Goal: Task Accomplishment & Management: Manage account settings

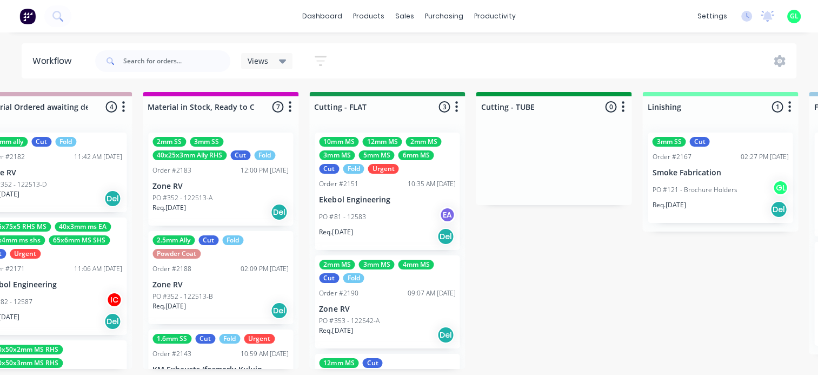
scroll to position [0, 1714]
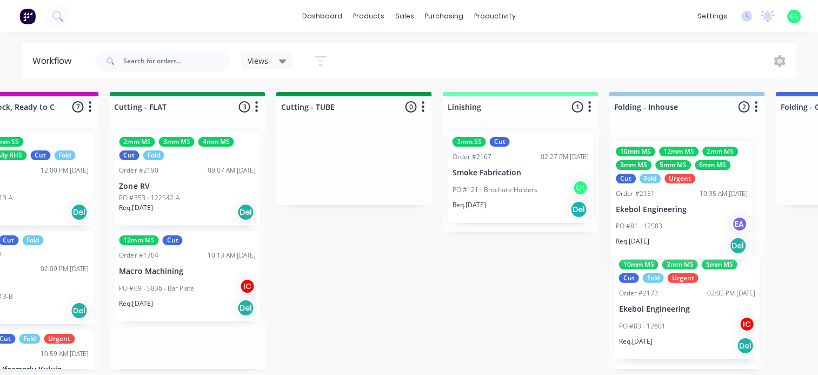
drag, startPoint x: 350, startPoint y: 212, endPoint x: 648, endPoint y: 219, distance: 298.0
click at [653, 222] on div "Submitted 14 Status colour #273444 hex #273444 Save Cancel Summaries Total orde…" at bounding box center [236, 230] width 4312 height 277
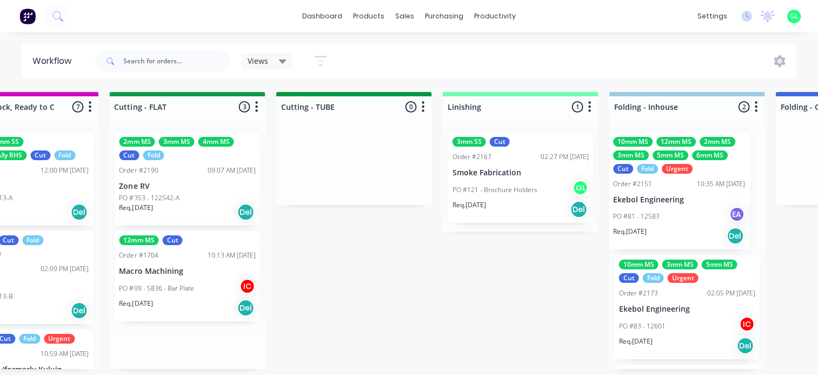
scroll to position [0, 1918]
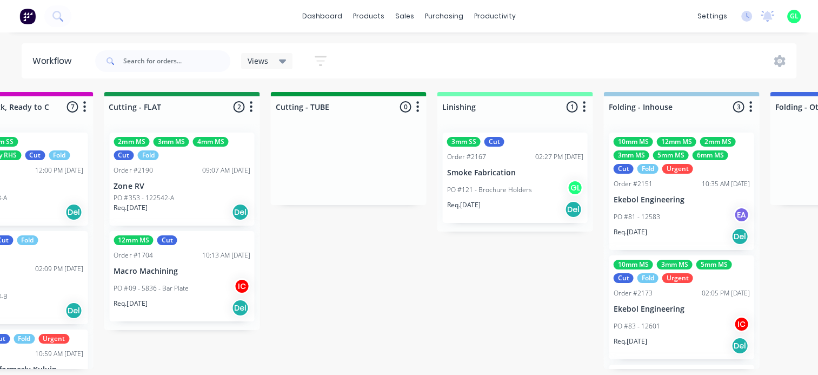
click at [148, 283] on p "PO #09 - 5836 - Bar Plate" at bounding box center [151, 288] width 75 height 10
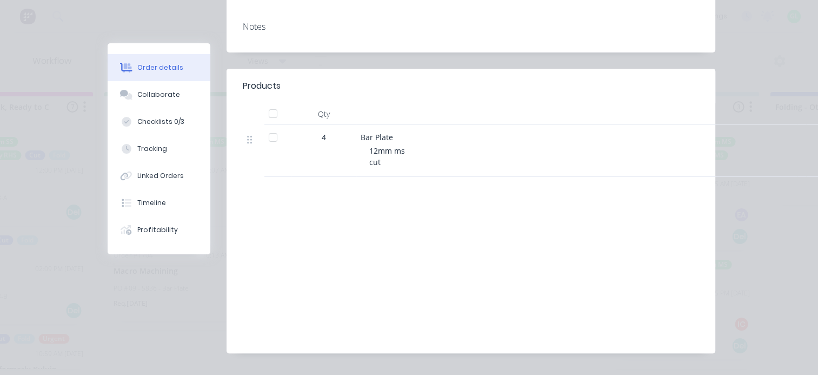
scroll to position [0, 0]
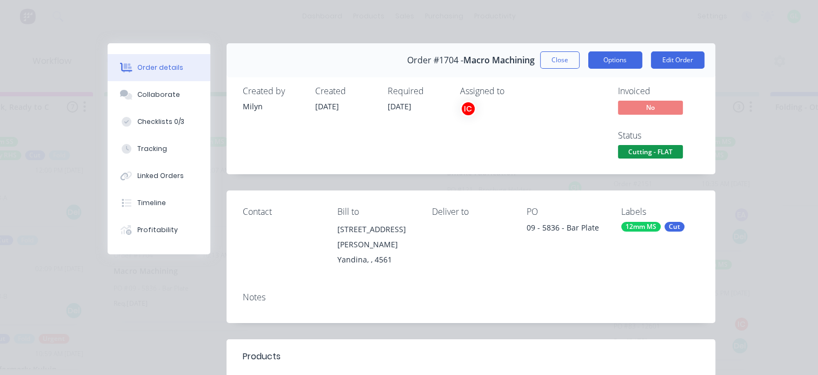
click at [625, 65] on button "Options" at bounding box center [615, 59] width 54 height 17
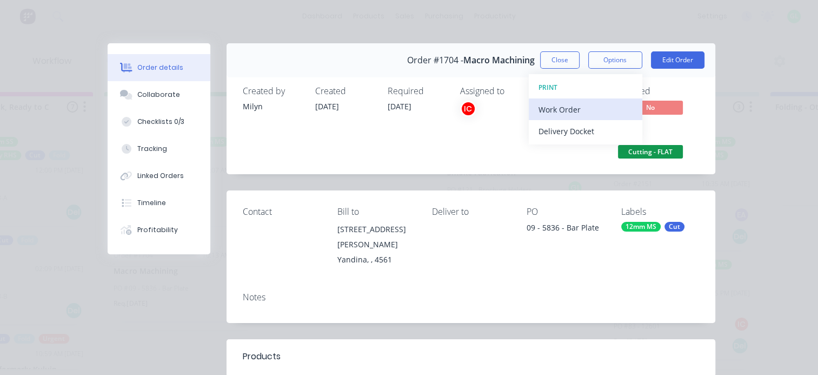
click at [594, 102] on div "Work Order" at bounding box center [585, 110] width 94 height 16
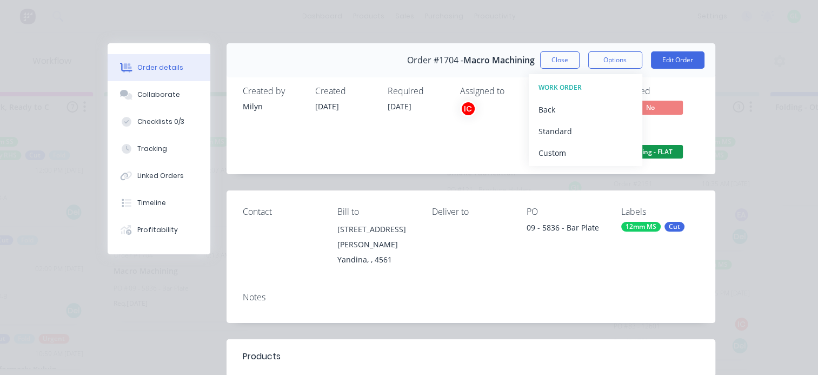
drag, startPoint x: 487, startPoint y: 132, endPoint x: 514, endPoint y: 134, distance: 27.7
click at [487, 132] on div "Assigned to IC" at bounding box center [514, 123] width 108 height 75
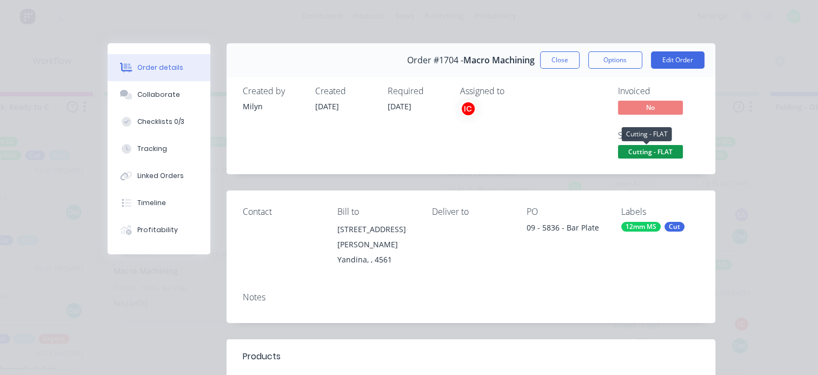
click at [644, 154] on span "Cutting - FLAT" at bounding box center [650, 152] width 65 height 14
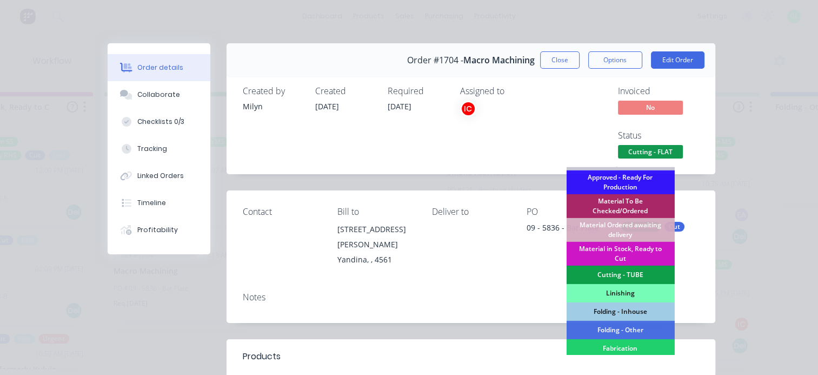
scroll to position [162, 0]
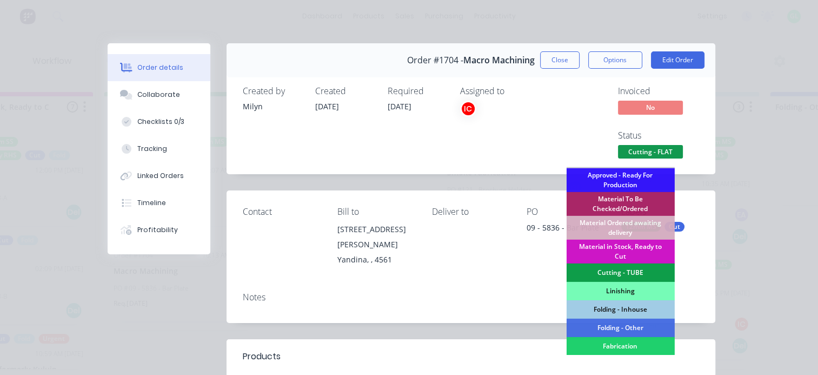
click at [493, 236] on div "Deliver to" at bounding box center [470, 237] width 77 height 60
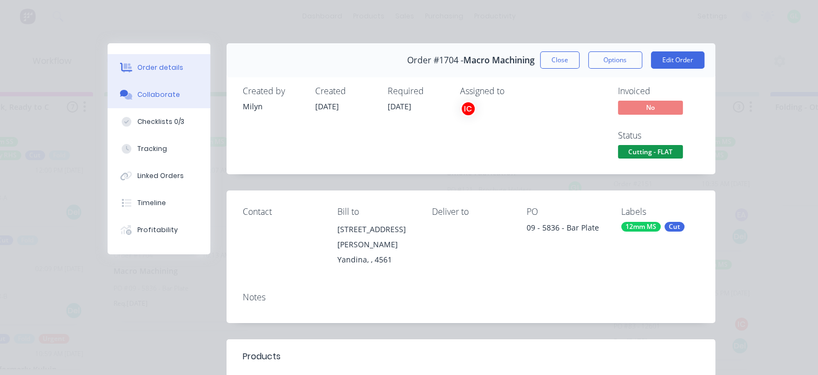
click at [124, 101] on button "Collaborate" at bounding box center [159, 94] width 103 height 27
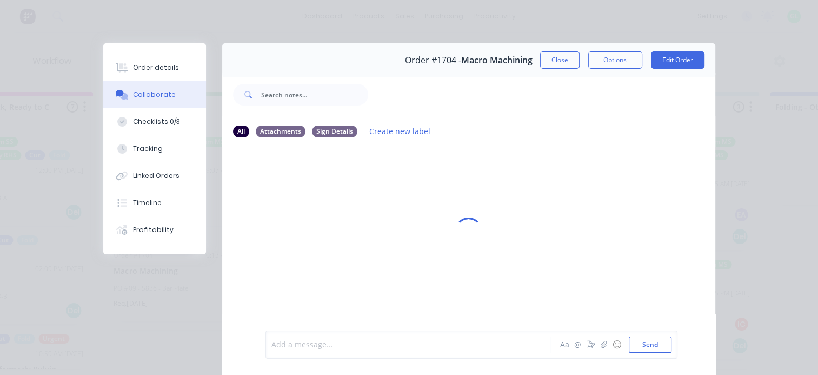
click at [330, 340] on div at bounding box center [411, 344] width 278 height 11
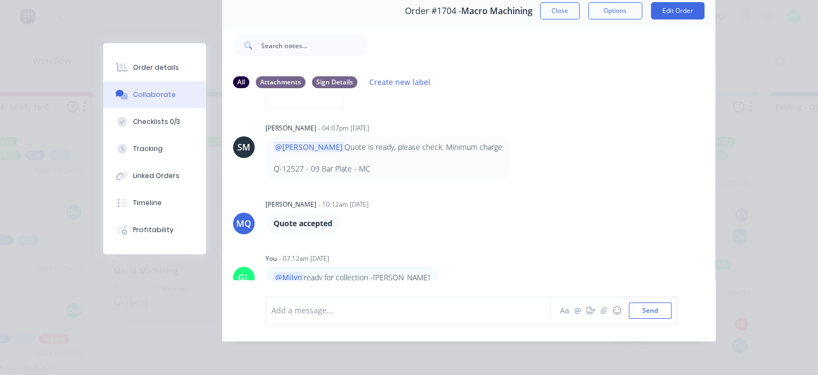
scroll to position [2, 1918]
click at [138, 69] on div "Order details" at bounding box center [156, 68] width 46 height 10
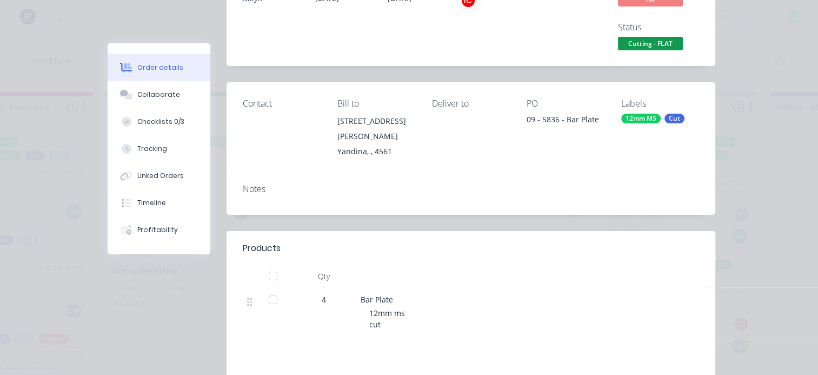
scroll to position [110, 0]
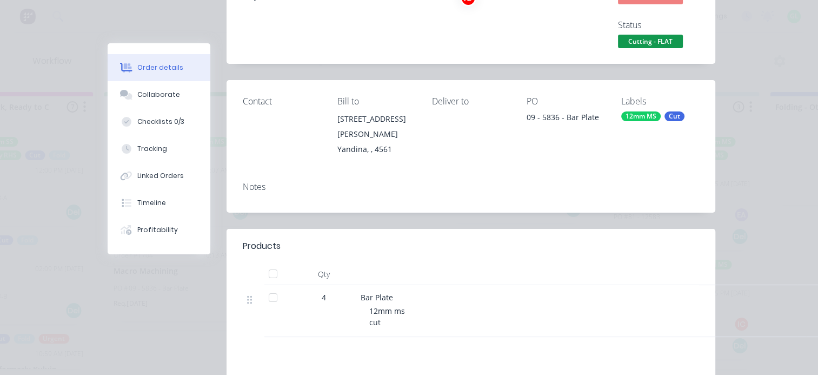
click at [632, 38] on span "Cutting - FLAT" at bounding box center [650, 42] width 65 height 14
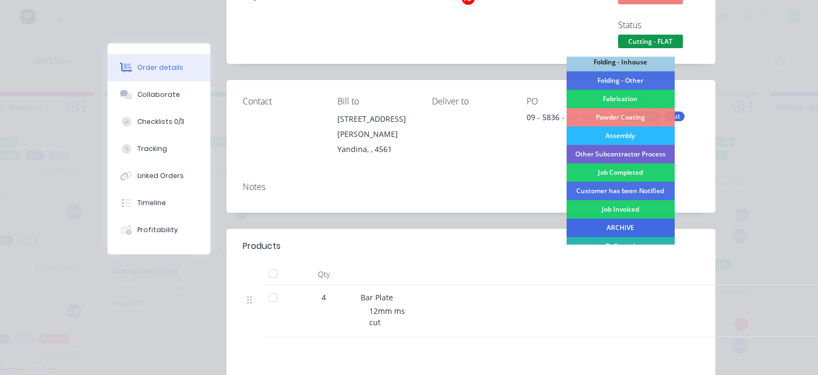
scroll to position [324, 0]
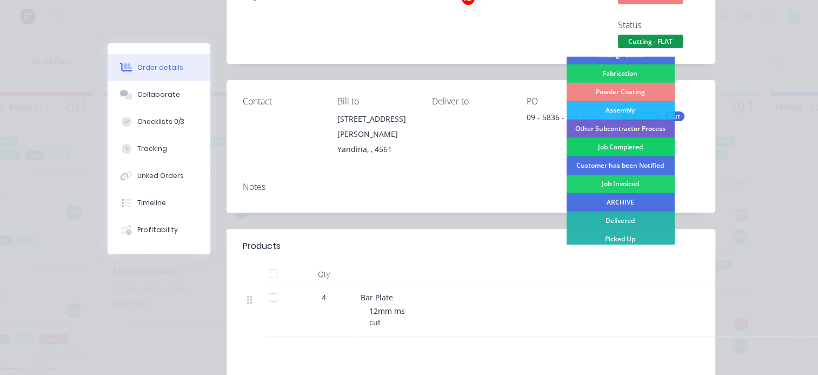
click at [621, 149] on div "Job Completed" at bounding box center [620, 147] width 108 height 18
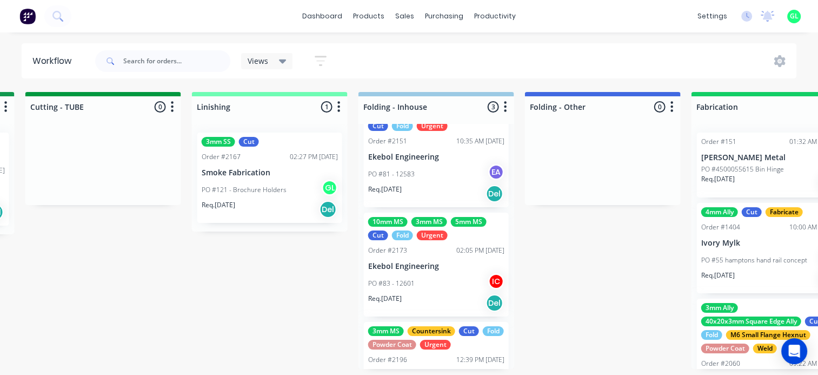
scroll to position [99, 0]
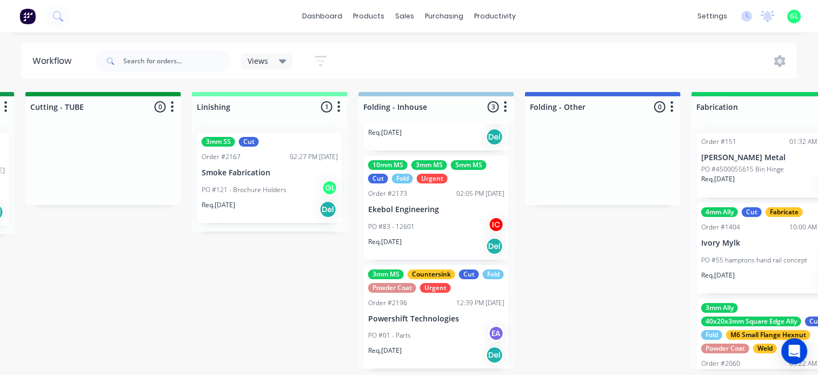
click at [425, 331] on div "PO #01 - Parts EA" at bounding box center [436, 335] width 136 height 21
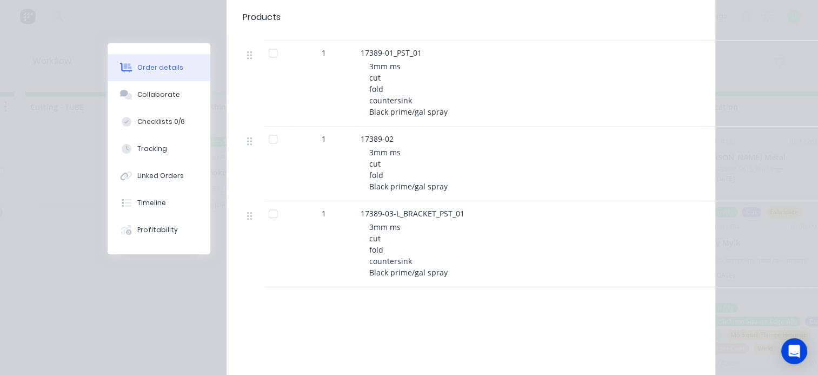
scroll to position [0, 0]
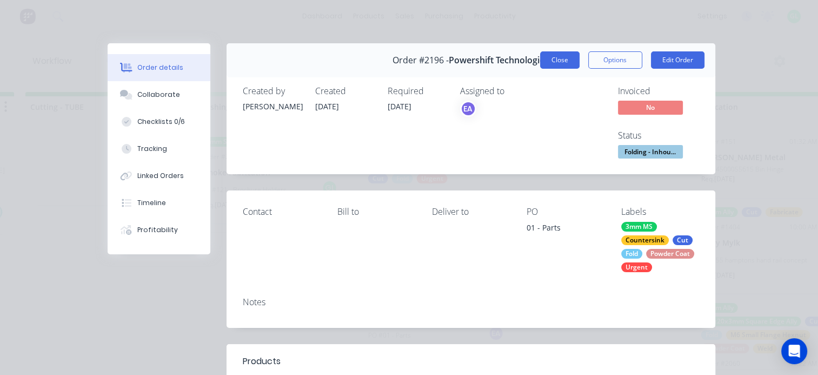
click at [545, 61] on button "Close" at bounding box center [559, 59] width 39 height 17
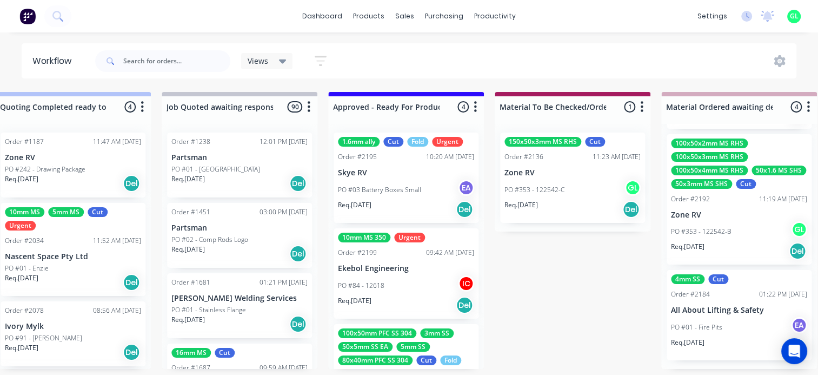
click at [375, 289] on p "PO #84 - 12618" at bounding box center [361, 286] width 46 height 10
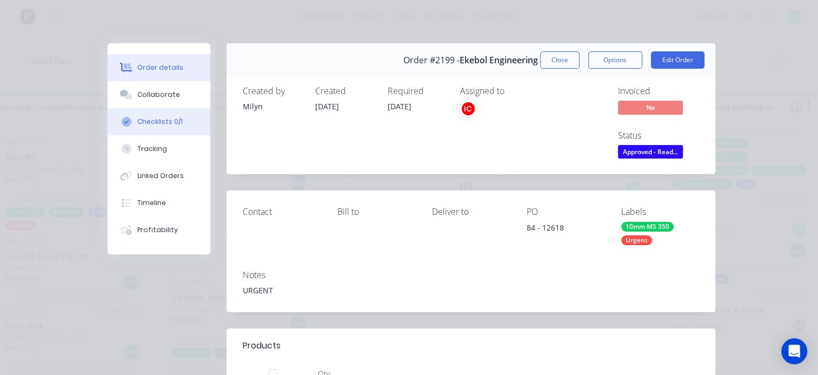
click at [160, 123] on div "Checklists 0/1" at bounding box center [159, 122] width 45 height 10
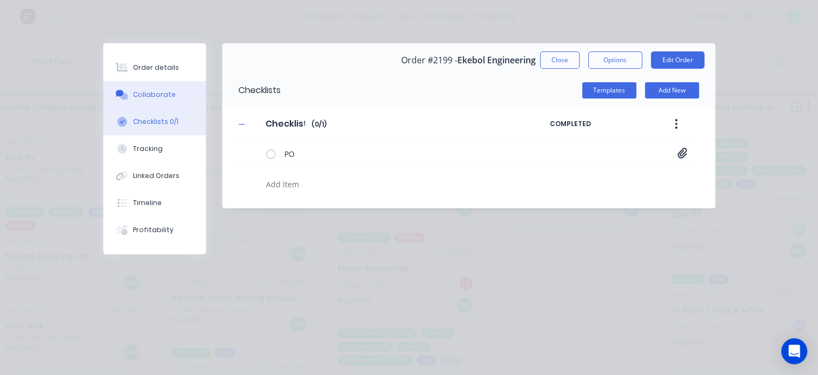
click at [147, 95] on div "Collaborate" at bounding box center [154, 95] width 43 height 10
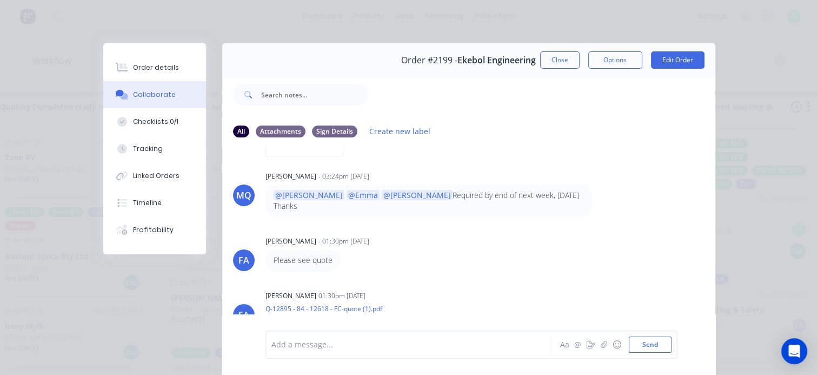
scroll to position [208, 0]
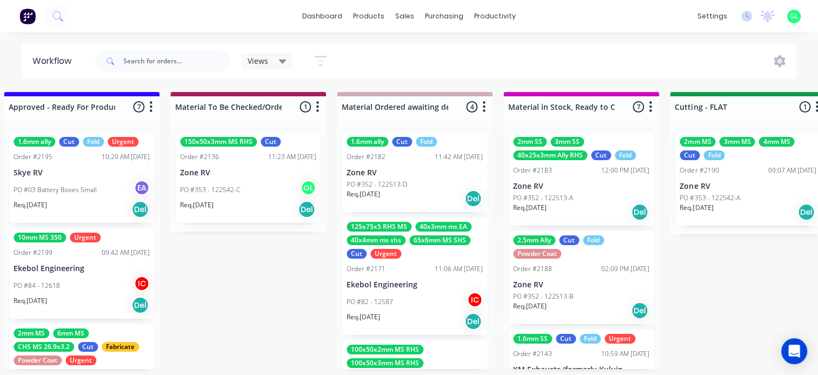
scroll to position [2, 1189]
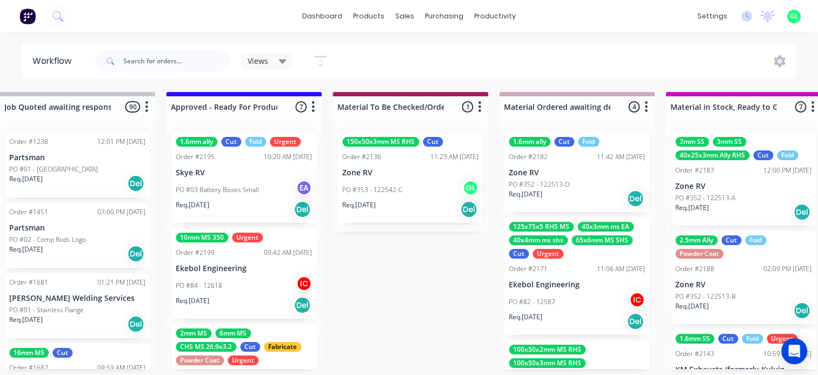
click at [236, 287] on div "PO #84 - 12618 IC" at bounding box center [244, 285] width 136 height 21
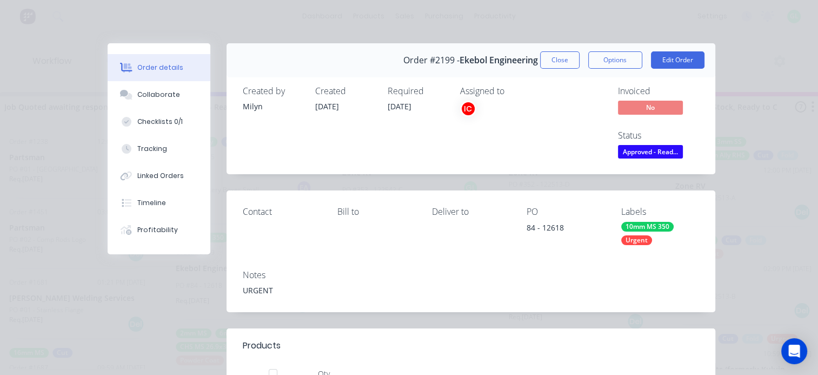
click at [660, 223] on div "10mm MS 350" at bounding box center [647, 227] width 52 height 10
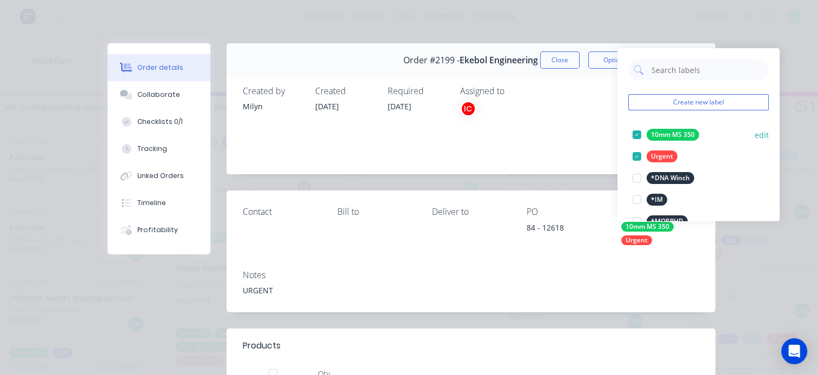
click at [636, 130] on div at bounding box center [637, 135] width 22 height 22
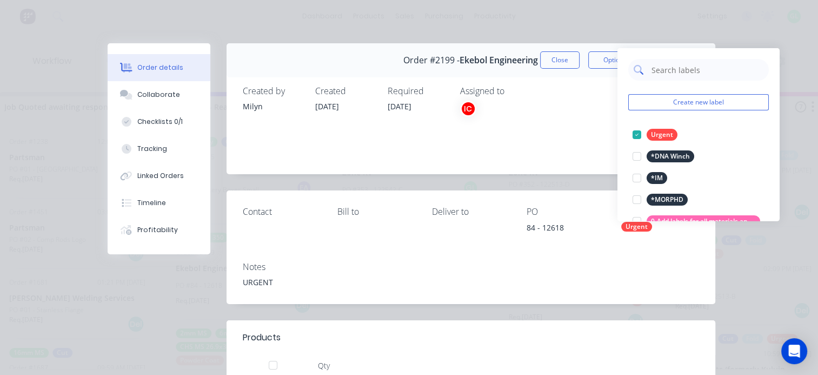
click at [686, 69] on input "text" at bounding box center [706, 70] width 113 height 22
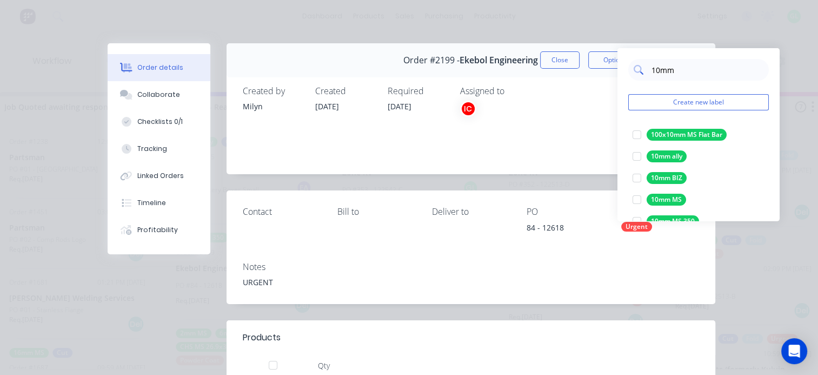
type input "10mm"
click at [637, 195] on div at bounding box center [637, 200] width 22 height 22
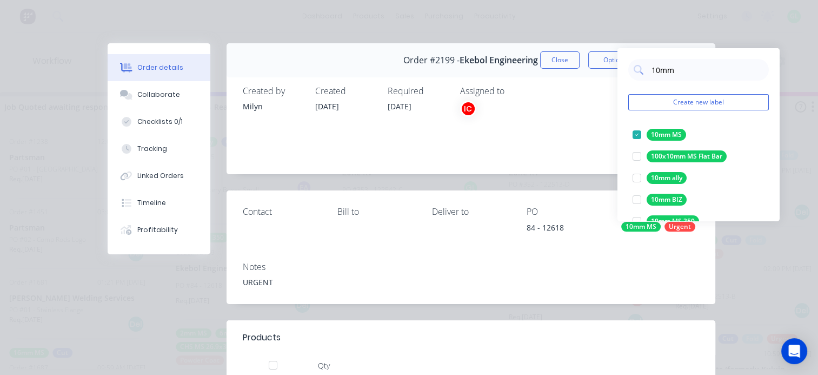
click at [543, 138] on div "Assigned to IC" at bounding box center [514, 123] width 108 height 75
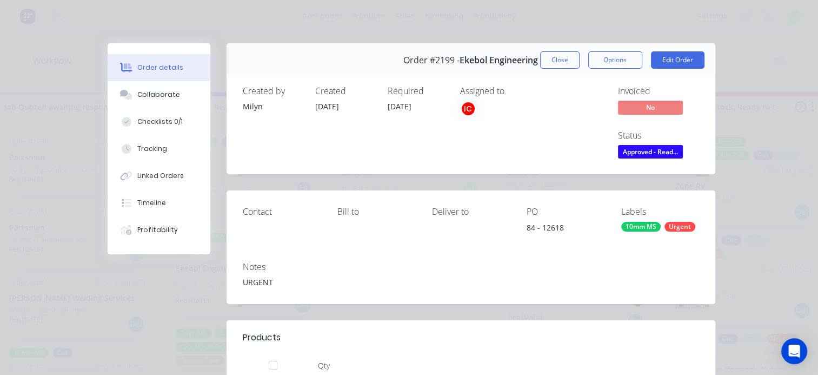
drag, startPoint x: 720, startPoint y: 91, endPoint x: 712, endPoint y: 90, distance: 8.7
drag, startPoint x: 712, startPoint y: 90, endPoint x: 653, endPoint y: 54, distance: 68.4
click at [653, 54] on button "Edit Order" at bounding box center [678, 59] width 54 height 17
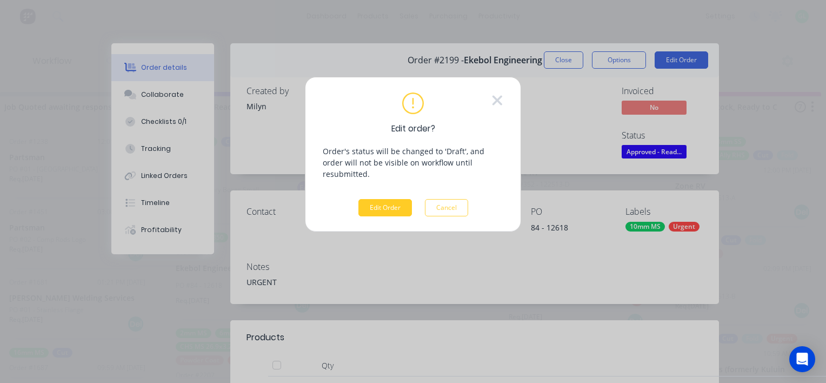
click at [381, 199] on button "Edit Order" at bounding box center [385, 207] width 54 height 17
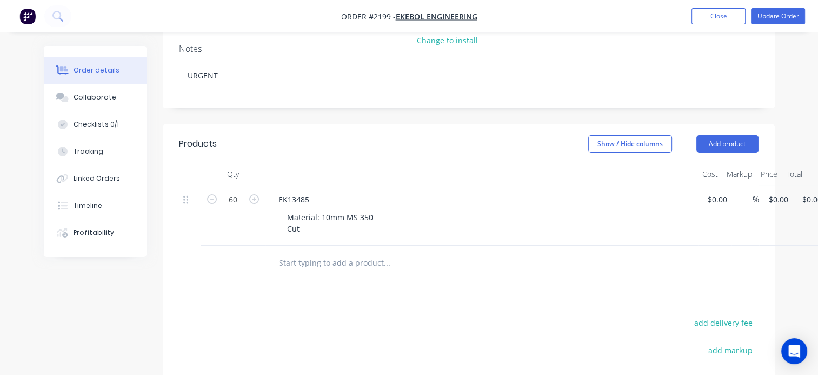
scroll to position [162, 0]
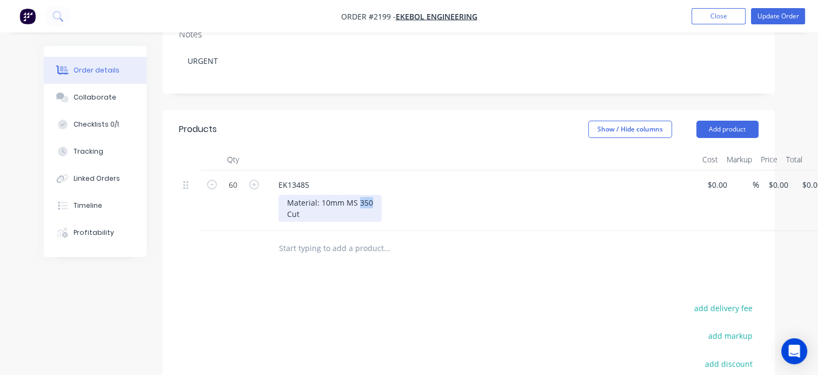
drag, startPoint x: 357, startPoint y: 201, endPoint x: 396, endPoint y: 203, distance: 39.0
click at [396, 203] on div "Material: 10mm MS 350 Cut" at bounding box center [485, 208] width 415 height 27
click at [404, 267] on div "Products Show / Hide columns Add product Qty Cost Markup Price Total 60 EK13485…" at bounding box center [469, 318] width 612 height 416
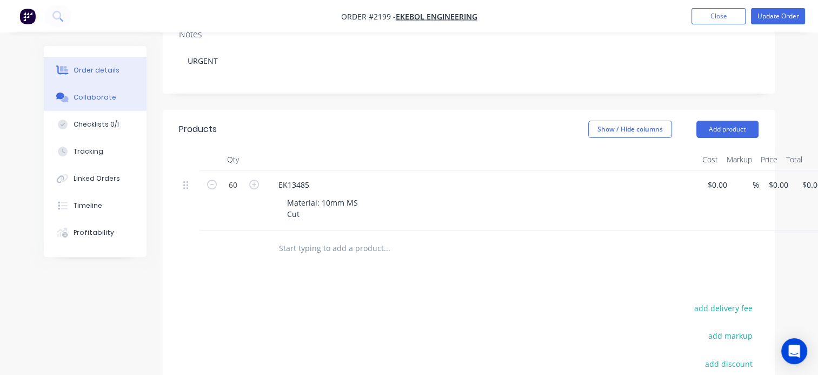
click at [117, 99] on button "Collaborate" at bounding box center [95, 97] width 103 height 27
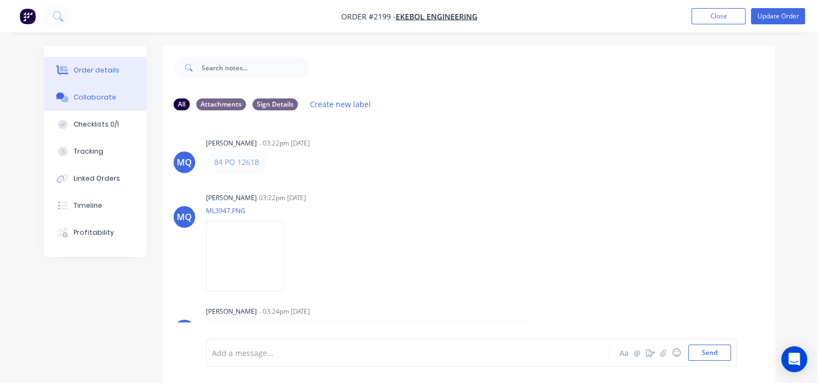
click at [101, 76] on button "Order details" at bounding box center [95, 70] width 103 height 27
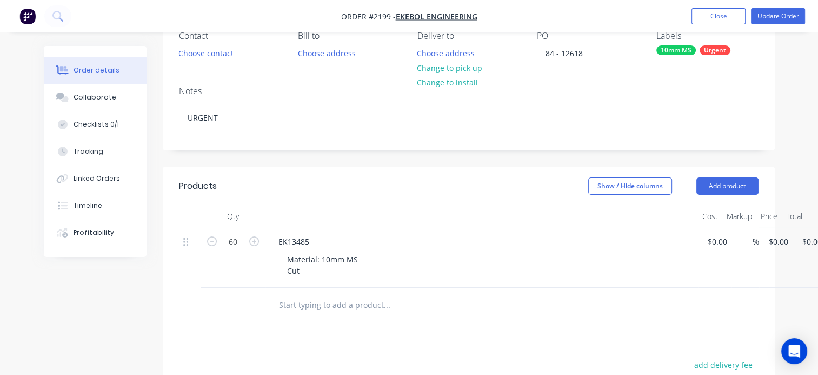
scroll to position [162, 0]
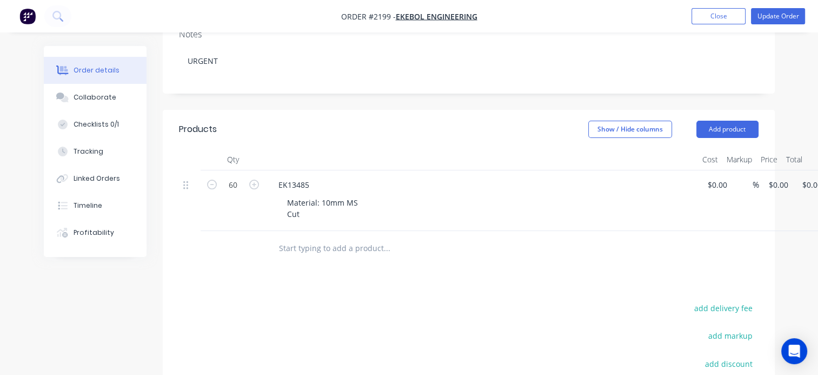
click at [366, 205] on div "Material: 10mm MS Cut" at bounding box center [485, 208] width 415 height 27
click at [355, 198] on div "Material: 10mm MS Cut" at bounding box center [322, 208] width 88 height 27
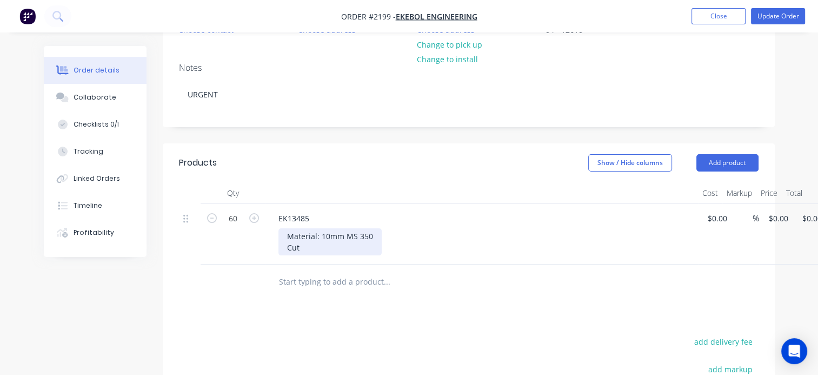
scroll to position [0, 0]
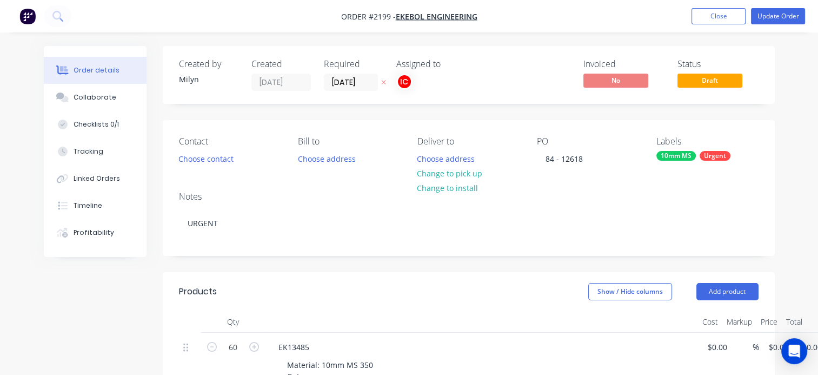
click at [673, 151] on div "10mm MS" at bounding box center [675, 156] width 39 height 10
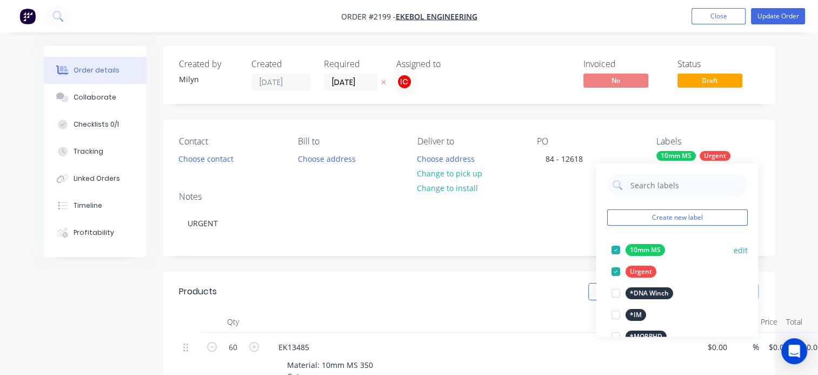
click at [616, 249] on div at bounding box center [615, 250] width 22 height 22
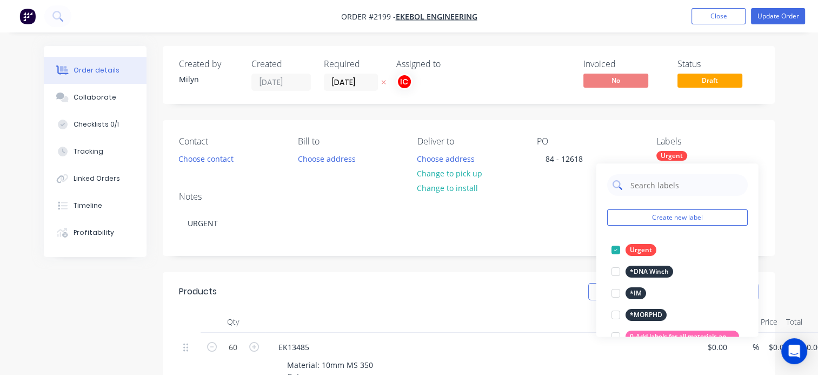
click at [652, 186] on input "text" at bounding box center [685, 185] width 113 height 22
type input "350"
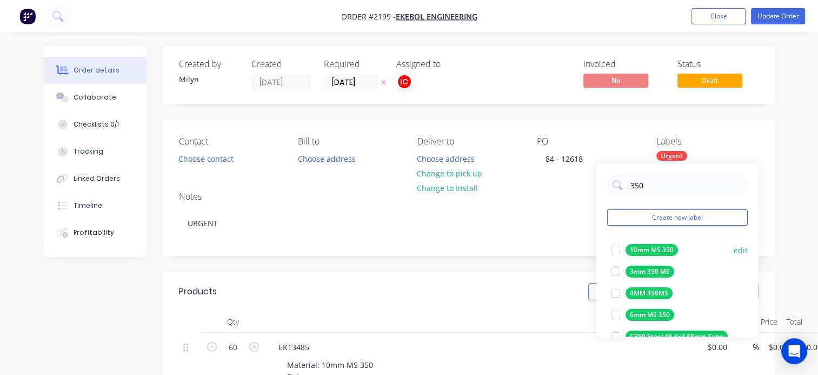
click at [616, 249] on div at bounding box center [615, 250] width 22 height 22
click at [538, 205] on div "Notes URGENT" at bounding box center [469, 219] width 612 height 72
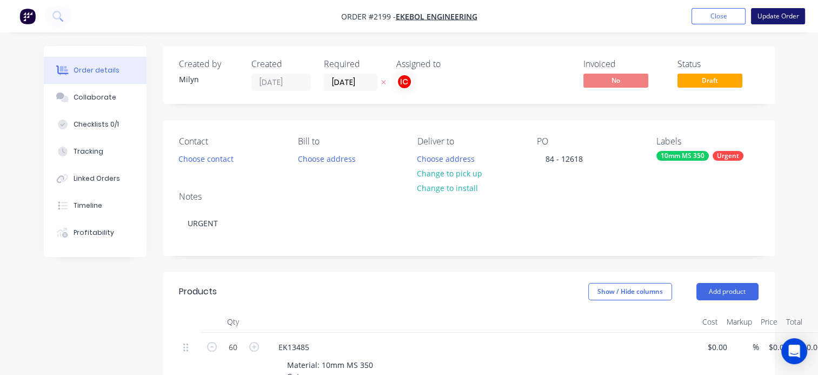
click at [783, 17] on button "Update Order" at bounding box center [778, 16] width 54 height 16
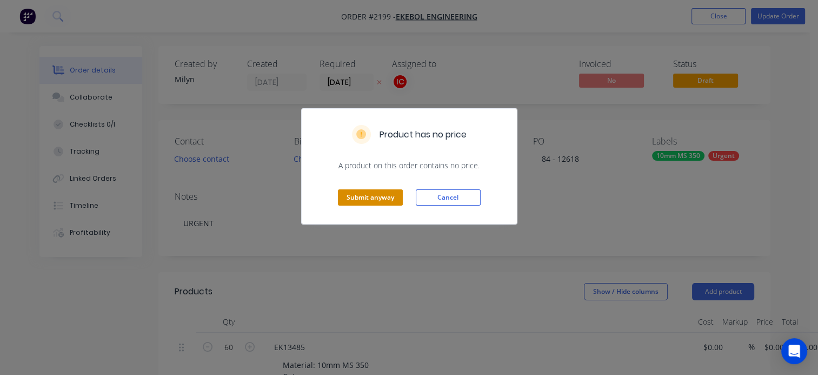
click at [368, 202] on button "Submit anyway" at bounding box center [370, 197] width 65 height 16
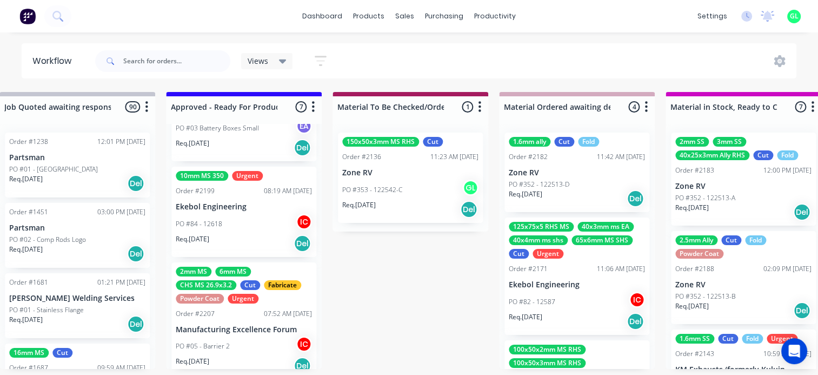
scroll to position [108, 0]
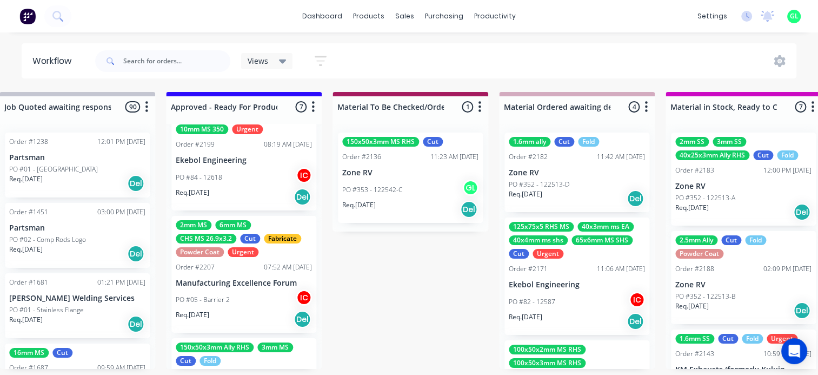
click at [237, 192] on div "Req. [DATE] Del" at bounding box center [244, 197] width 136 height 18
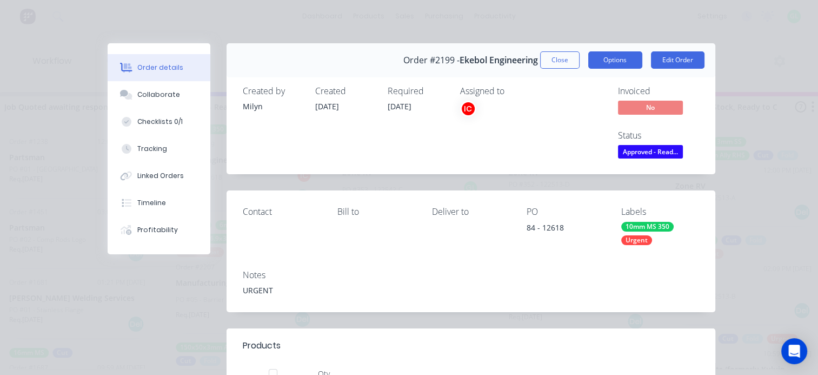
click at [602, 52] on button "Options" at bounding box center [615, 59] width 54 height 17
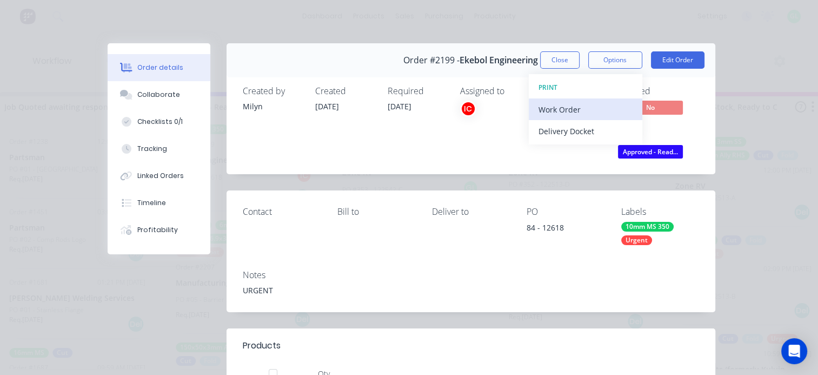
click at [571, 104] on div "Work Order" at bounding box center [585, 110] width 94 height 16
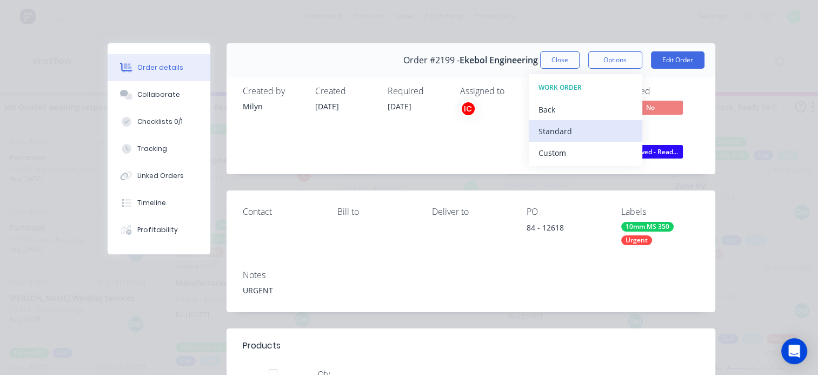
click at [547, 134] on div "Standard" at bounding box center [585, 131] width 94 height 16
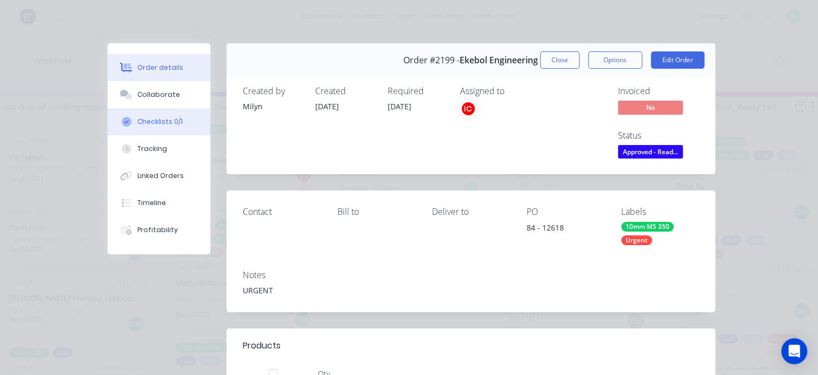
click at [159, 127] on button "Checklists 0/1" at bounding box center [159, 121] width 103 height 27
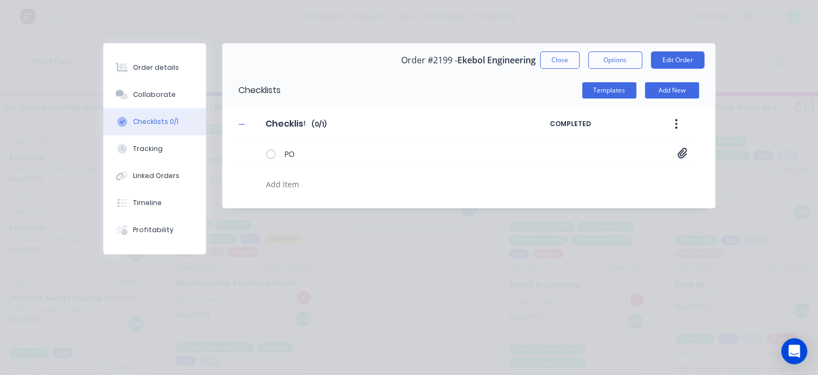
drag, startPoint x: 164, startPoint y: 67, endPoint x: 207, endPoint y: 328, distance: 264.1
click at [164, 67] on div "Order details" at bounding box center [156, 68] width 46 height 10
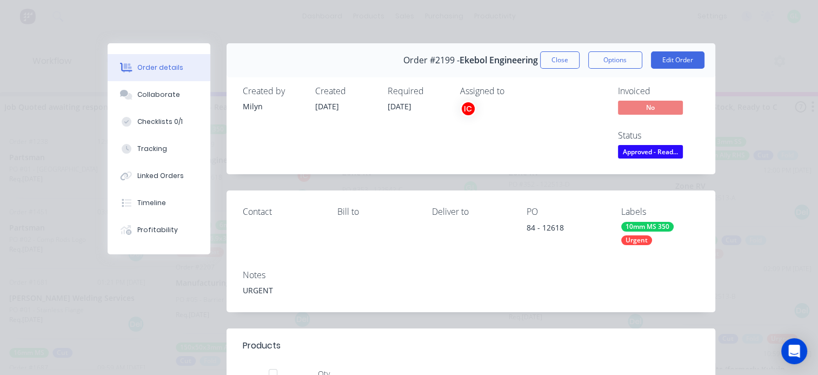
click at [641, 155] on span "Approved - Read..." at bounding box center [650, 152] width 65 height 14
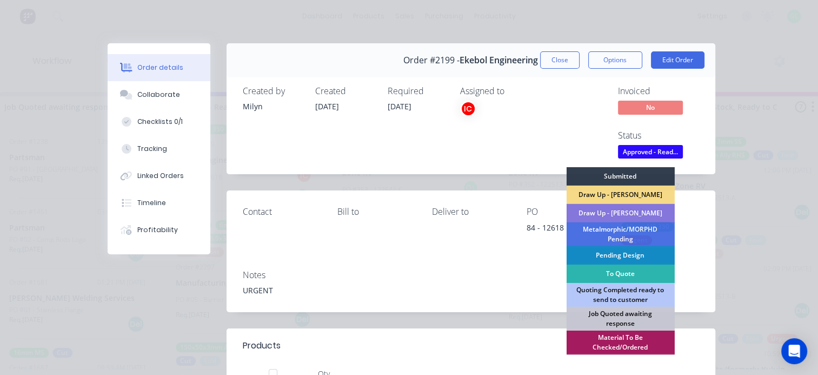
click at [617, 340] on div "Material To Be Checked/Ordered" at bounding box center [620, 342] width 108 height 24
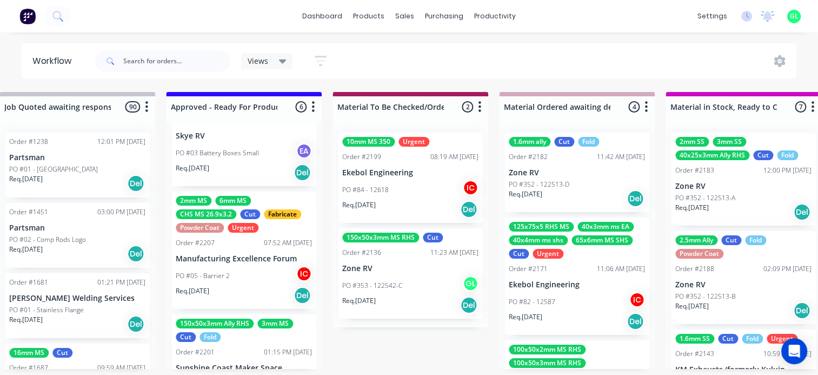
scroll to position [0, 0]
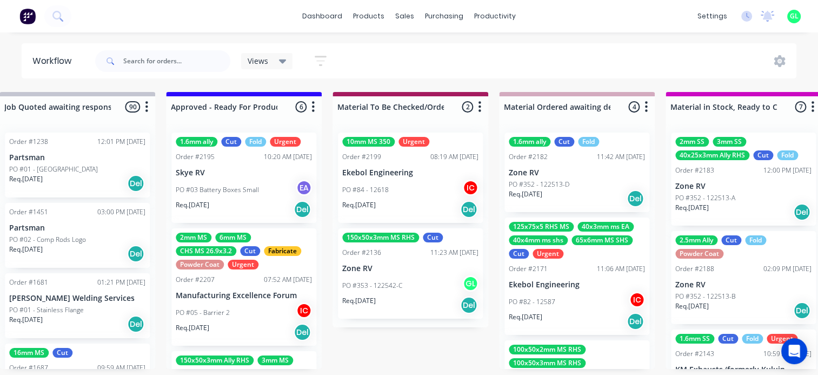
click at [238, 198] on div "PO #03 Battery Boxes Small EA" at bounding box center [244, 189] width 136 height 21
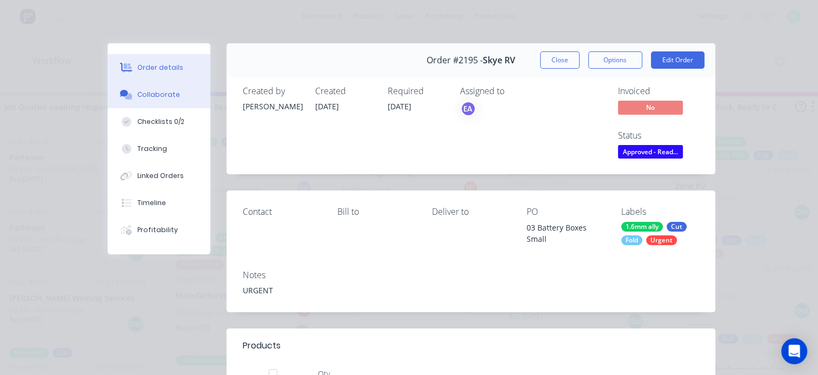
click at [156, 96] on div "Collaborate" at bounding box center [158, 95] width 43 height 10
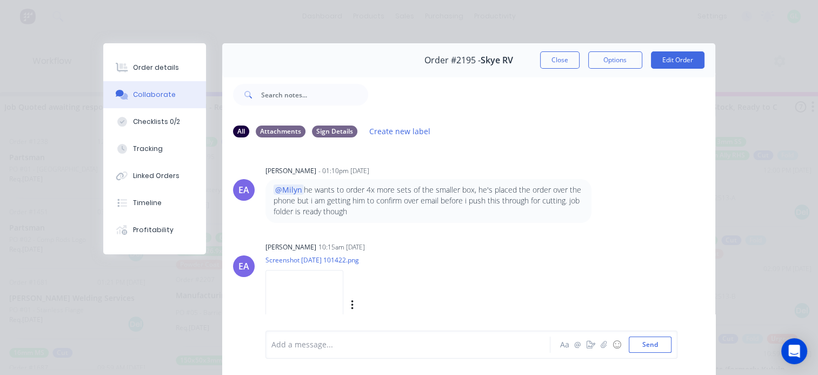
scroll to position [63, 0]
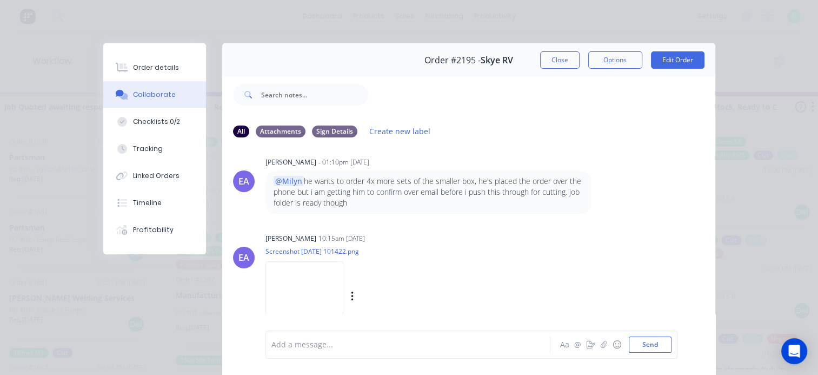
click at [298, 289] on img at bounding box center [304, 296] width 78 height 71
drag, startPoint x: 157, startPoint y: 67, endPoint x: 208, endPoint y: 74, distance: 51.2
click at [156, 67] on div "Order details" at bounding box center [156, 68] width 46 height 10
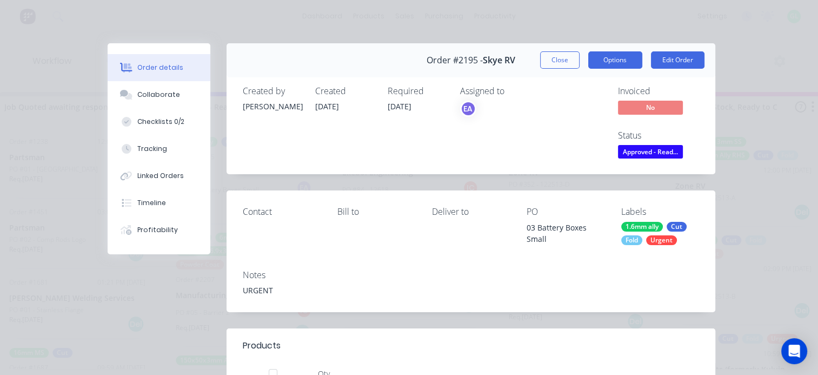
click at [606, 59] on button "Options" at bounding box center [615, 59] width 54 height 17
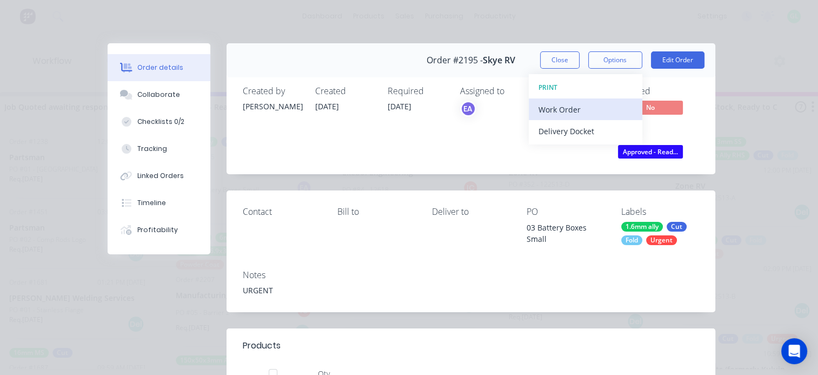
click at [572, 107] on div "Work Order" at bounding box center [585, 110] width 94 height 16
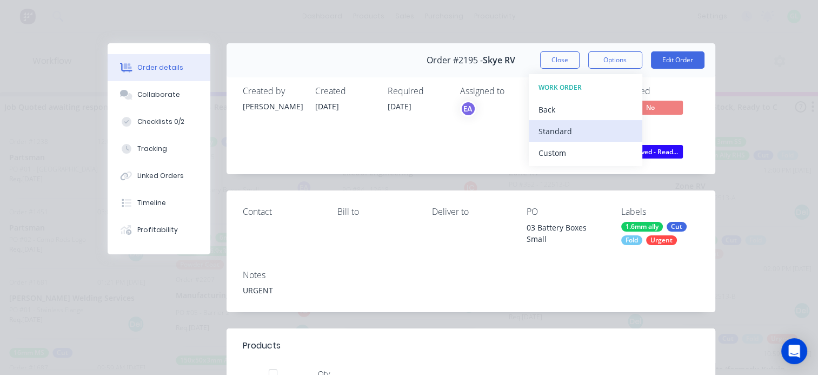
click at [543, 129] on div "Standard" at bounding box center [585, 131] width 94 height 16
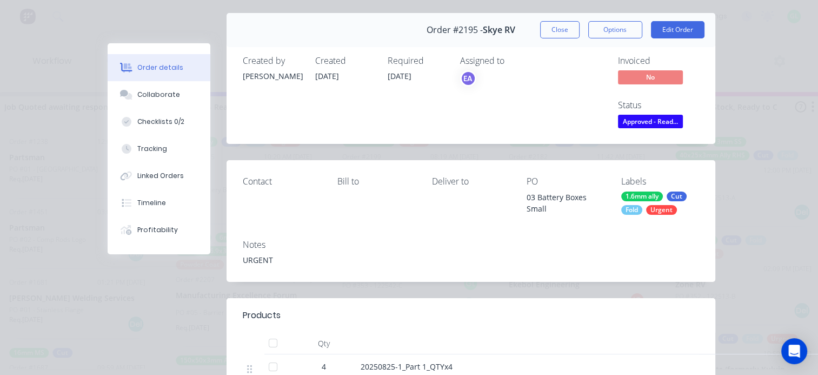
scroll to position [0, 0]
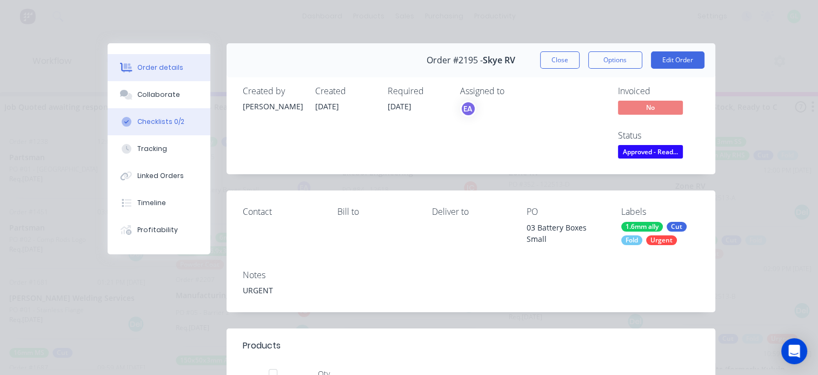
click at [161, 119] on div "Checklists 0/2" at bounding box center [160, 122] width 47 height 10
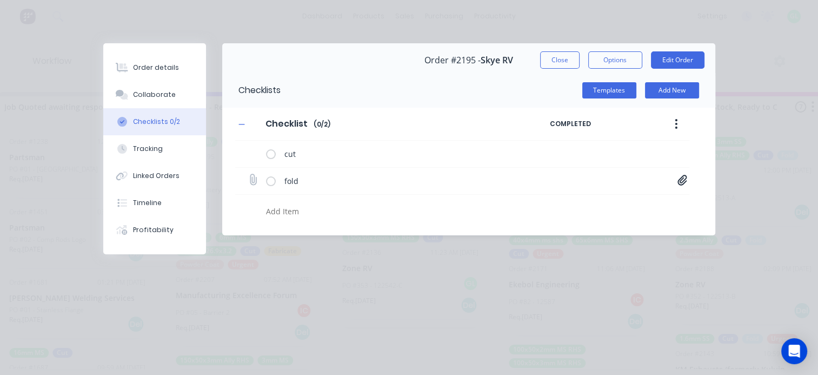
click at [682, 179] on icon at bounding box center [682, 180] width 10 height 11
click at [582, 205] on link "20250825 Revise.PDF" at bounding box center [596, 203] width 126 height 11
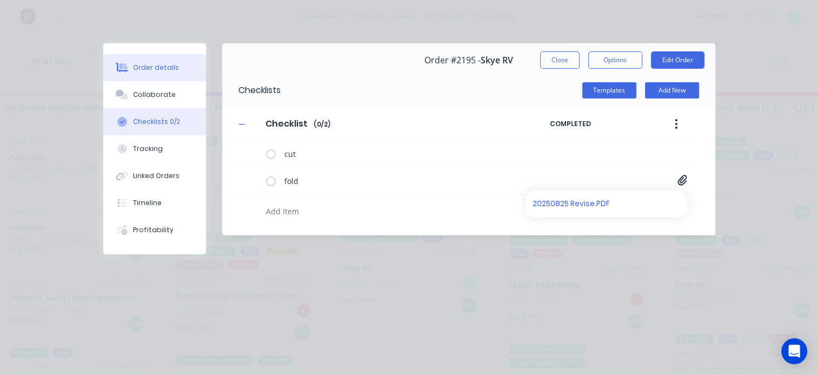
click at [158, 69] on div "Order details" at bounding box center [156, 68] width 46 height 10
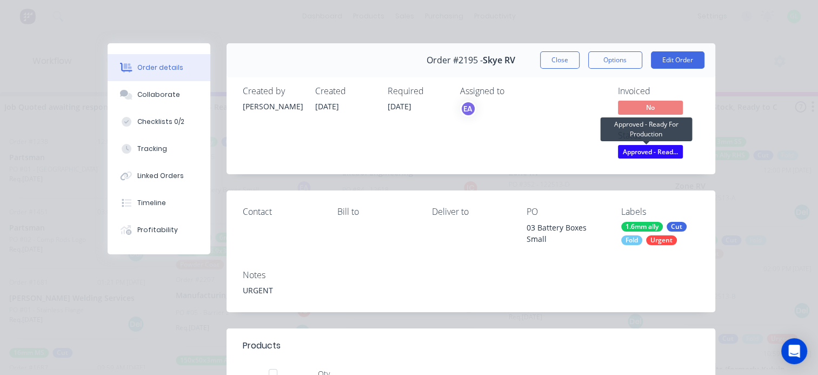
click at [644, 151] on span "Approved - Read..." at bounding box center [650, 152] width 65 height 14
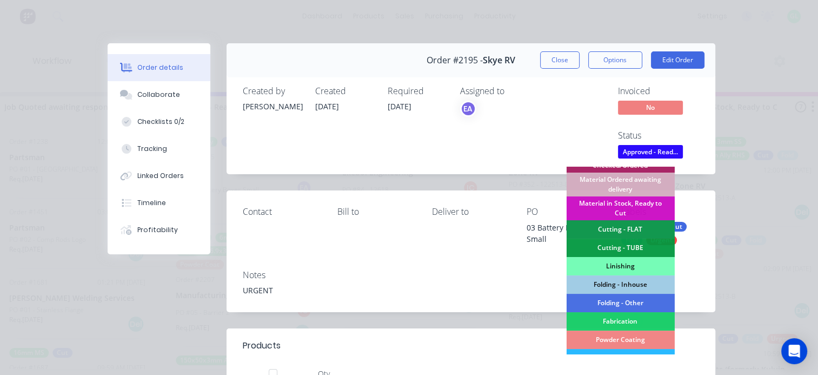
scroll to position [162, 0]
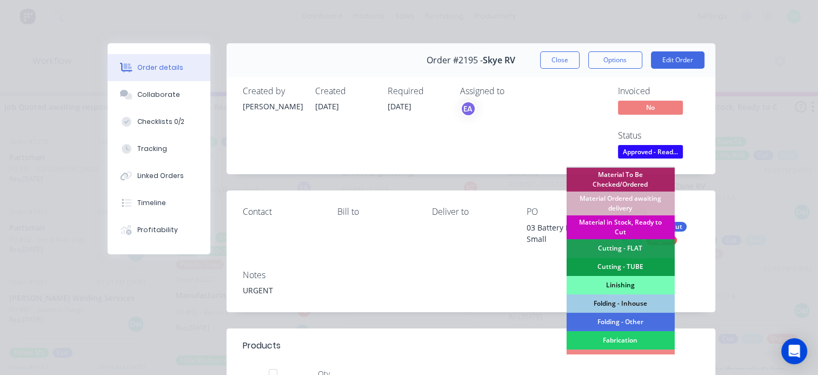
click at [621, 221] on div "Material in Stock, Ready to Cut" at bounding box center [620, 227] width 108 height 24
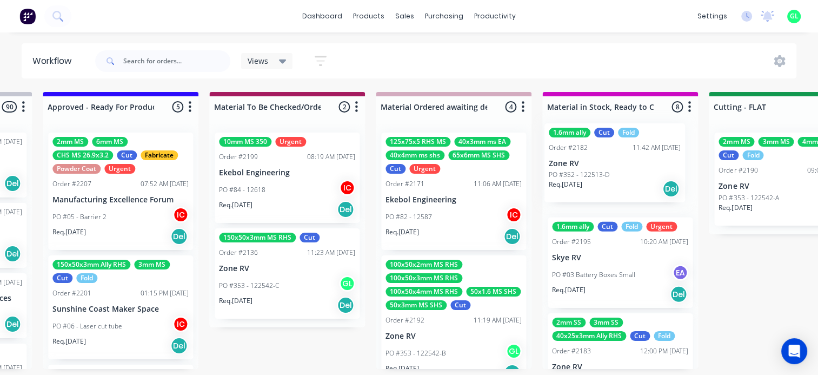
drag, startPoint x: 547, startPoint y: 191, endPoint x: 591, endPoint y: 182, distance: 45.2
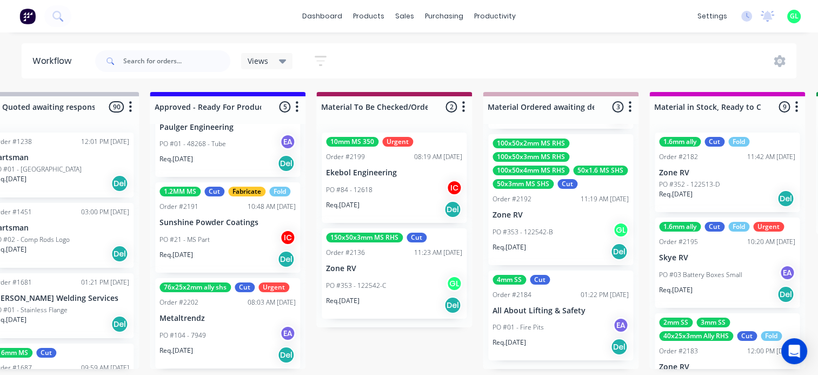
scroll to position [2, 1206]
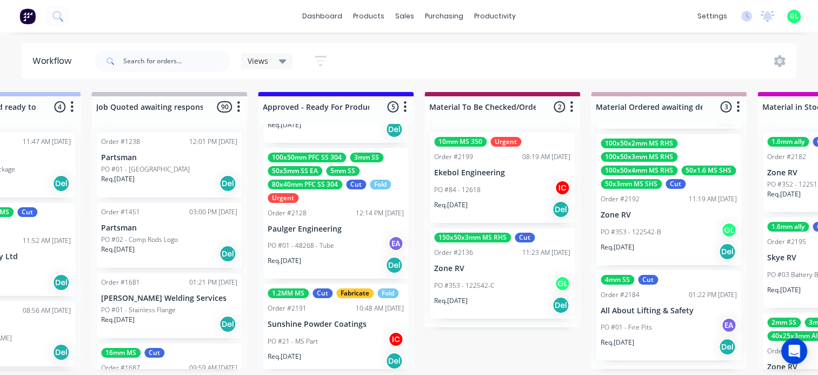
scroll to position [318, 0]
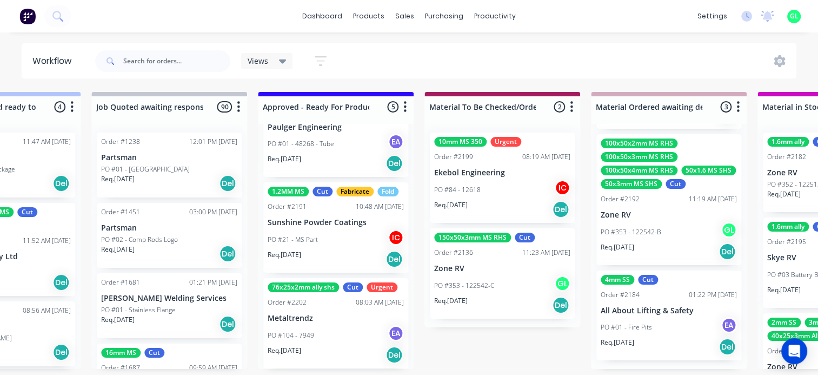
click at [327, 234] on div "PO #21 - MS Part IC" at bounding box center [336, 239] width 136 height 21
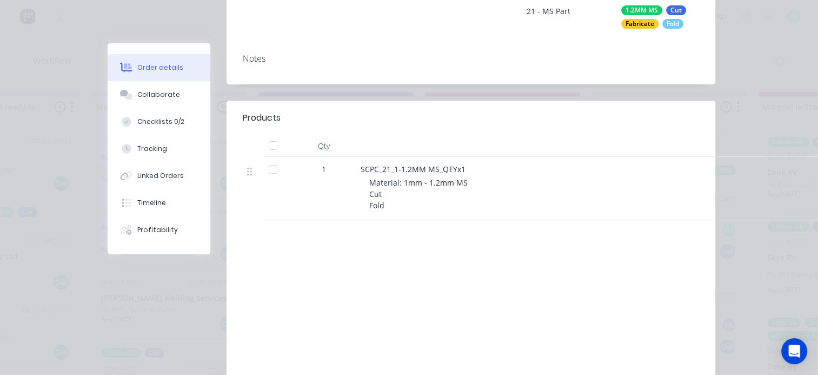
scroll to position [0, 0]
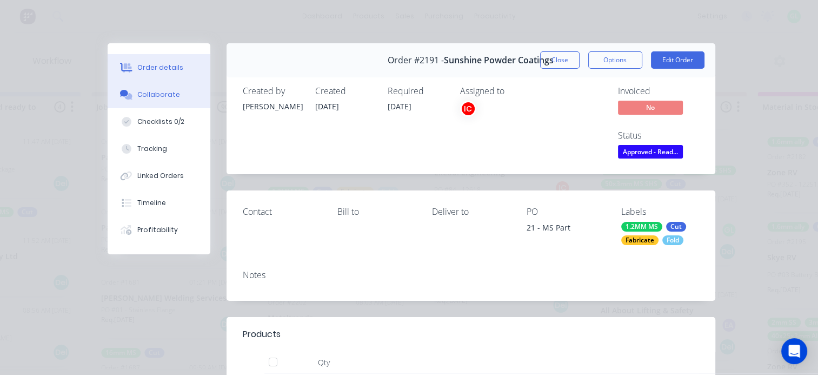
click at [148, 97] on div "Collaborate" at bounding box center [158, 95] width 43 height 10
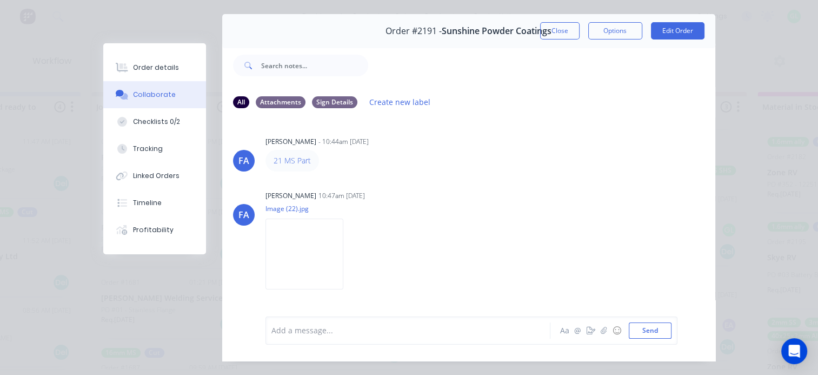
scroll to position [56, 0]
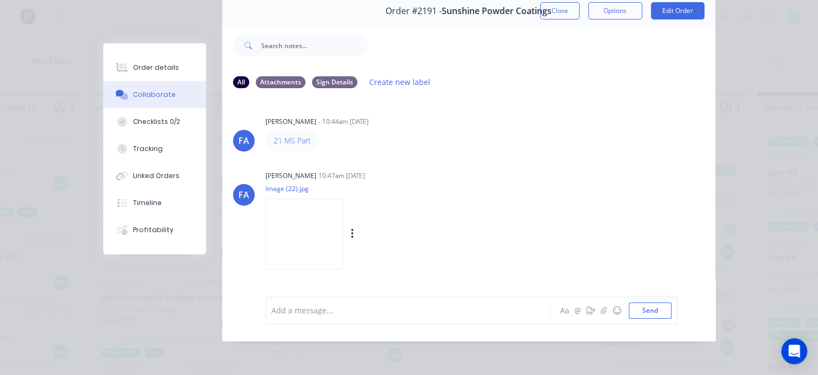
click at [313, 218] on img at bounding box center [304, 233] width 78 height 71
click at [153, 125] on div "Checklists 0/2" at bounding box center [156, 122] width 47 height 10
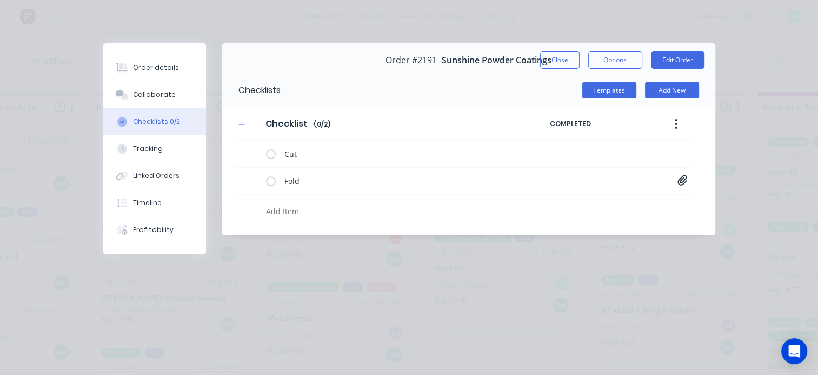
scroll to position [0, 0]
click at [679, 179] on icon at bounding box center [681, 180] width 9 height 10
click at [582, 205] on link "SCPC_21_Master.pdf" at bounding box center [596, 203] width 126 height 11
click at [145, 71] on div "Order details" at bounding box center [156, 68] width 46 height 10
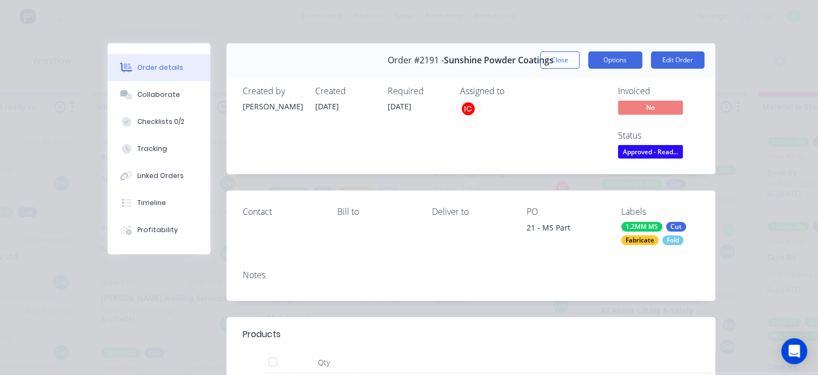
click at [621, 67] on button "Options" at bounding box center [615, 59] width 54 height 17
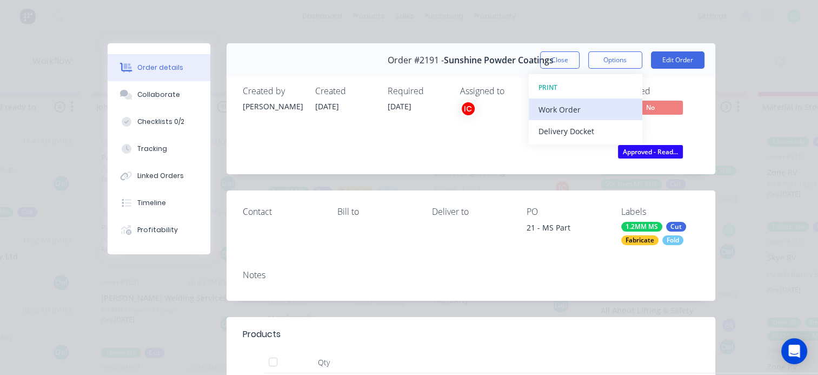
click at [566, 107] on div "Work Order" at bounding box center [585, 110] width 94 height 16
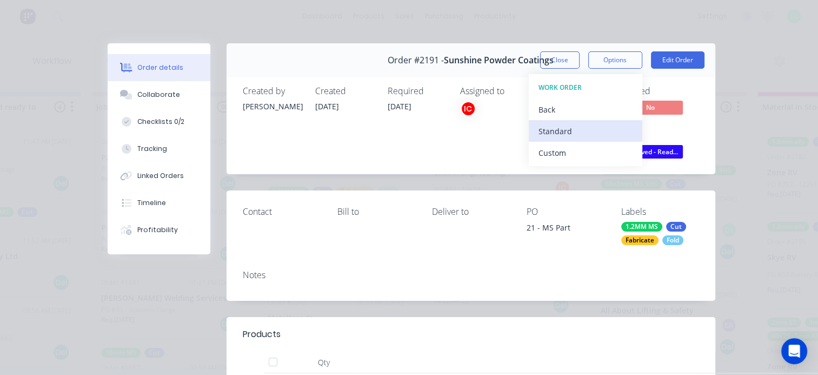
click at [553, 130] on div "Standard" at bounding box center [585, 131] width 94 height 16
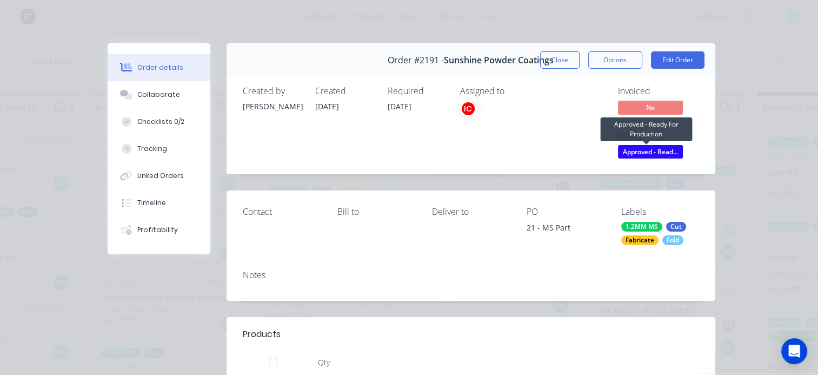
click at [644, 150] on span "Approved - Read..." at bounding box center [650, 152] width 65 height 14
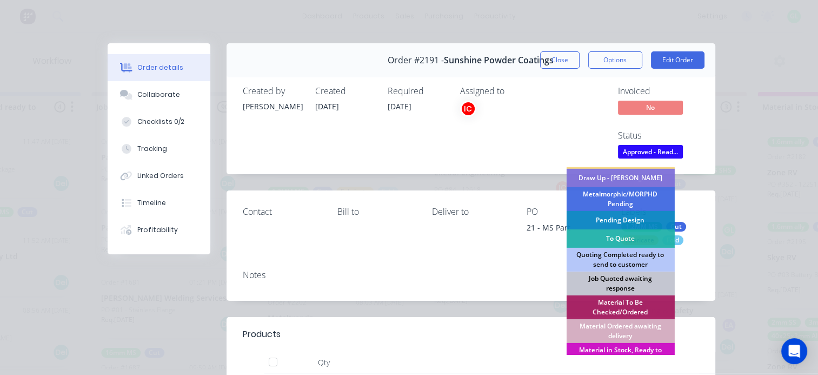
scroll to position [54, 0]
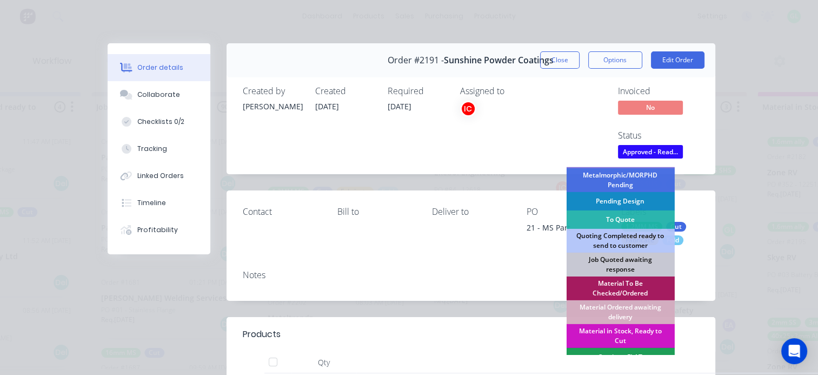
click at [621, 285] on div "Material To Be Checked/Ordered" at bounding box center [620, 288] width 108 height 24
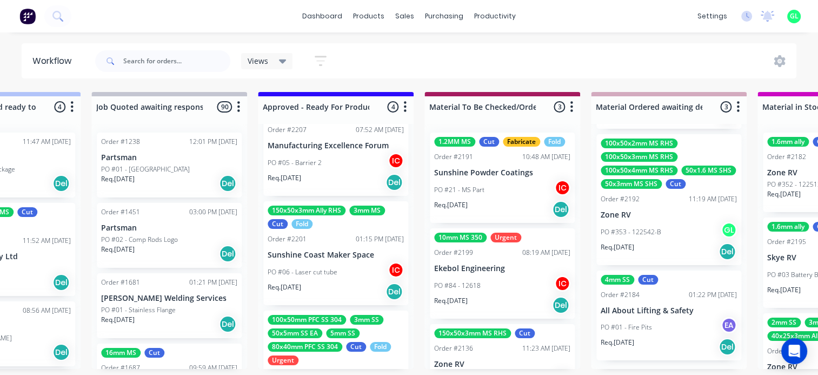
click at [305, 277] on div "PO #06 - Laser cut tube IC" at bounding box center [336, 272] width 136 height 21
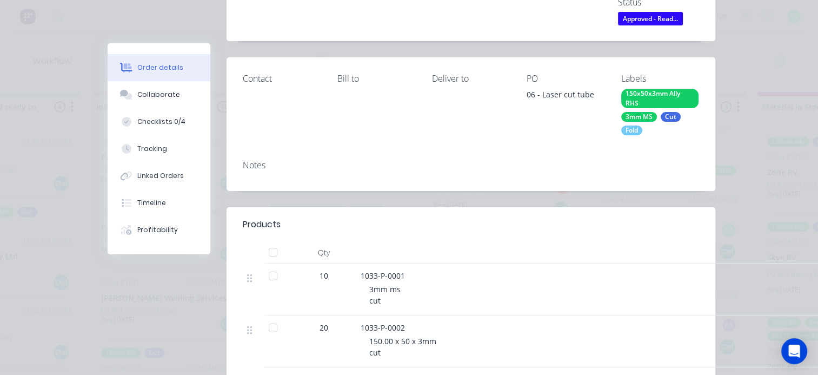
scroll to position [351, 0]
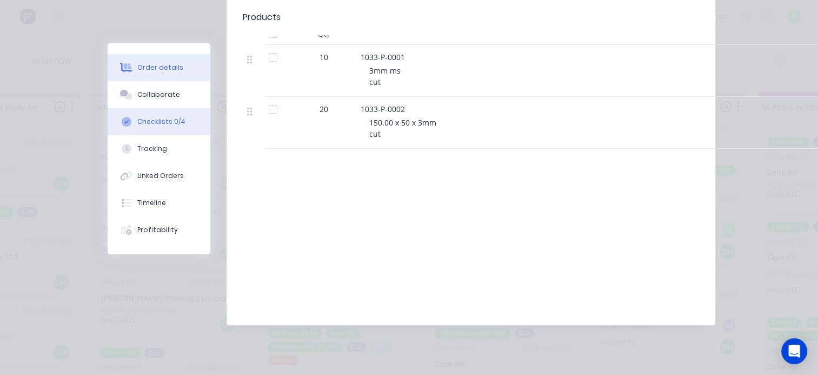
click at [152, 124] on div "Checklists 0/4" at bounding box center [161, 122] width 48 height 10
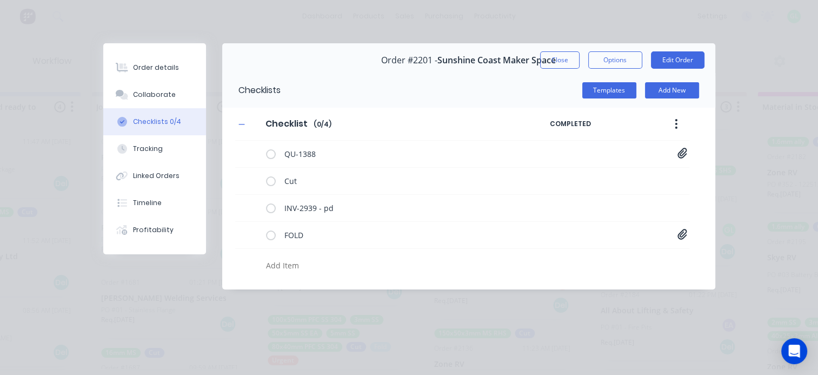
scroll to position [0, 0]
click at [683, 235] on icon at bounding box center [681, 234] width 9 height 10
click at [549, 255] on link "1033-P-0001.pdf" at bounding box center [596, 257] width 126 height 11
click at [179, 67] on button "Order details" at bounding box center [154, 67] width 103 height 27
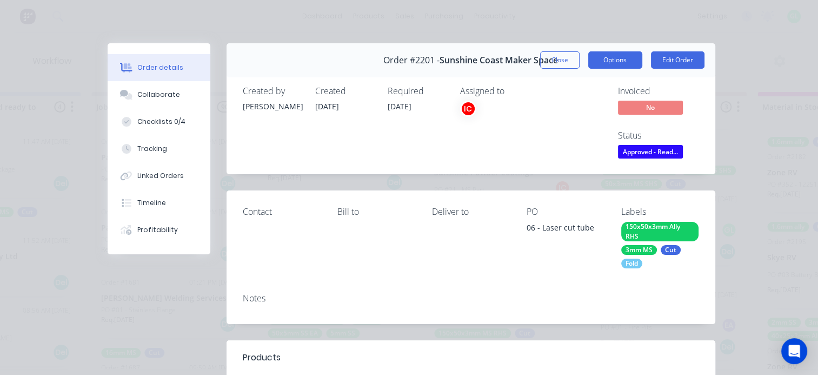
click at [603, 59] on button "Options" at bounding box center [615, 59] width 54 height 17
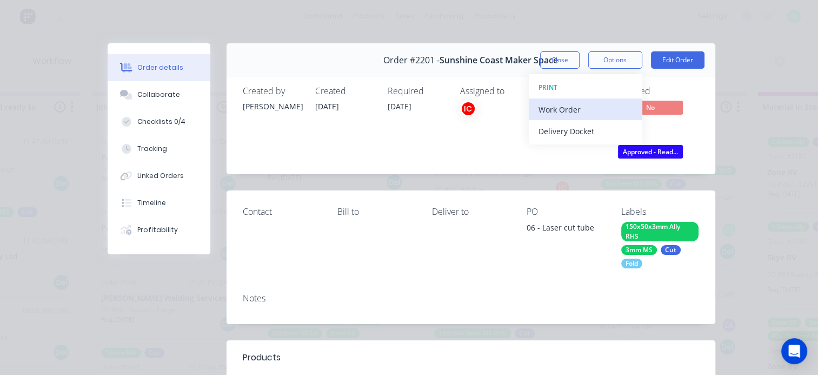
click at [553, 103] on div "Work Order" at bounding box center [585, 110] width 94 height 16
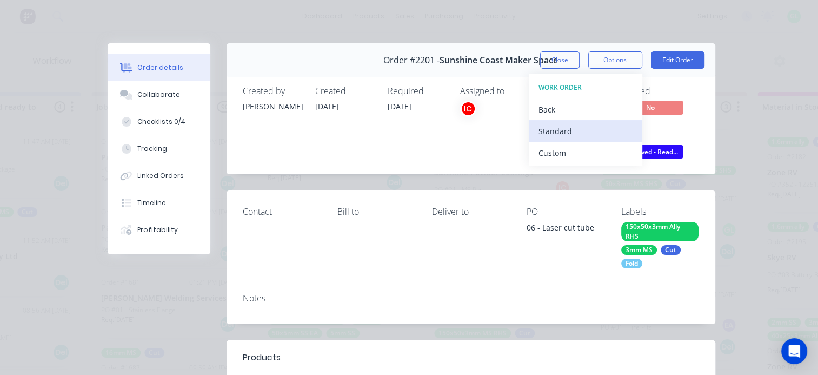
click at [544, 126] on div "Standard" at bounding box center [585, 131] width 94 height 16
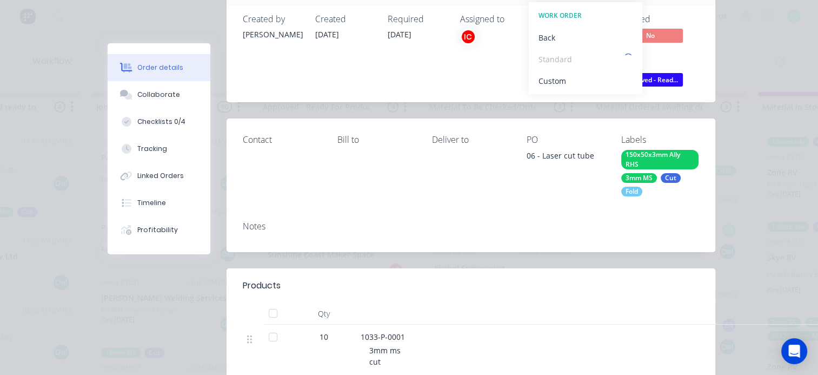
scroll to position [216, 0]
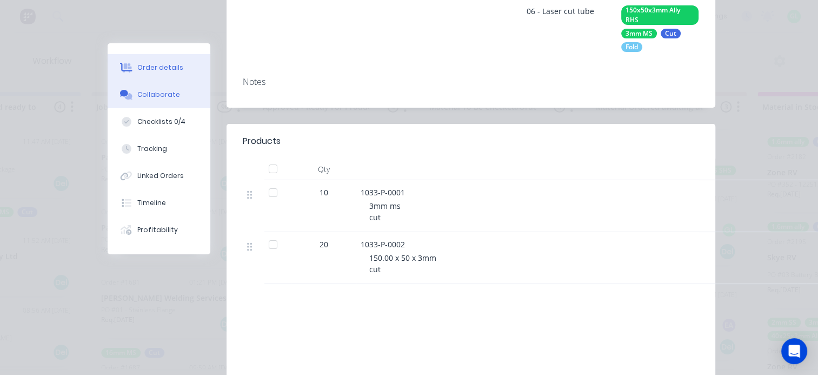
click at [149, 97] on div "Collaborate" at bounding box center [158, 95] width 43 height 10
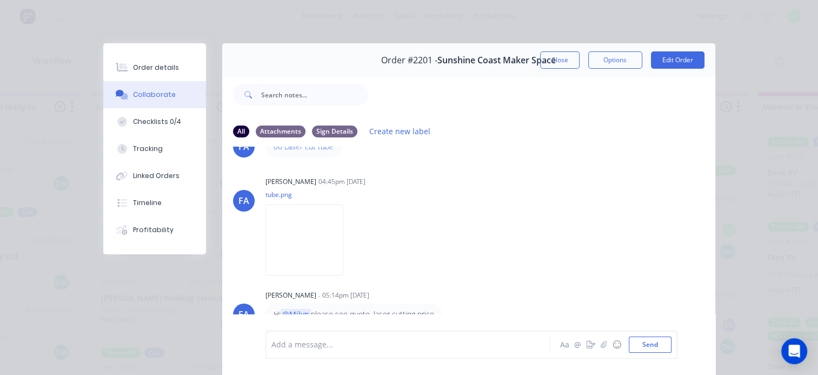
scroll to position [0, 0]
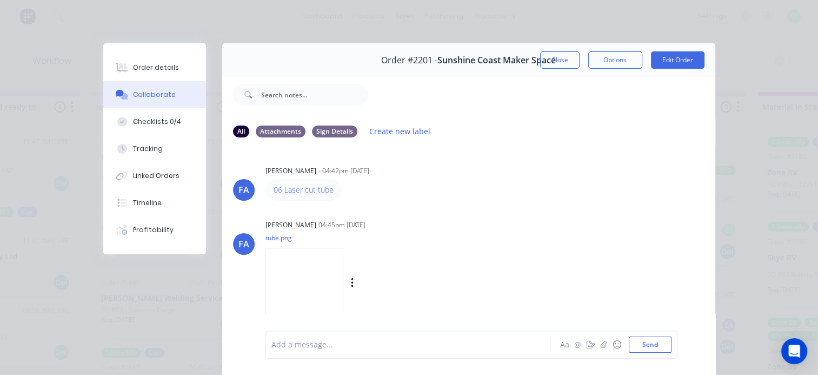
click at [343, 260] on img at bounding box center [304, 283] width 78 height 71
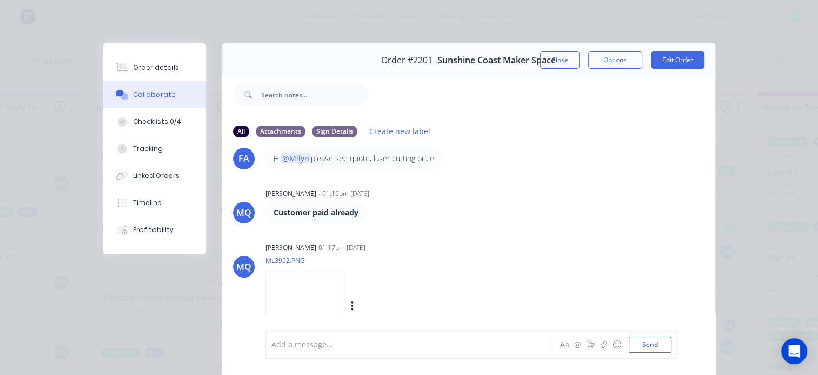
scroll to position [216, 0]
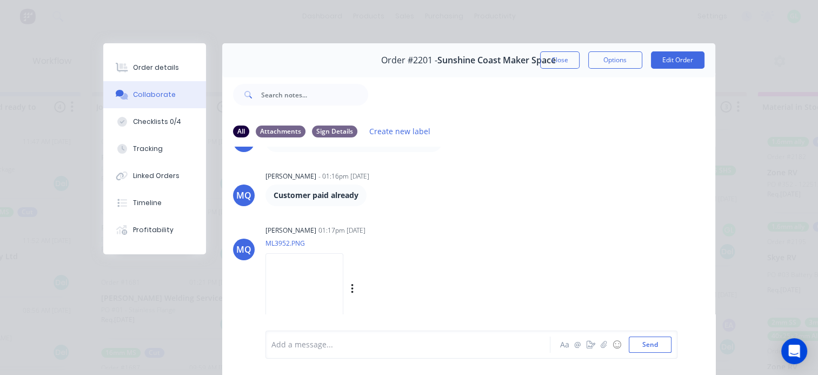
click at [318, 281] on img at bounding box center [304, 288] width 78 height 71
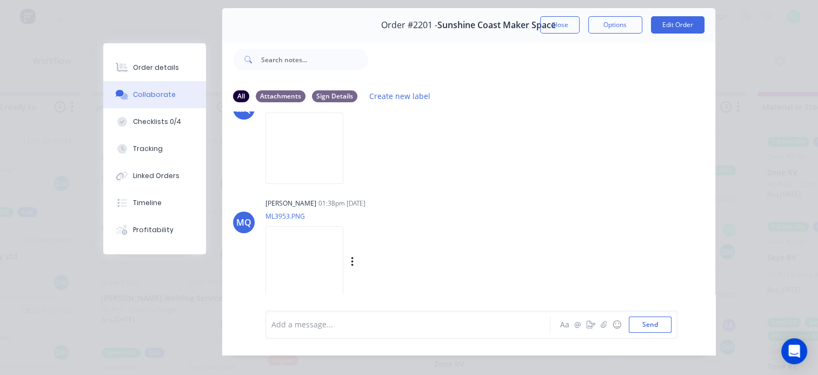
scroll to position [54, 0]
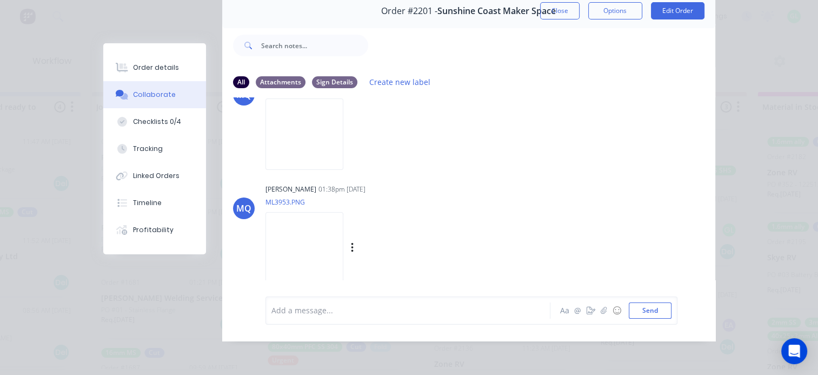
click at [343, 260] on img at bounding box center [304, 247] width 78 height 71
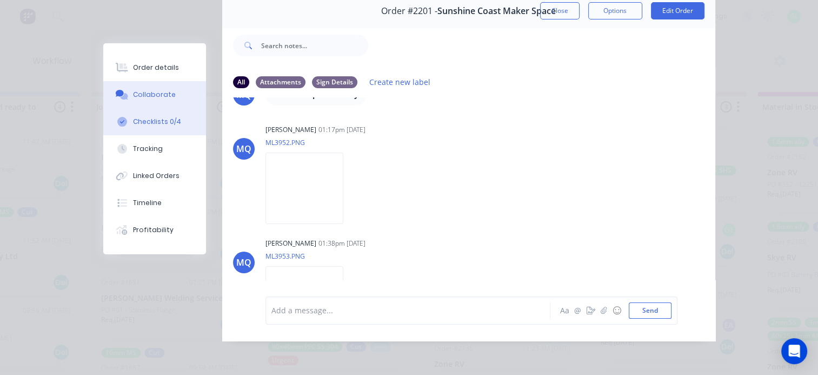
click at [141, 123] on div "Checklists 0/4" at bounding box center [157, 122] width 48 height 10
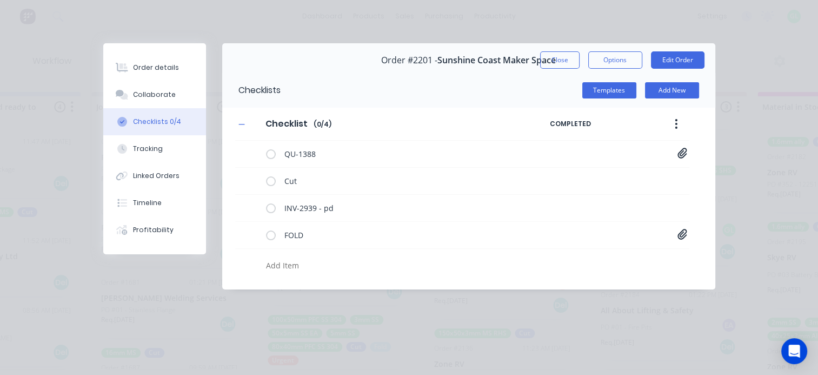
scroll to position [0, 0]
click at [687, 150] on div "QU-1388 Quote QU1388.pdf" at bounding box center [462, 154] width 454 height 27
click at [677, 154] on icon at bounding box center [681, 153] width 9 height 10
click at [571, 176] on link "Quote QU1388.pdf" at bounding box center [596, 176] width 126 height 11
click at [155, 92] on div "Collaborate" at bounding box center [154, 95] width 43 height 10
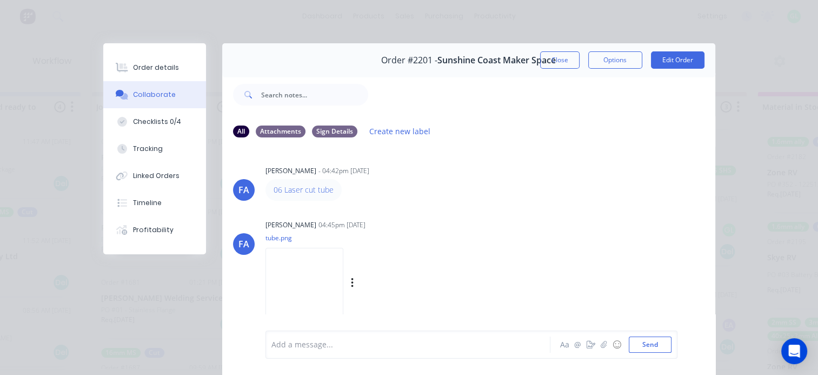
scroll to position [54, 0]
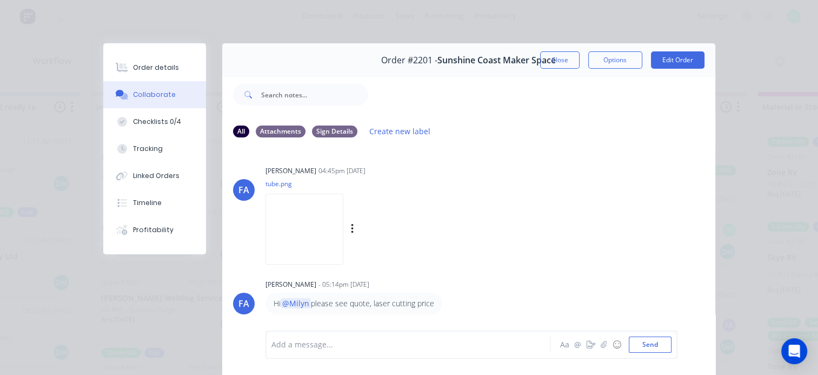
click at [307, 227] on img at bounding box center [304, 229] width 78 height 71
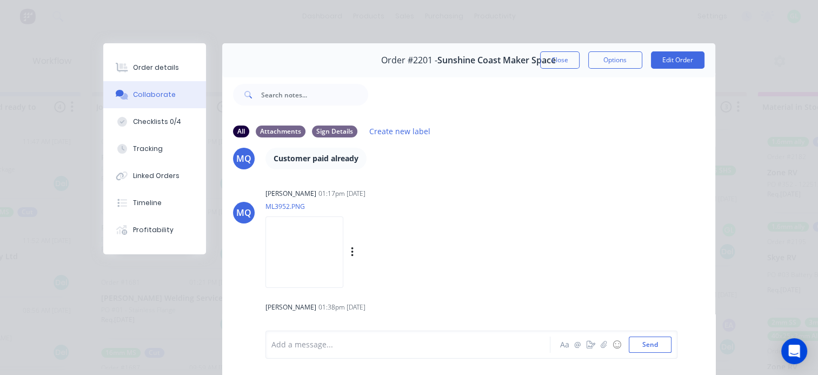
scroll to position [270, 0]
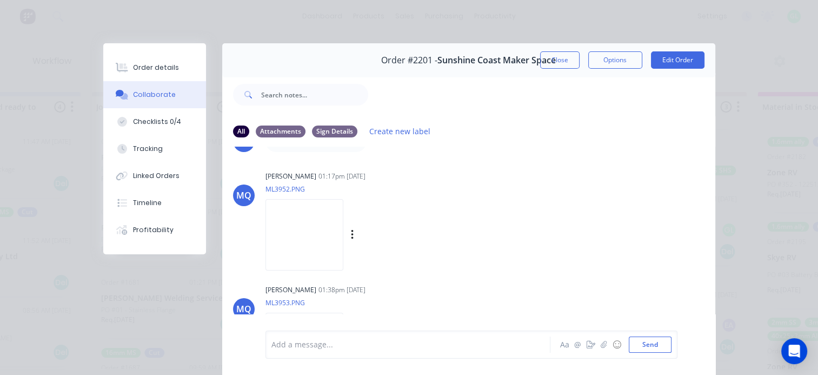
click at [311, 238] on img at bounding box center [304, 234] width 78 height 71
click at [146, 123] on div "Checklists 0/4" at bounding box center [157, 122] width 48 height 10
type textarea "x"
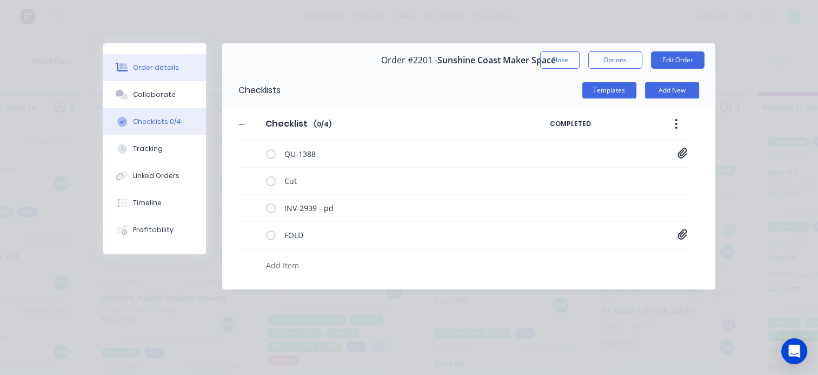
click at [149, 67] on div "Order details" at bounding box center [156, 68] width 46 height 10
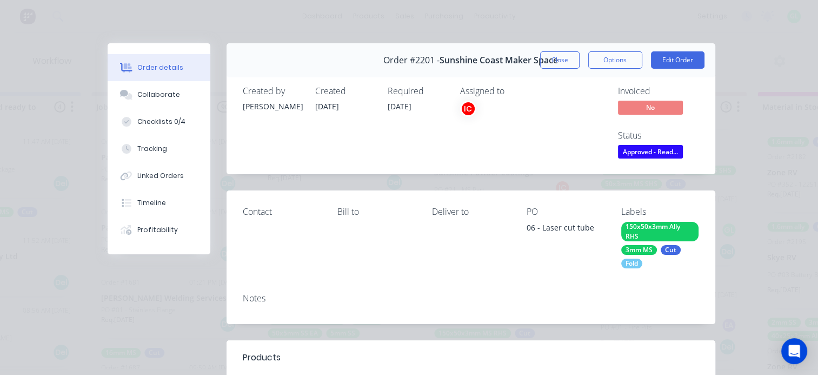
click at [627, 266] on div "Fold" at bounding box center [631, 263] width 21 height 10
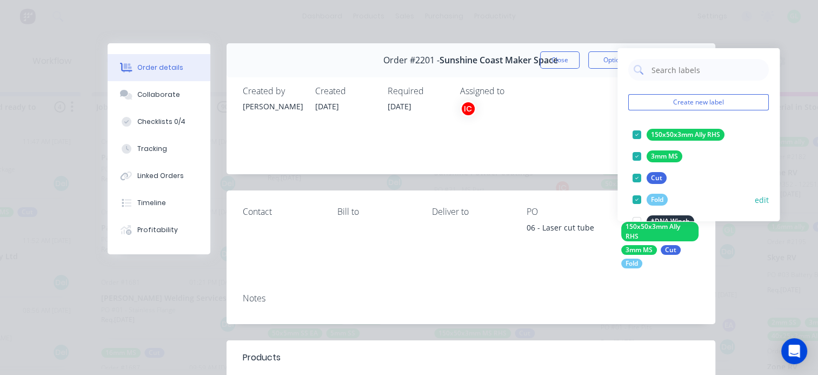
click at [634, 196] on div at bounding box center [637, 200] width 22 height 22
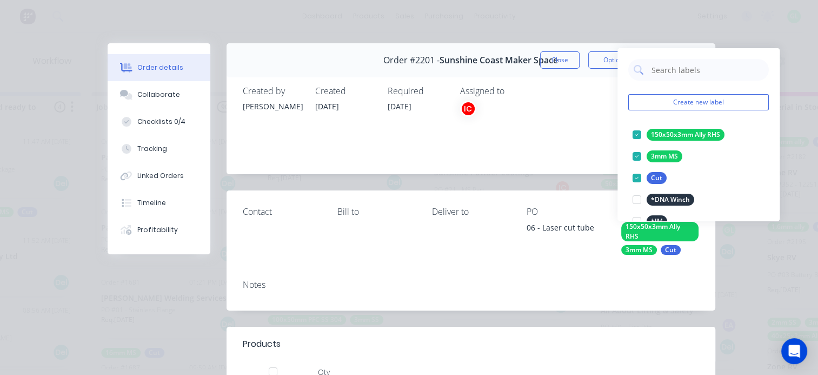
click at [561, 290] on div "Notes" at bounding box center [471, 290] width 489 height 39
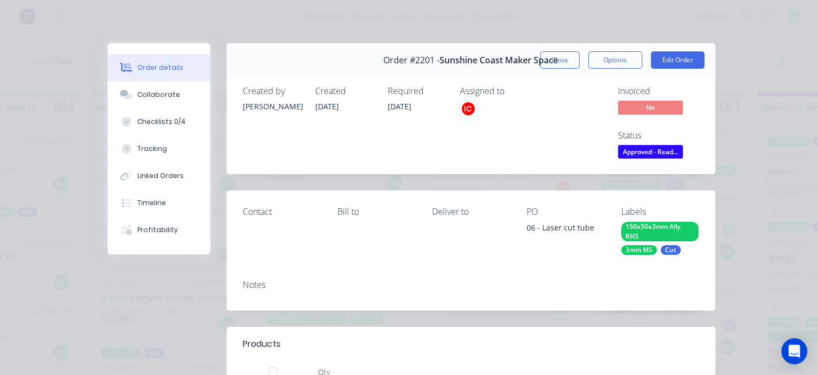
click at [661, 217] on div "Labels 150x50x3mm Ally RHS 3mm MS Cut" at bounding box center [659, 231] width 77 height 48
click at [659, 223] on div "150x50x3mm Ally RHS" at bounding box center [659, 231] width 77 height 19
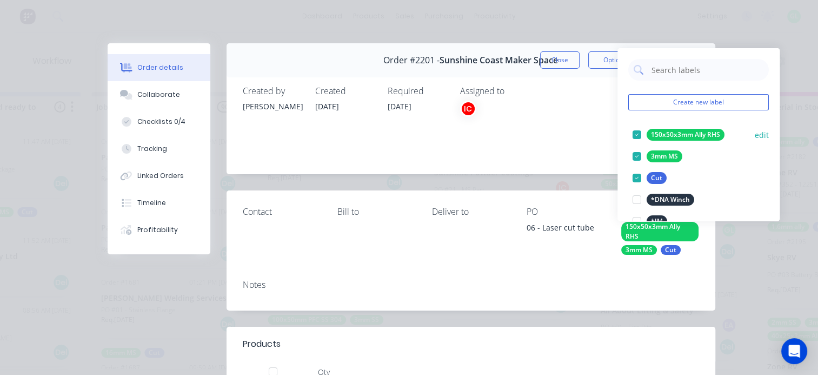
click at [637, 134] on div at bounding box center [637, 135] width 22 height 22
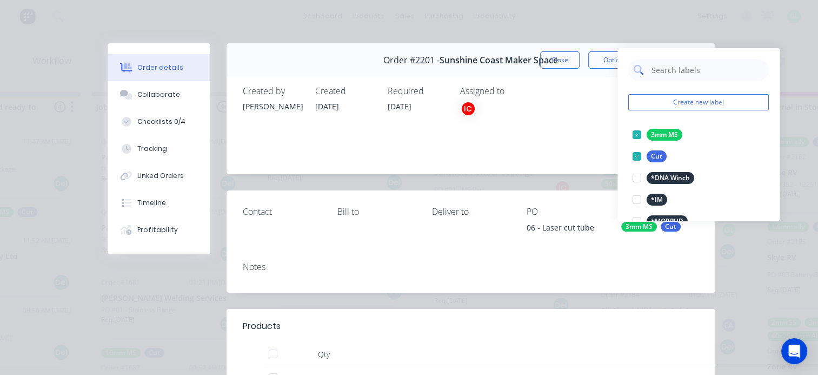
click at [666, 71] on input "text" at bounding box center [706, 70] width 113 height 22
type input "150x50x3"
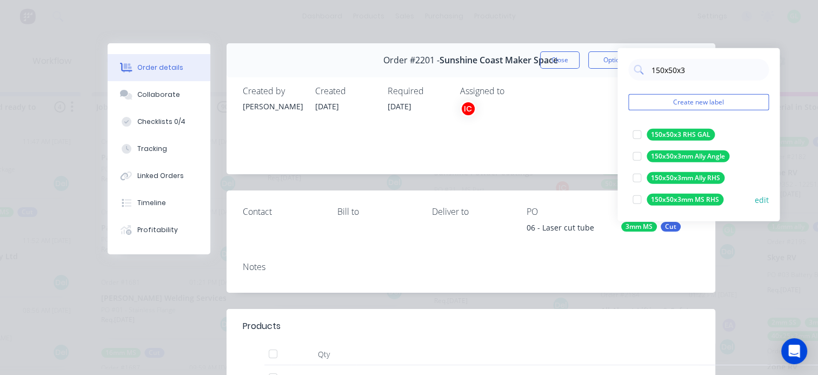
click at [638, 199] on div at bounding box center [637, 200] width 22 height 22
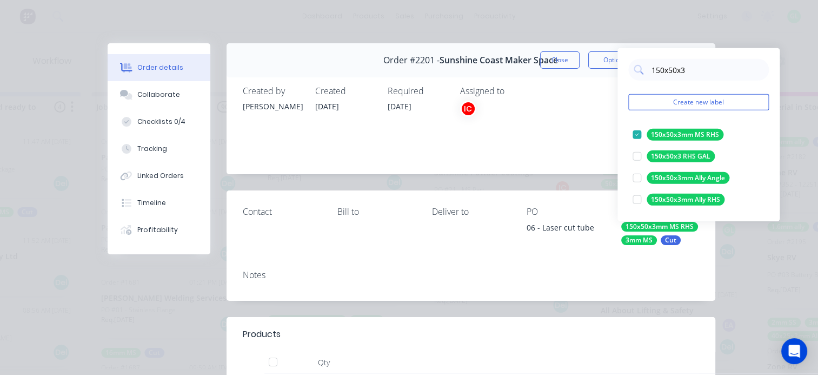
click at [497, 280] on div "Notes" at bounding box center [471, 275] width 456 height 10
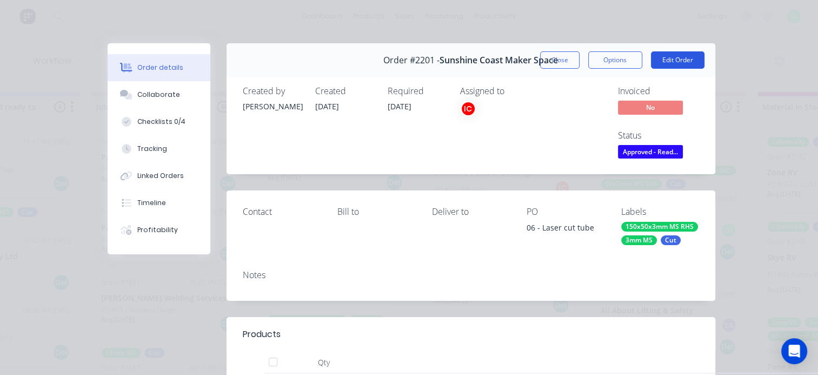
click at [674, 61] on button "Edit Order" at bounding box center [678, 59] width 54 height 17
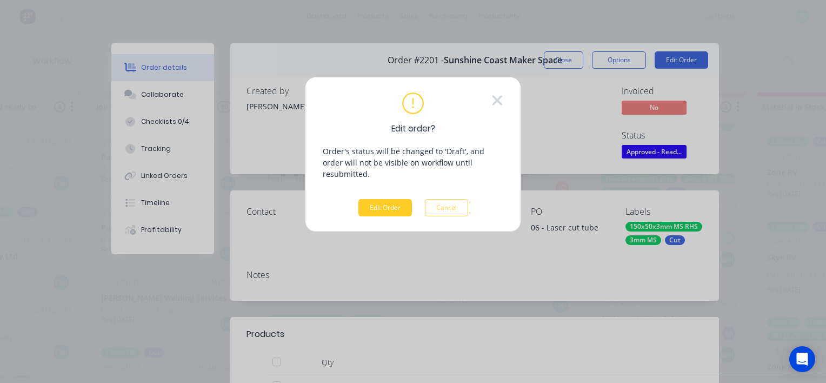
click at [381, 199] on button "Edit Order" at bounding box center [385, 207] width 54 height 17
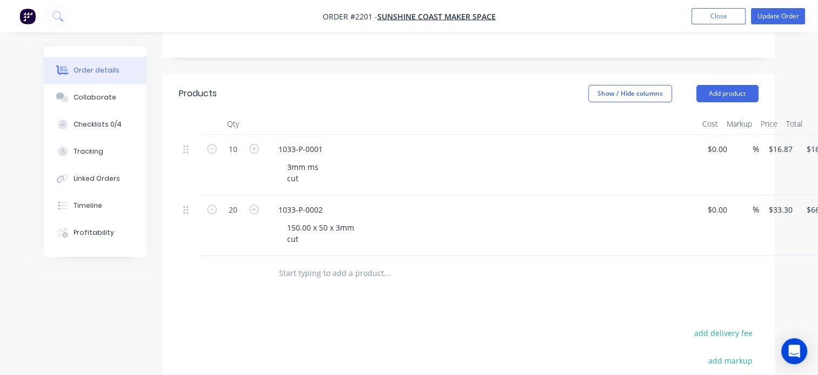
scroll to position [216, 0]
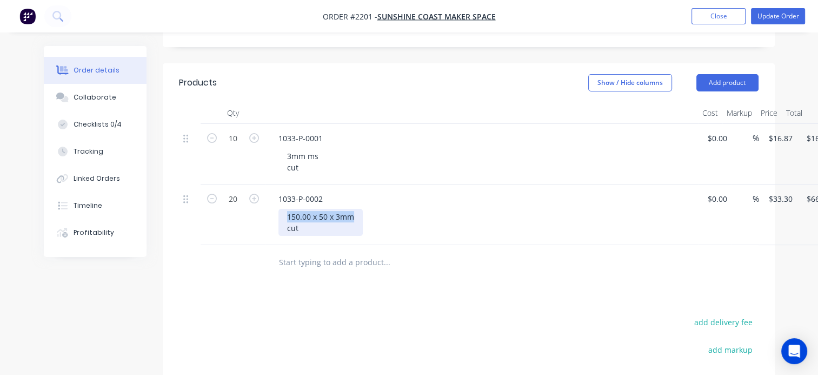
drag, startPoint x: 354, startPoint y: 218, endPoint x: 221, endPoint y: 207, distance: 132.9
click at [229, 212] on div "20 1033-P-0002 150.00 x 50 x 3mm cut $0.00 $0.00 % $33.30 $33.30 $666.00 $666.00" at bounding box center [469, 214] width 580 height 61
click at [268, 301] on div "Products Show / Hide columns Add product Qty Cost Markup Price Total 10 1033-P-…" at bounding box center [469, 301] width 612 height 476
click at [770, 11] on button "Update Order" at bounding box center [778, 16] width 54 height 16
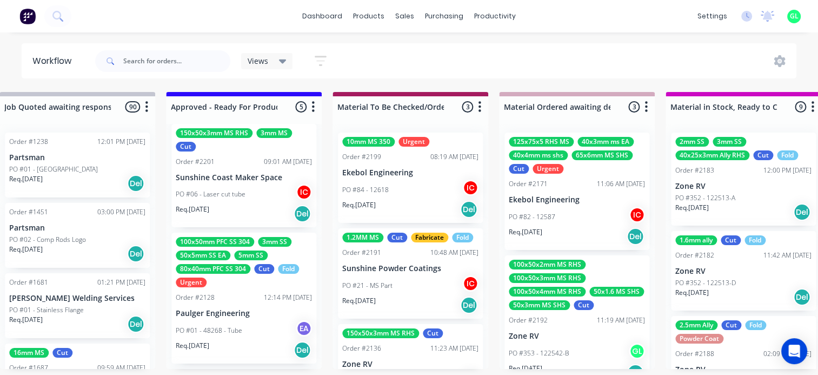
scroll to position [216, 0]
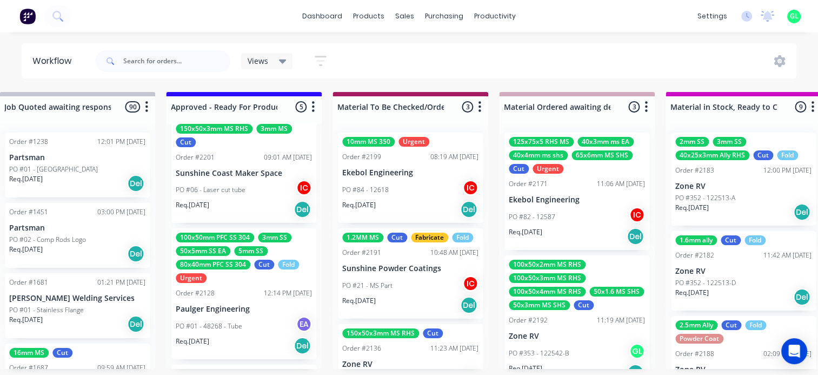
click at [235, 197] on div "PO #06 - Laser cut tube IC" at bounding box center [244, 189] width 136 height 21
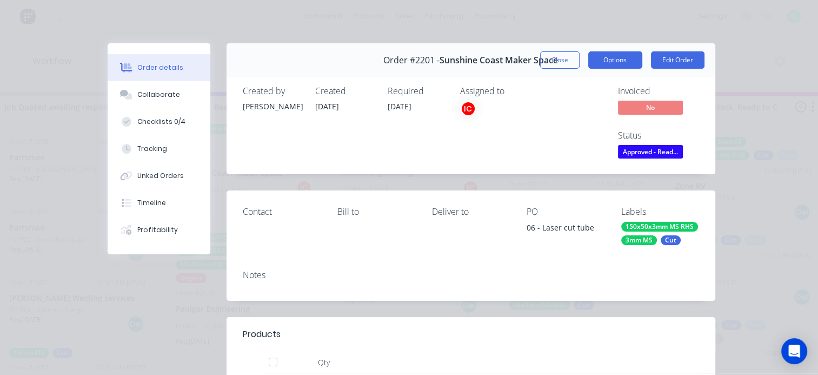
click at [621, 57] on button "Options" at bounding box center [615, 59] width 54 height 17
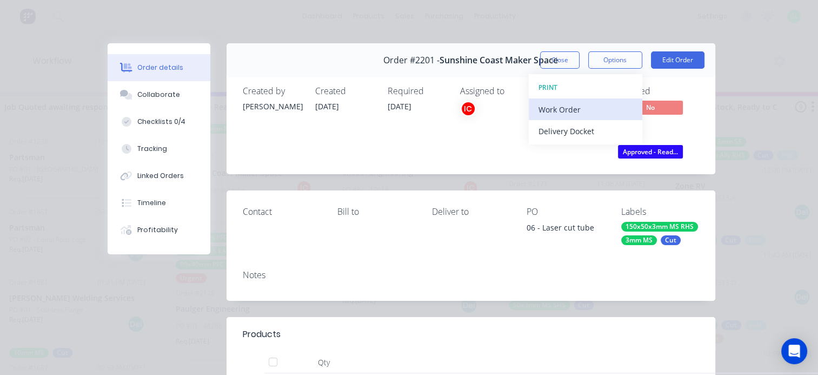
click at [573, 110] on div "Work Order" at bounding box center [585, 110] width 94 height 16
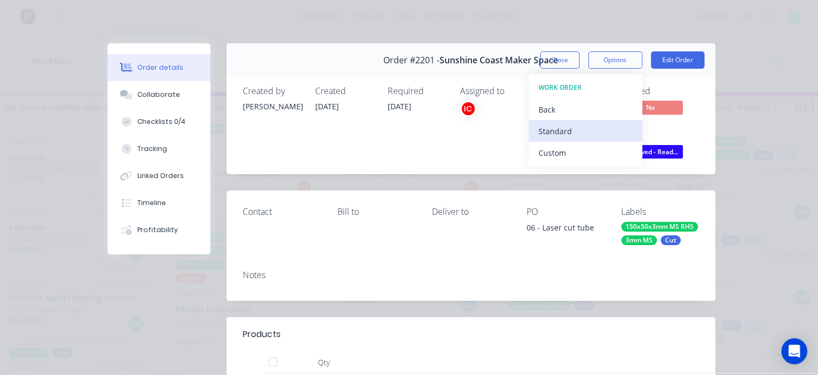
click at [571, 135] on div "Standard" at bounding box center [585, 131] width 94 height 16
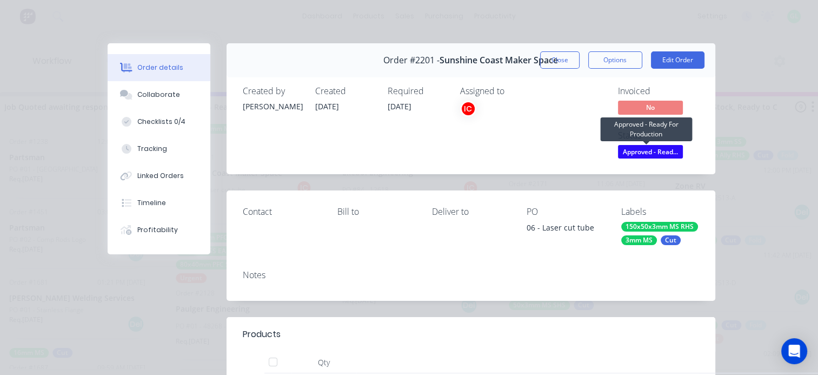
click at [642, 149] on span "Approved - Read..." at bounding box center [650, 152] width 65 height 14
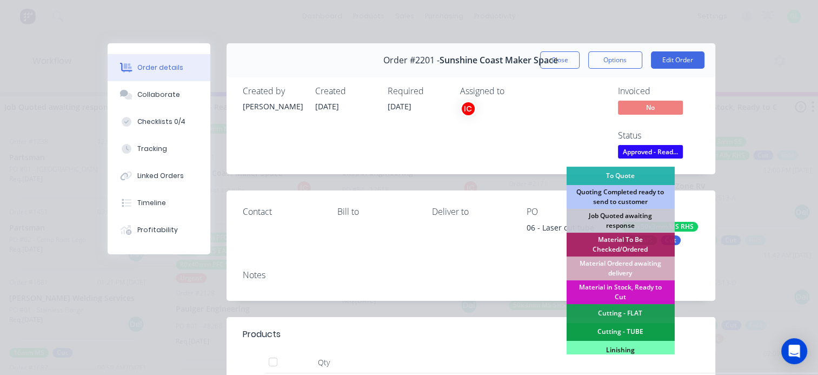
scroll to position [108, 0]
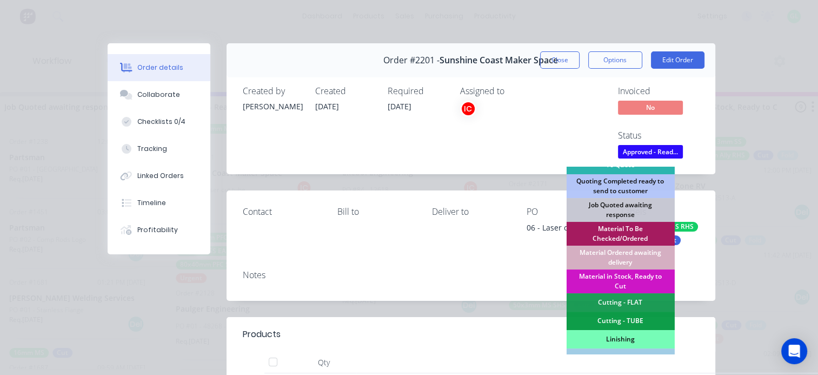
click at [619, 231] on div "Material To Be Checked/Ordered" at bounding box center [620, 234] width 108 height 24
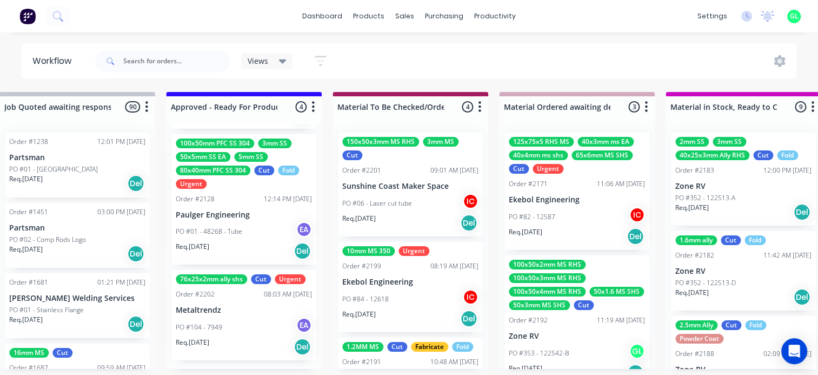
scroll to position [194, 0]
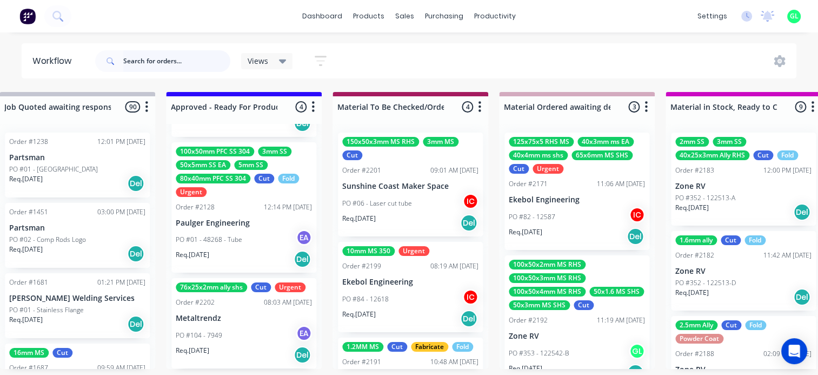
click at [131, 54] on input "text" at bounding box center [176, 61] width 107 height 22
type input "eke"
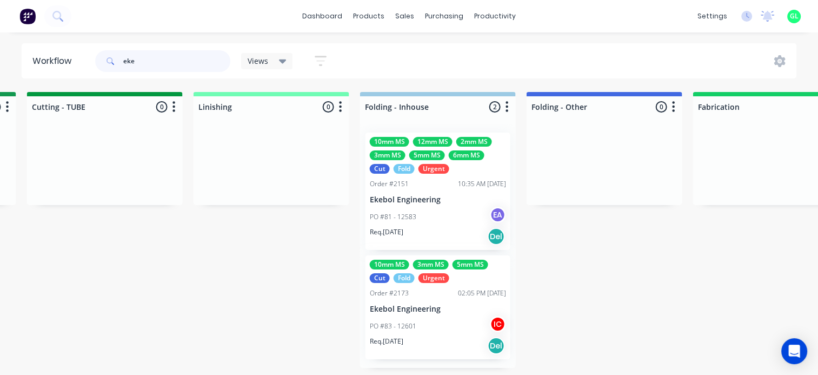
scroll to position [0, 2163]
click at [422, 231] on div "Req. [DATE] Del" at bounding box center [436, 236] width 136 height 18
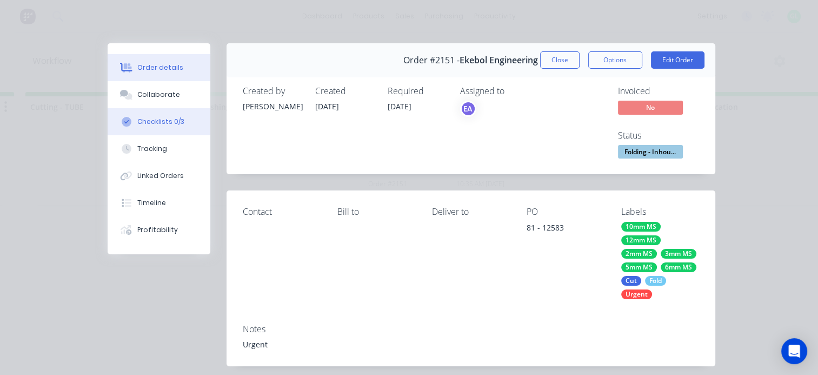
click at [149, 121] on div "Checklists 0/3" at bounding box center [160, 122] width 47 height 10
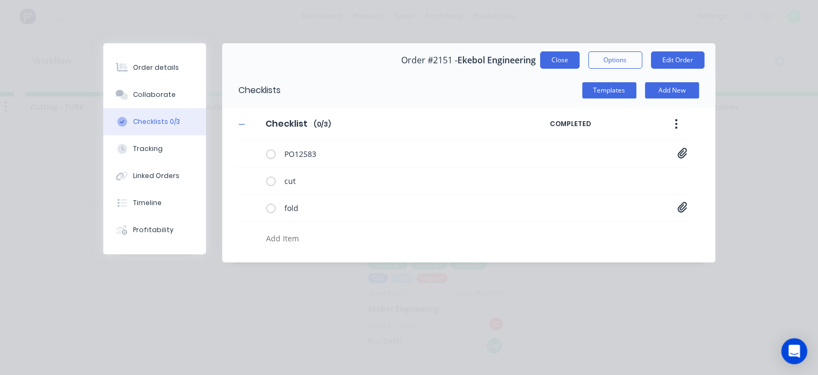
click at [573, 58] on button "Close" at bounding box center [559, 59] width 39 height 17
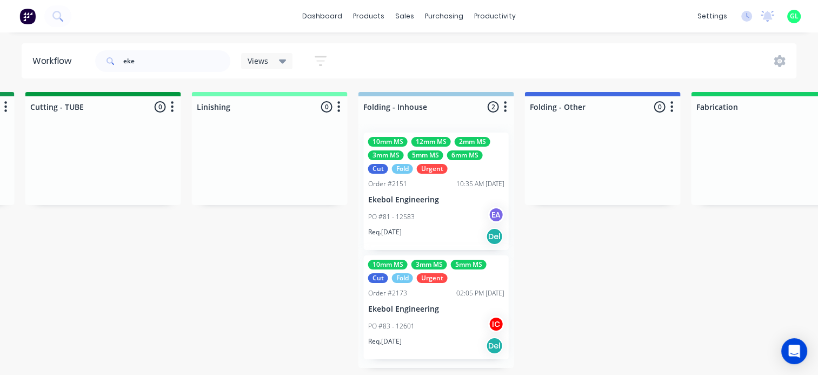
click at [404, 321] on p "PO #83 - 12601" at bounding box center [391, 326] width 46 height 10
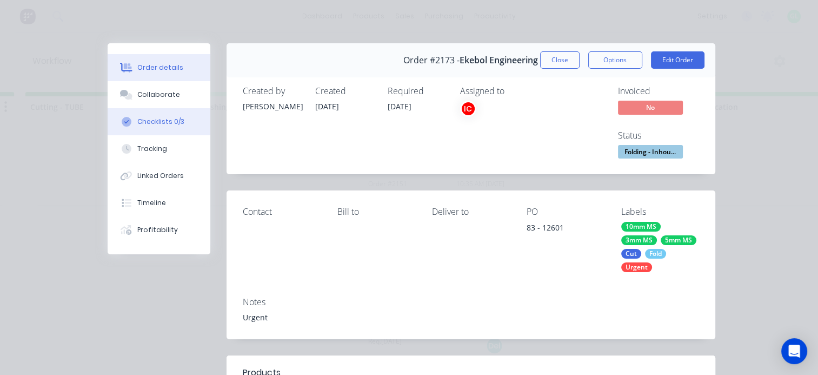
click at [164, 118] on div "Checklists 0/3" at bounding box center [160, 122] width 47 height 10
type textarea "x"
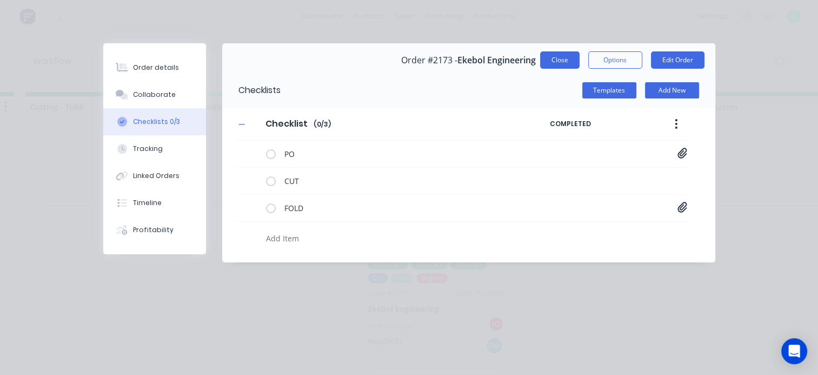
click at [563, 59] on button "Close" at bounding box center [559, 59] width 39 height 17
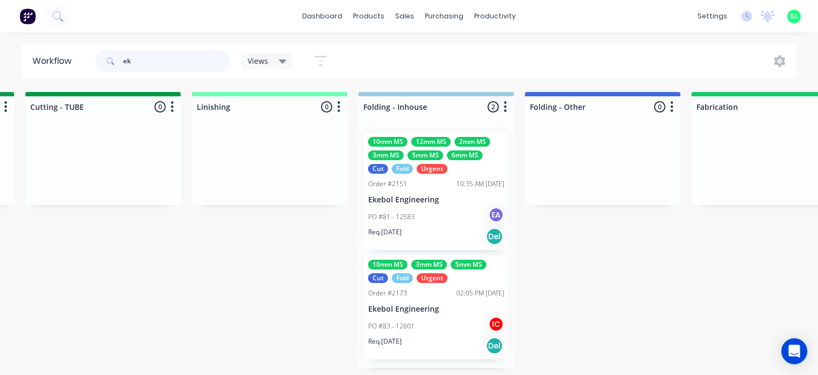
type input "e"
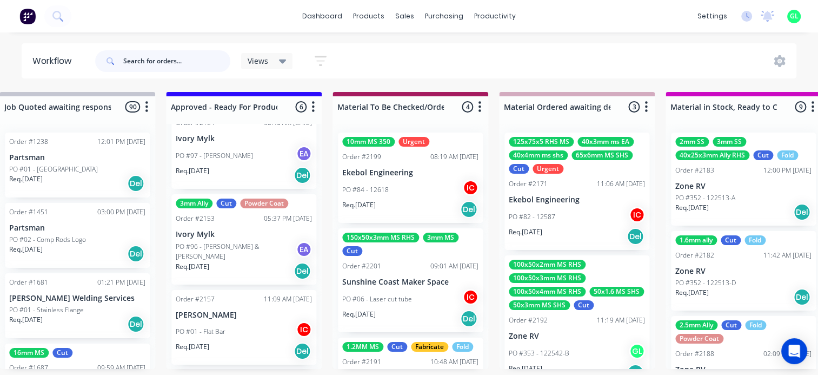
scroll to position [0, 0]
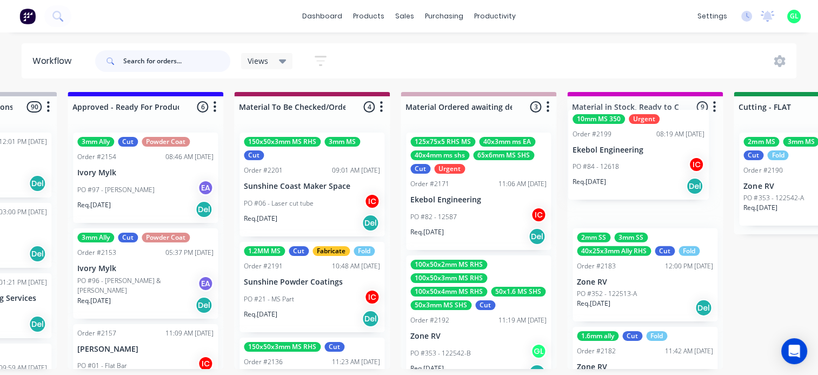
drag, startPoint x: 395, startPoint y: 184, endPoint x: 628, endPoint y: 164, distance: 234.4
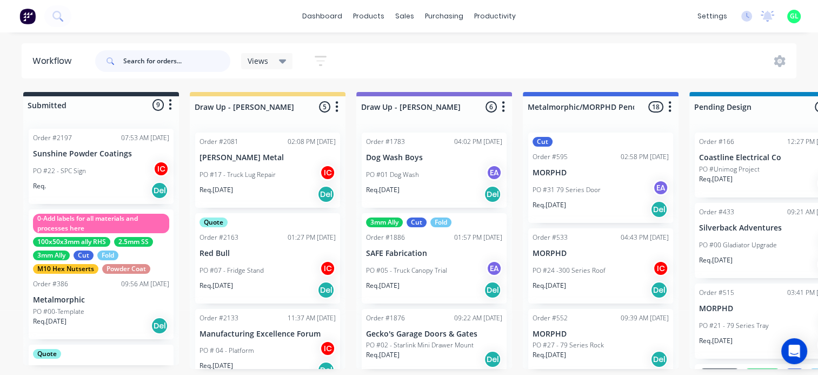
click at [137, 64] on input "text" at bounding box center [176, 61] width 107 height 22
type input "eke"
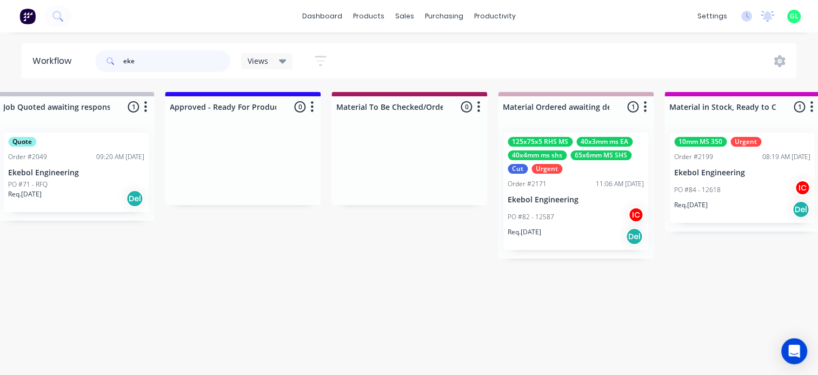
scroll to position [0, 1189]
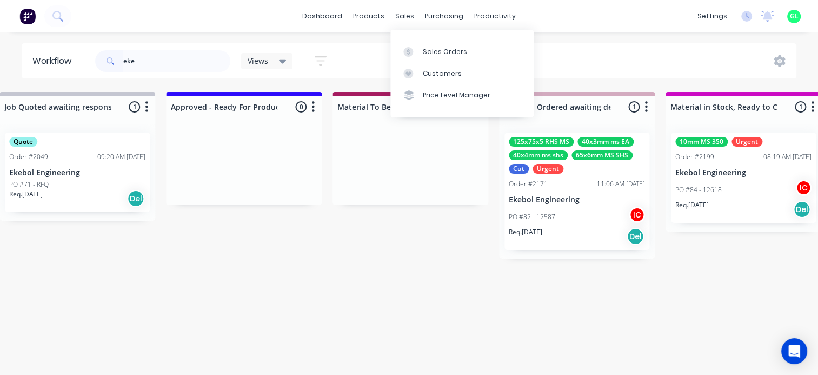
click at [426, 51] on div "Sales Orders" at bounding box center [445, 52] width 44 height 10
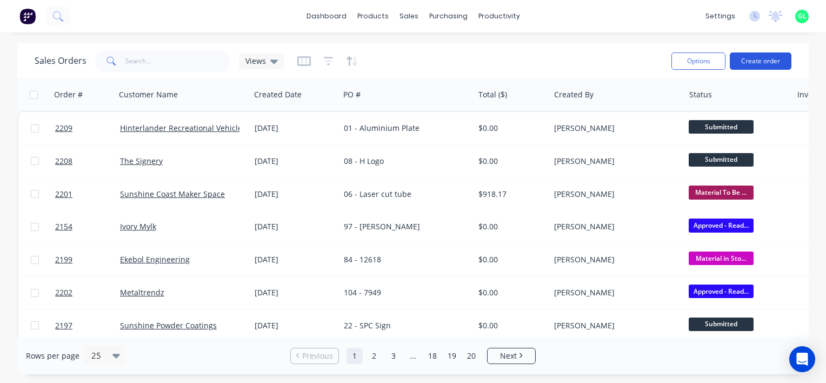
click at [762, 66] on button "Create order" at bounding box center [761, 60] width 62 height 17
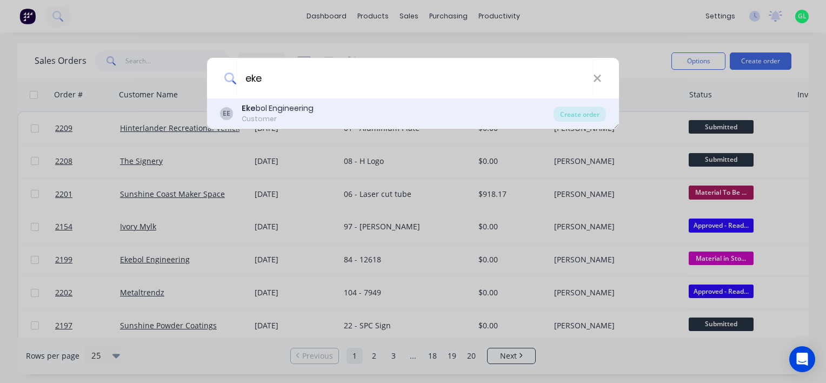
type input "eke"
click at [319, 112] on div "[PERSON_NAME] bol Engineering Customer" at bounding box center [387, 113] width 334 height 21
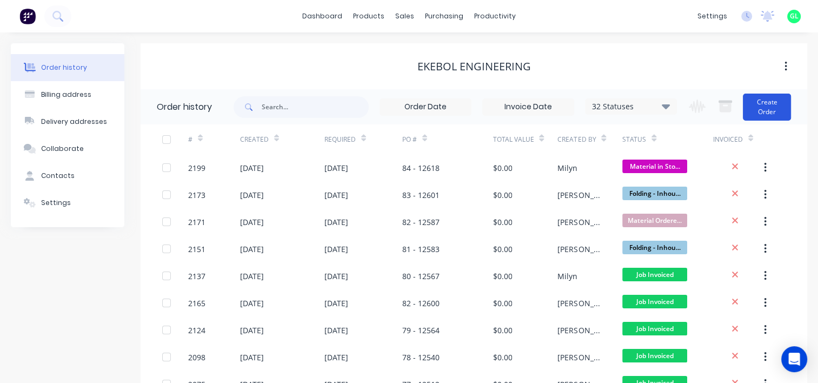
click at [756, 98] on button "Create Order" at bounding box center [767, 107] width 48 height 27
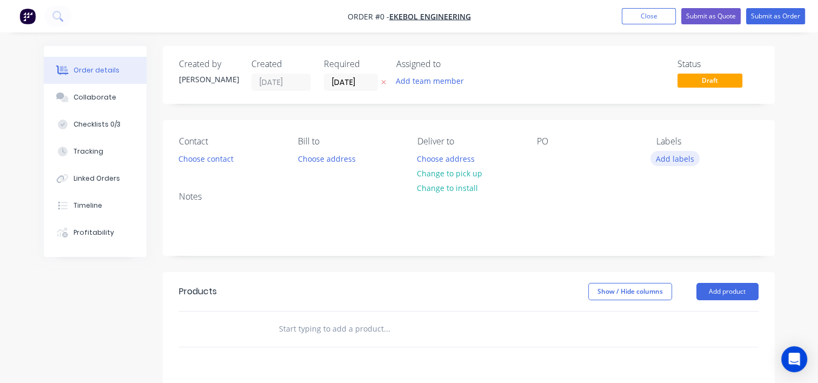
click at [673, 157] on button "Add labels" at bounding box center [675, 158] width 50 height 15
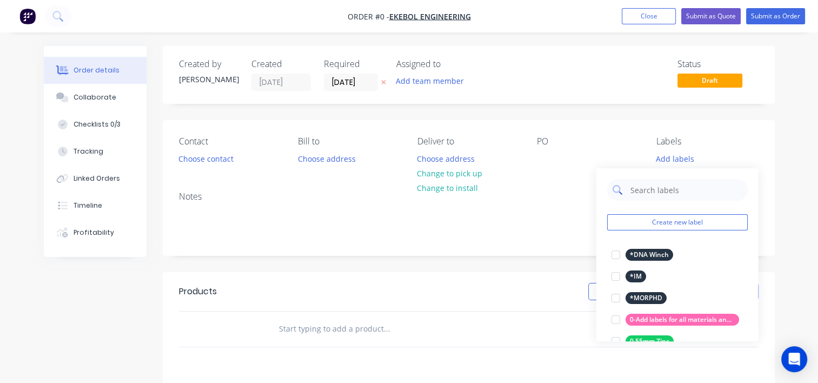
click at [655, 185] on input "text" at bounding box center [685, 190] width 113 height 22
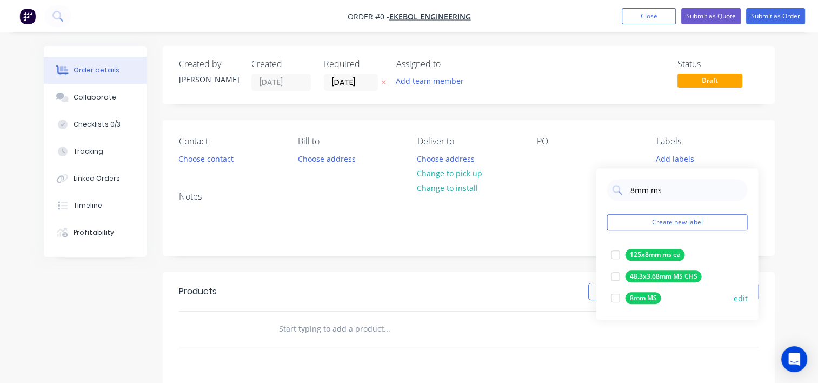
click at [614, 298] on div at bounding box center [615, 298] width 22 height 22
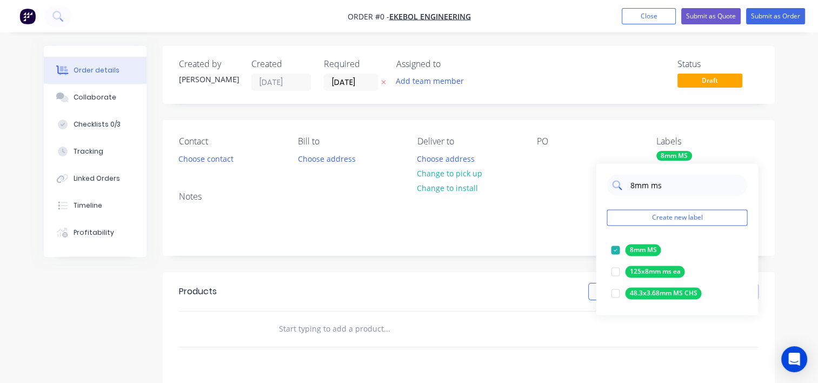
drag, startPoint x: 675, startPoint y: 188, endPoint x: 611, endPoint y: 192, distance: 63.4
click at [612, 192] on div "8mm ms" at bounding box center [677, 185] width 141 height 22
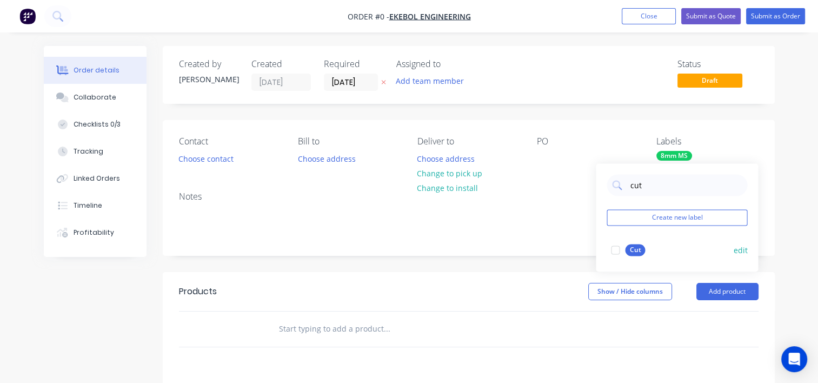
click at [615, 249] on div at bounding box center [615, 250] width 22 height 22
click at [634, 186] on input "cut" at bounding box center [685, 185] width 113 height 22
type input "urge"
click at [615, 251] on div at bounding box center [615, 250] width 22 height 22
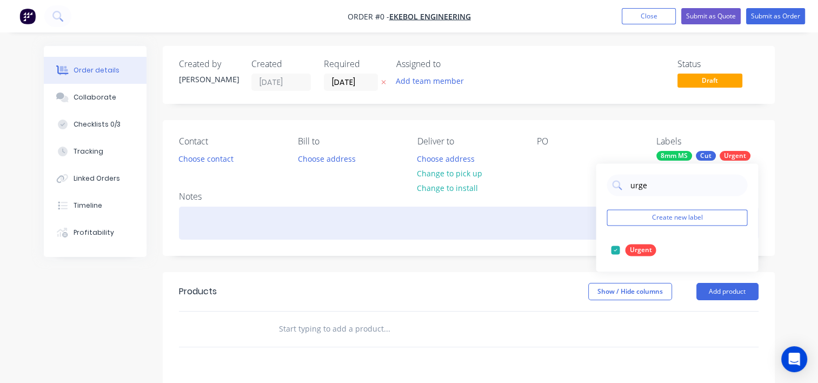
click at [534, 224] on div "Order details Collaborate Checklists 0/3 Tracking Linked Orders Timeline Profit…" at bounding box center [409, 334] width 753 height 577
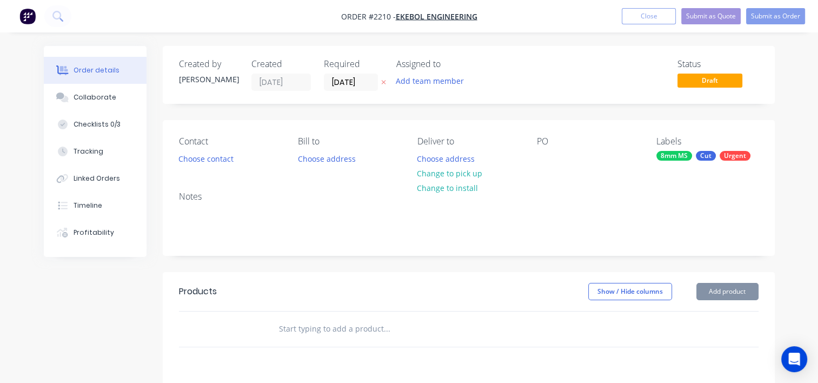
click at [560, 157] on div "PO" at bounding box center [588, 151] width 102 height 30
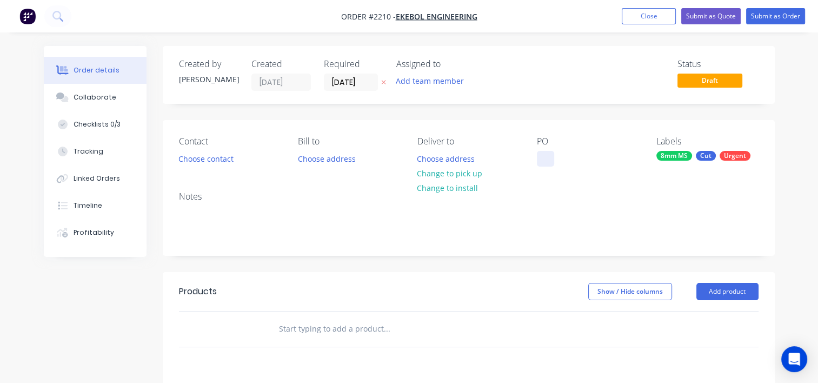
click at [542, 159] on div at bounding box center [545, 159] width 17 height 16
paste div
click at [324, 322] on input "text" at bounding box center [386, 329] width 216 height 22
click at [289, 330] on input "text" at bounding box center [386, 329] width 216 height 22
paste input "811-96-500.1 x2"
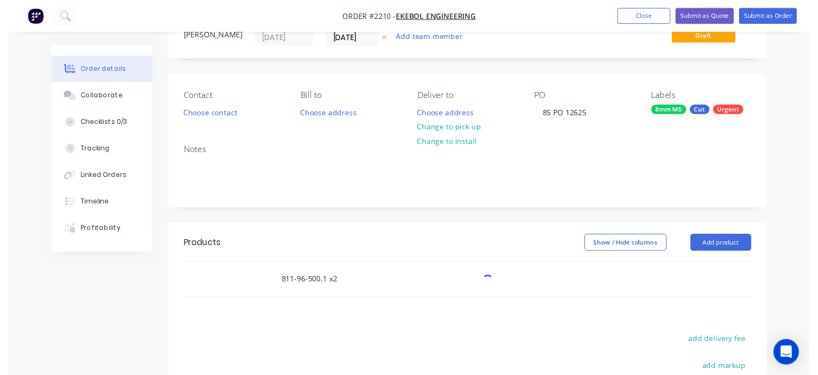
scroll to position [108, 0]
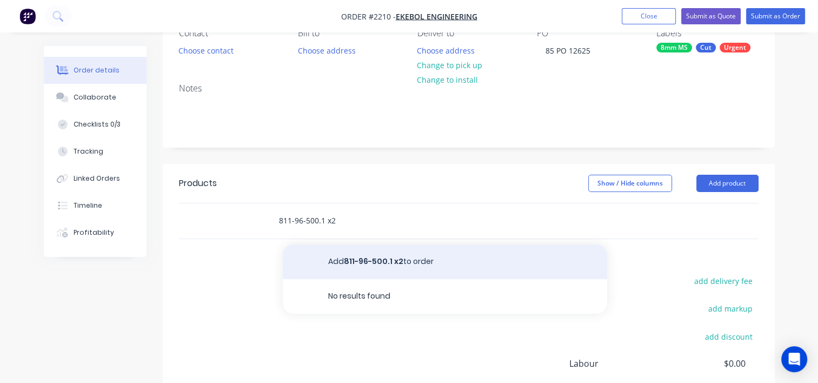
type input "811-96-500.1 x2"
click at [356, 262] on button "Add 811-96-500.1 x2 to order" at bounding box center [445, 261] width 324 height 35
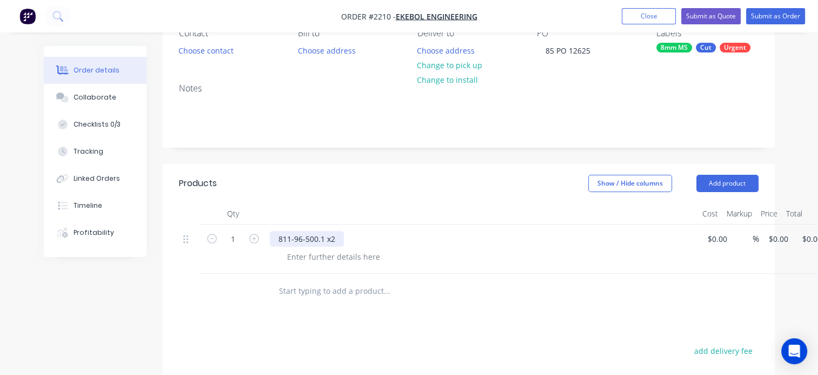
click at [335, 231] on div "811-96-500.1 x2" at bounding box center [307, 239] width 74 height 16
click at [313, 261] on div at bounding box center [333, 257] width 110 height 16
click at [307, 260] on div at bounding box center [333, 257] width 110 height 16
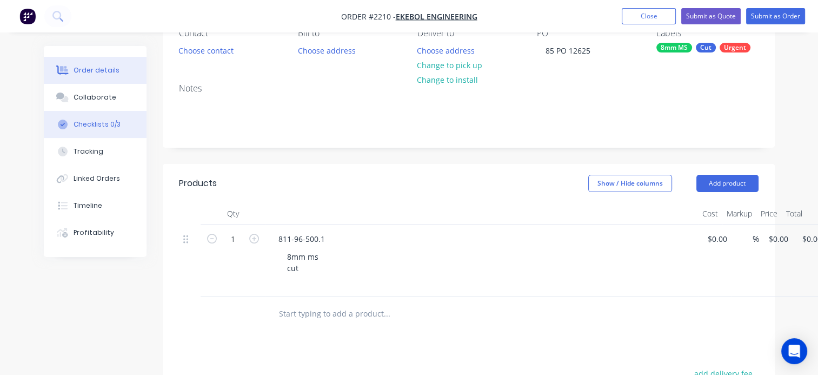
click at [103, 123] on div "Checklists 0/3" at bounding box center [97, 124] width 47 height 10
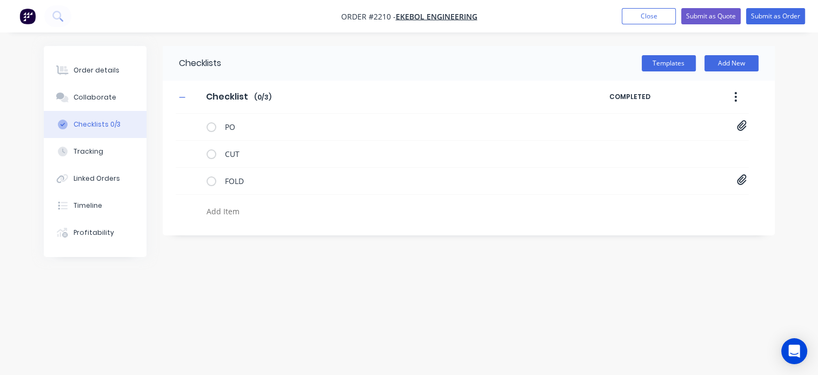
type textarea "x"
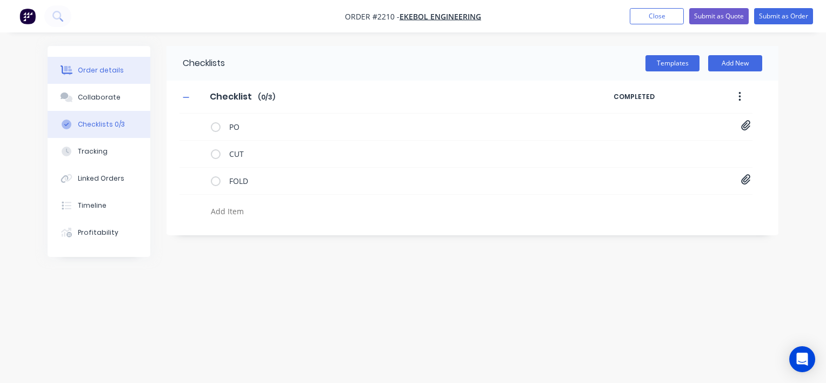
click at [88, 77] on button "Order details" at bounding box center [99, 70] width 103 height 27
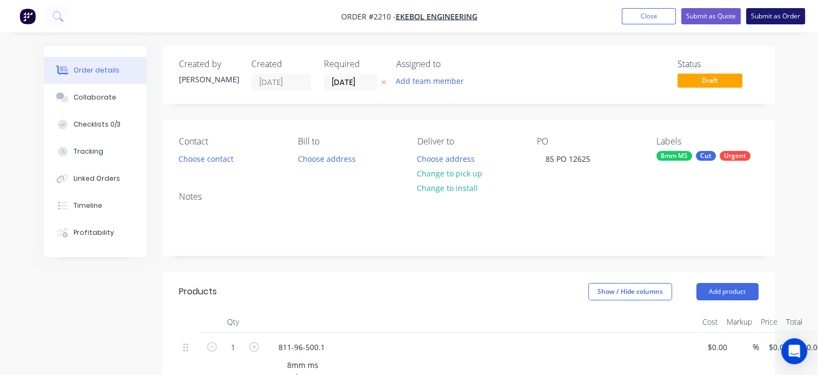
click at [784, 17] on button "Submit as Order" at bounding box center [775, 16] width 59 height 16
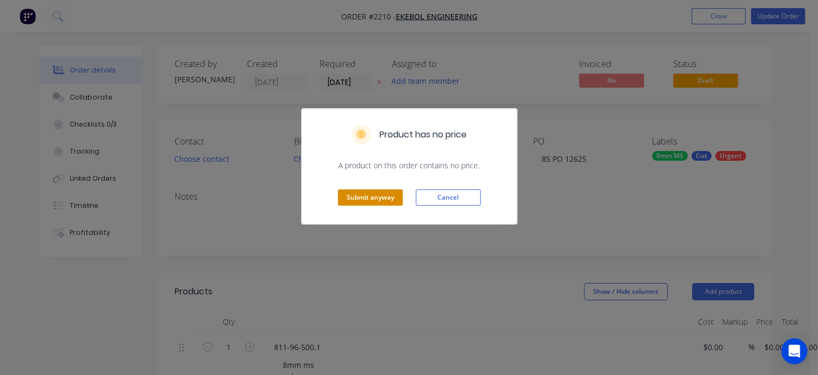
click at [365, 198] on button "Submit anyway" at bounding box center [370, 197] width 65 height 16
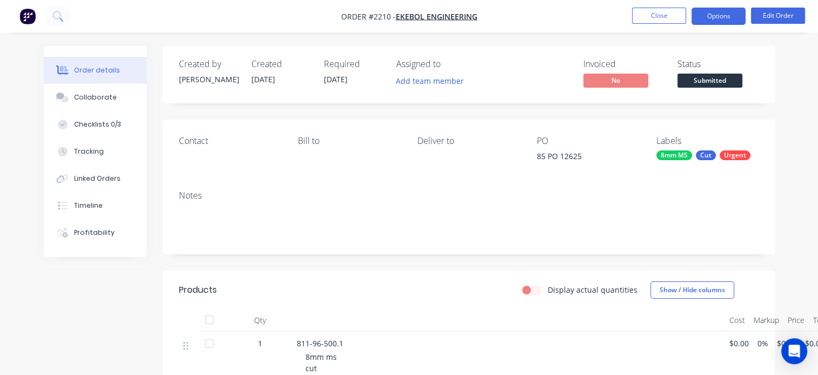
click at [721, 17] on button "Options" at bounding box center [719, 16] width 54 height 17
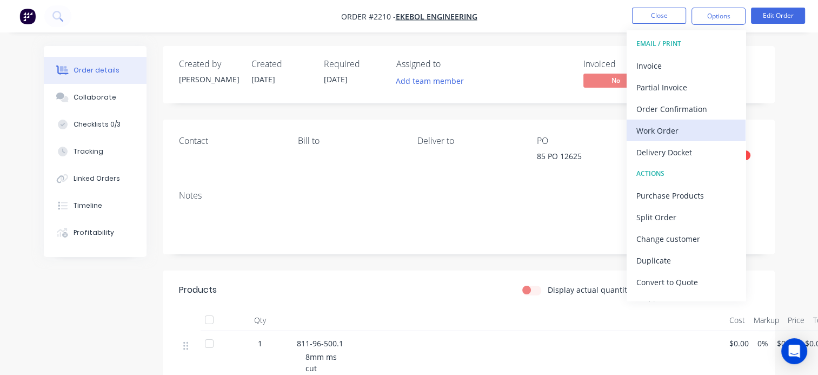
click at [658, 127] on div "Work Order" at bounding box center [685, 131] width 99 height 16
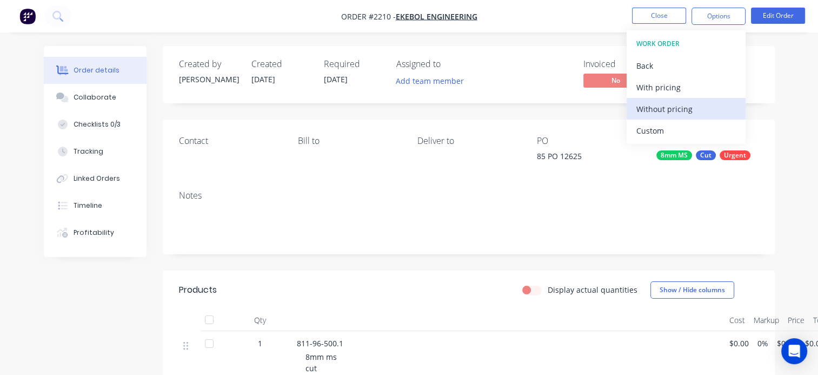
click at [653, 107] on div "Without pricing" at bounding box center [685, 109] width 99 height 16
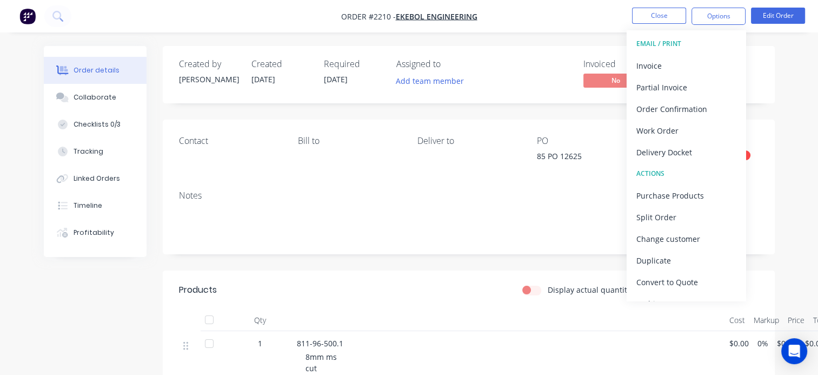
click at [509, 136] on div "Deliver to" at bounding box center [468, 141] width 102 height 10
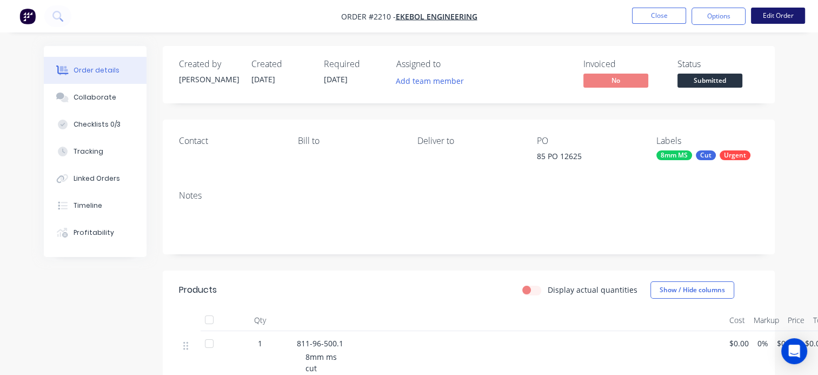
click at [788, 18] on button "Edit Order" at bounding box center [778, 16] width 54 height 16
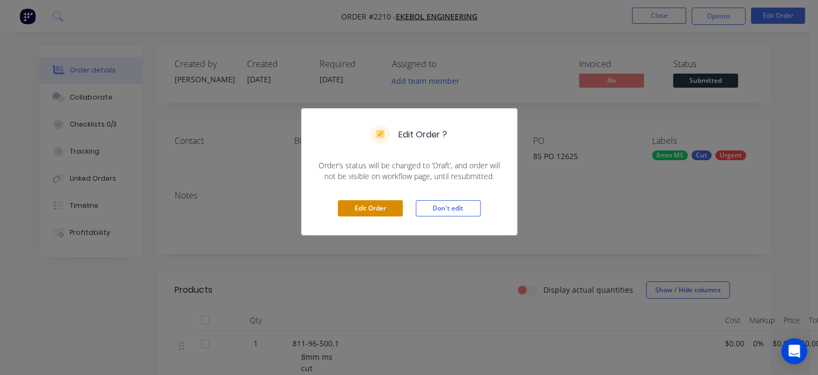
click at [367, 211] on button "Edit Order" at bounding box center [370, 208] width 65 height 16
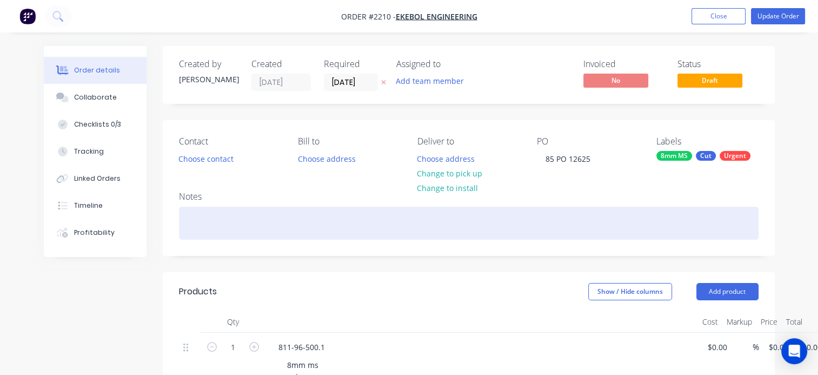
click at [215, 221] on div at bounding box center [469, 223] width 580 height 33
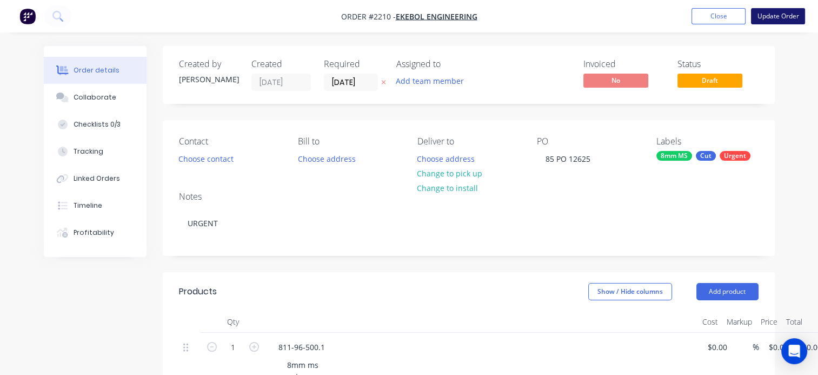
click at [783, 15] on button "Update Order" at bounding box center [778, 16] width 54 height 16
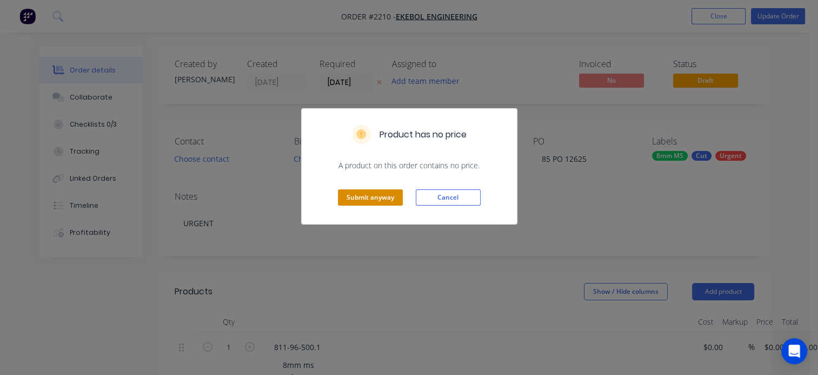
click at [381, 200] on button "Submit anyway" at bounding box center [370, 197] width 65 height 16
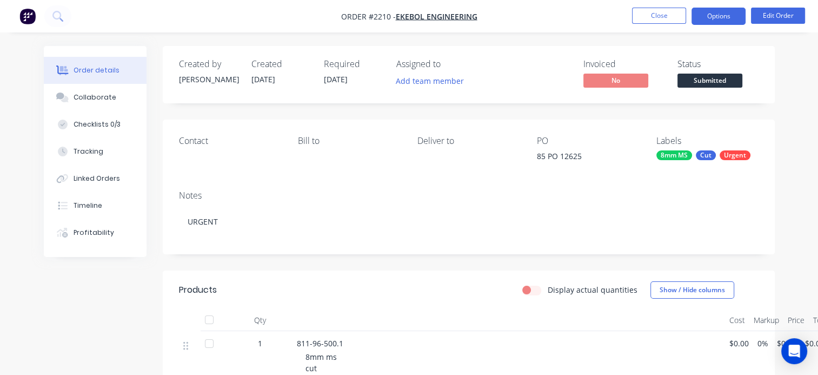
click at [722, 18] on button "Options" at bounding box center [719, 16] width 54 height 17
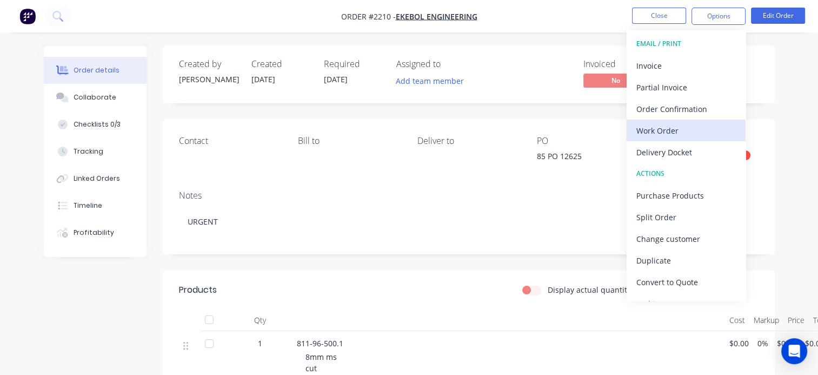
click at [656, 125] on div "Work Order" at bounding box center [685, 131] width 99 height 16
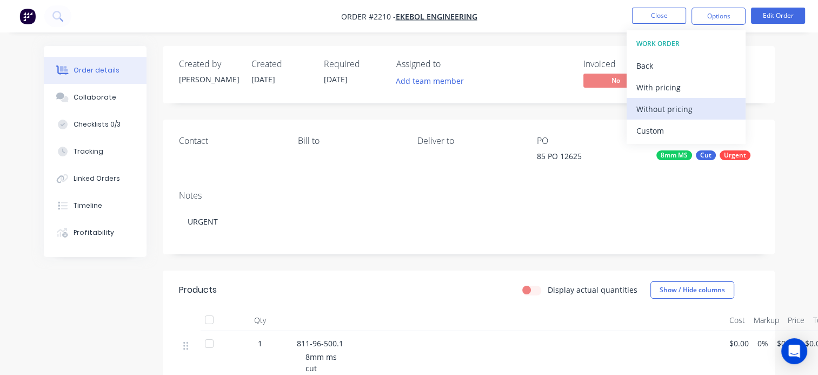
click at [652, 112] on div "Without pricing" at bounding box center [685, 109] width 99 height 16
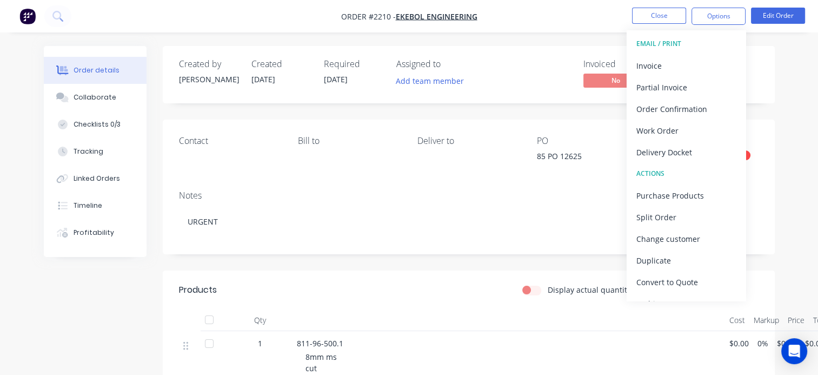
click at [796, 87] on div "Order details Collaborate Checklists 0/3 Tracking Linked Orders Timeline Profit…" at bounding box center [409, 287] width 818 height 575
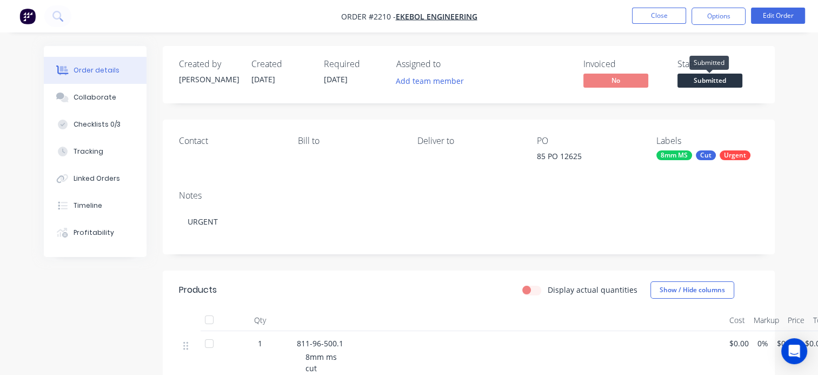
click at [728, 82] on span "Submitted" at bounding box center [709, 81] width 65 height 14
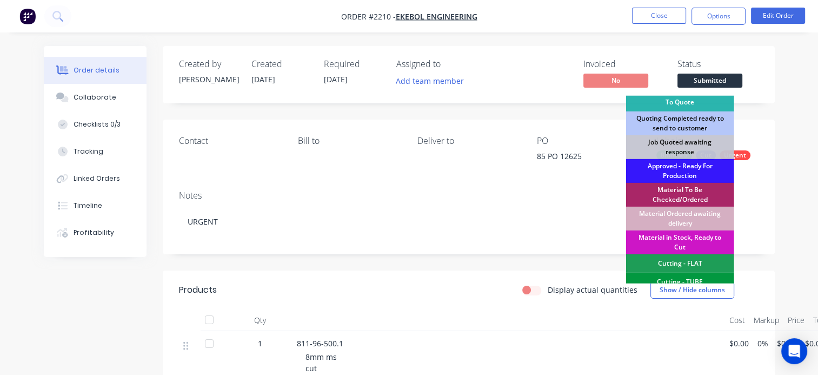
scroll to position [108, 0]
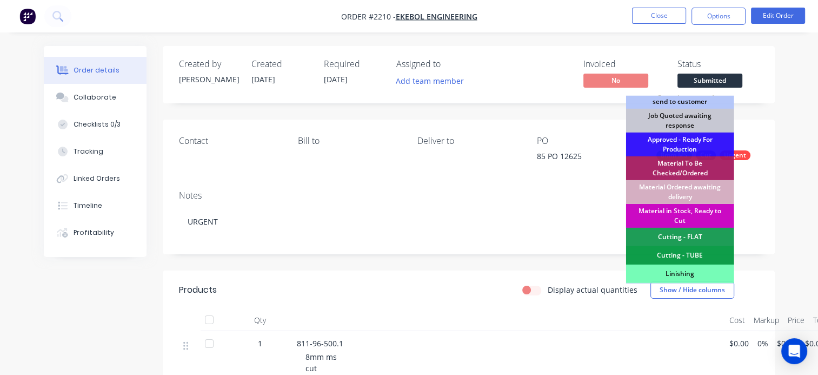
click at [675, 210] on div "Material in Stock, Ready to Cut" at bounding box center [680, 216] width 108 height 24
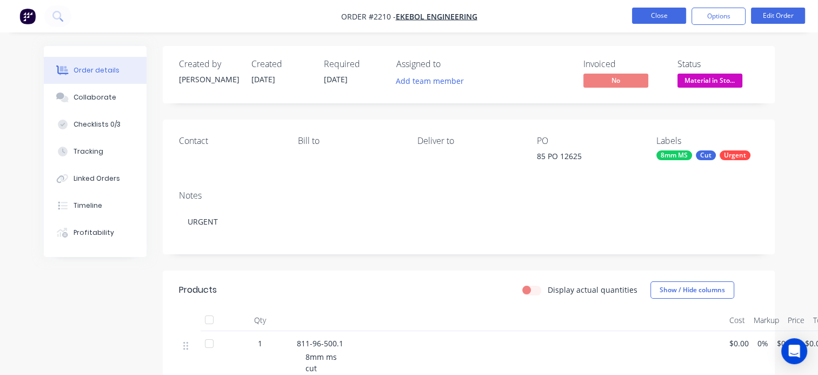
click at [670, 10] on button "Close" at bounding box center [659, 16] width 54 height 16
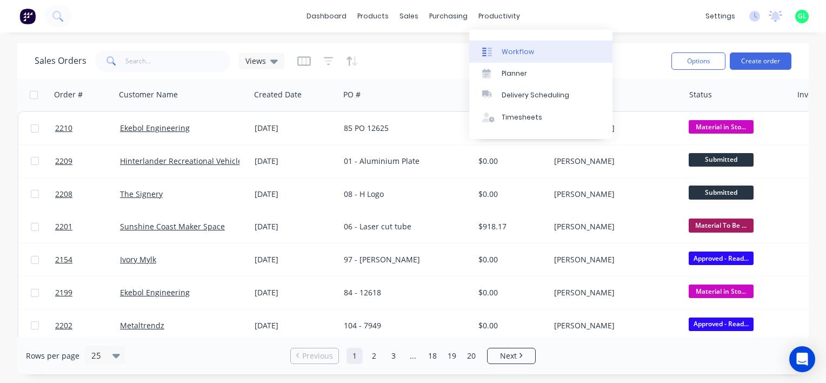
click at [505, 49] on div "Workflow" at bounding box center [518, 52] width 32 height 10
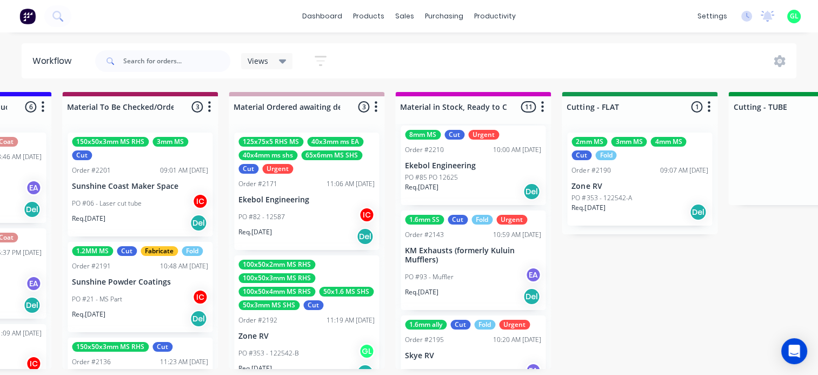
scroll to position [270, 0]
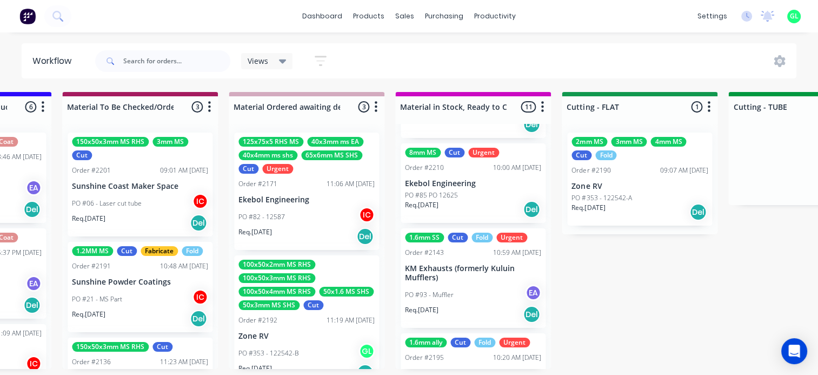
click at [475, 197] on div "PO #85 PO 12625" at bounding box center [473, 195] width 136 height 10
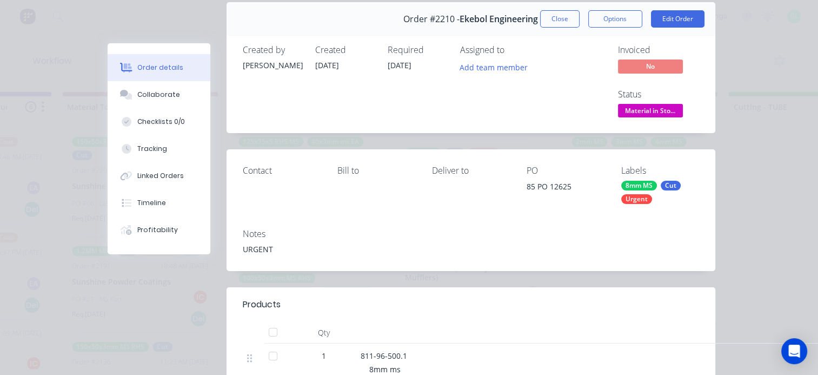
scroll to position [0, 0]
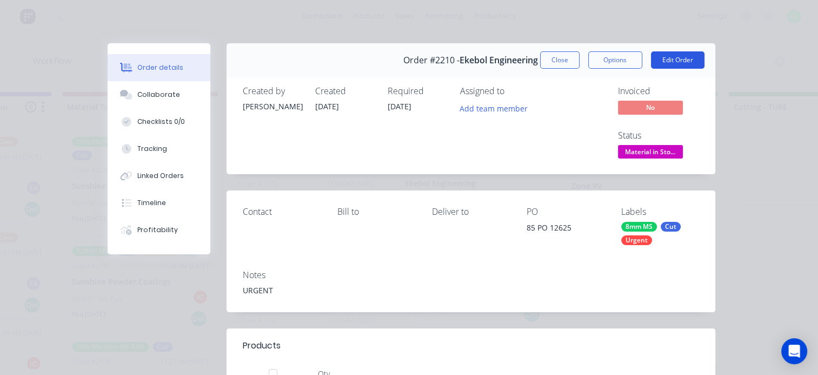
click at [677, 58] on button "Edit Order" at bounding box center [678, 59] width 54 height 17
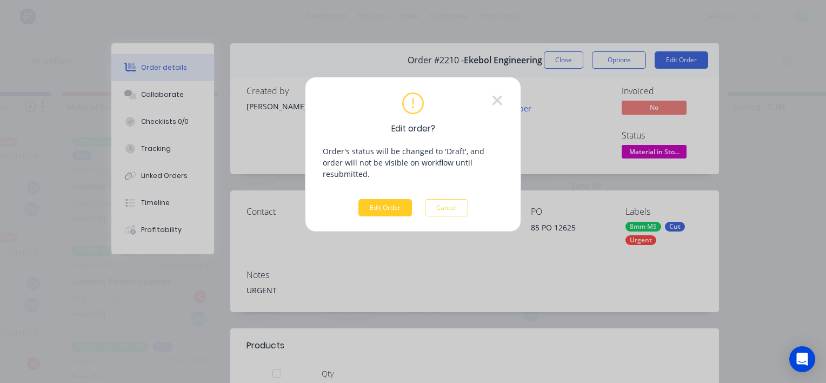
click at [391, 199] on button "Edit Order" at bounding box center [385, 207] width 54 height 17
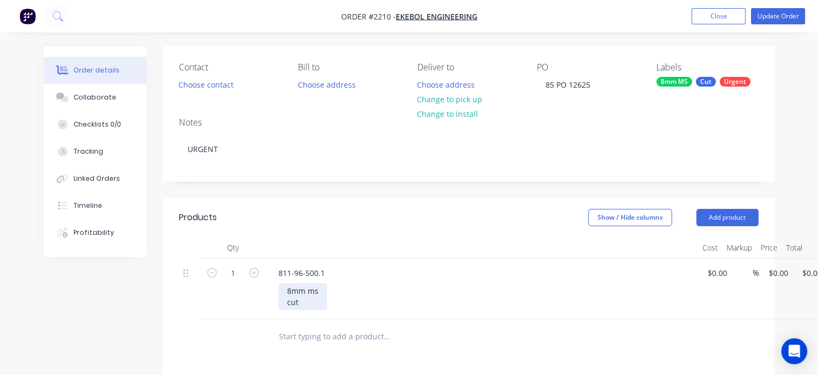
scroll to position [162, 0]
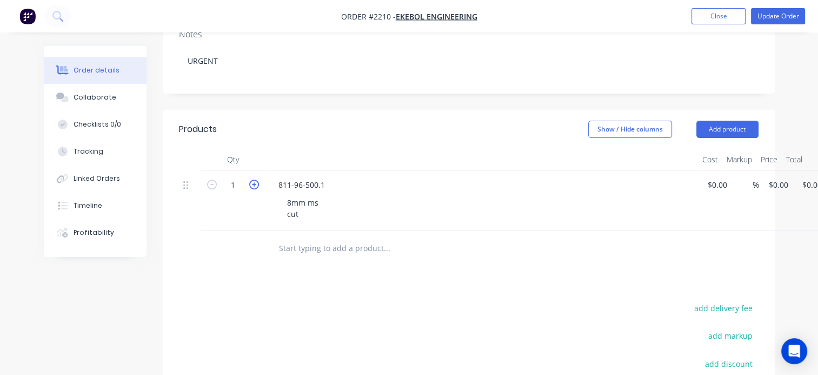
click at [254, 186] on icon "button" at bounding box center [254, 184] width 10 height 10
type input "2"
click at [778, 22] on button "Update Order" at bounding box center [778, 16] width 54 height 16
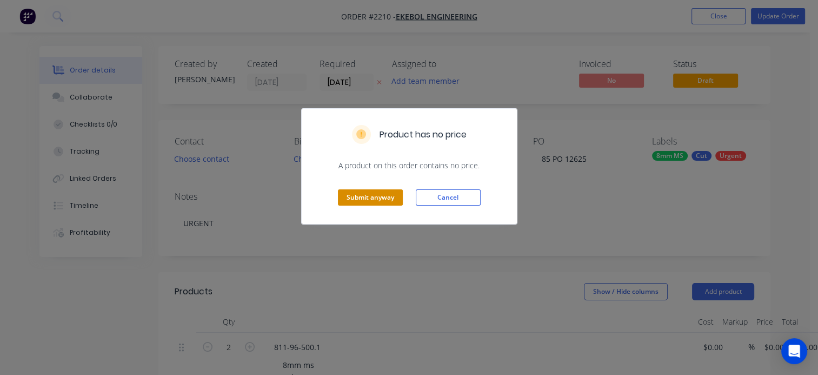
click at [363, 197] on button "Submit anyway" at bounding box center [370, 197] width 65 height 16
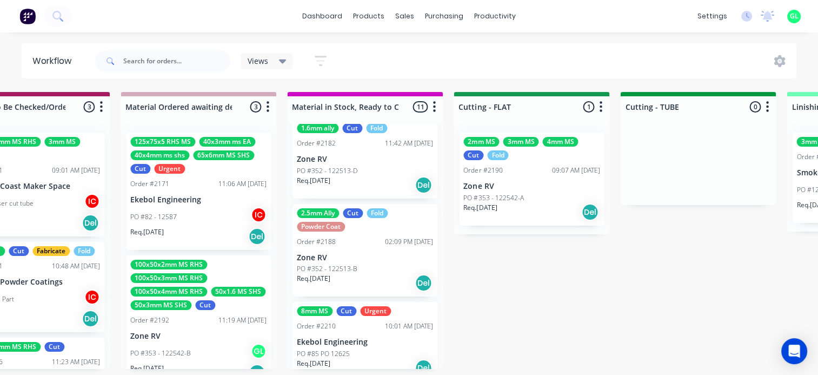
scroll to position [216, 0]
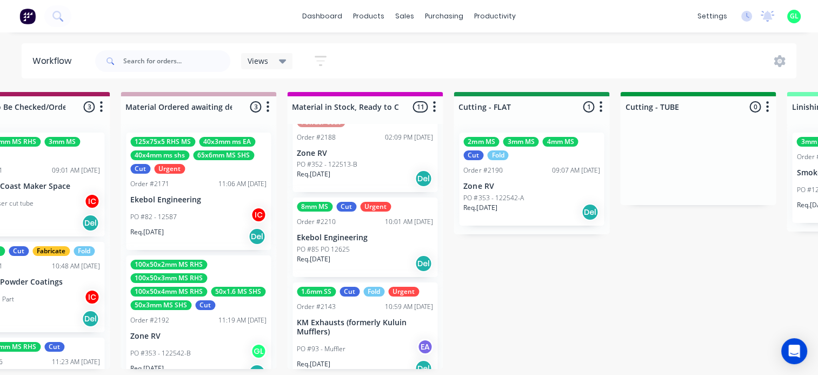
click at [370, 256] on div "Req. [DATE] Del" at bounding box center [365, 263] width 136 height 18
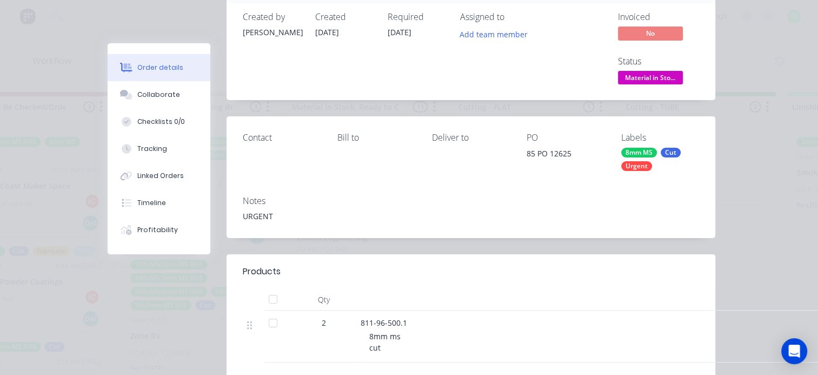
scroll to position [0, 0]
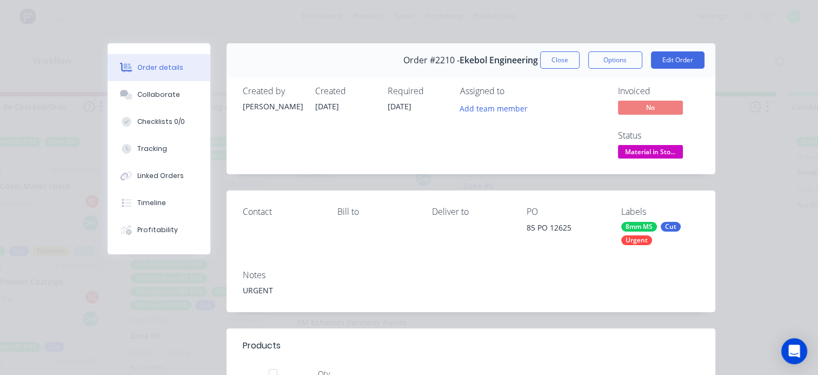
click at [599, 50] on div "Order #2210 - Ekebol Engineering Close Options Edit Order" at bounding box center [471, 60] width 489 height 34
click at [606, 64] on button "Options" at bounding box center [615, 59] width 54 height 17
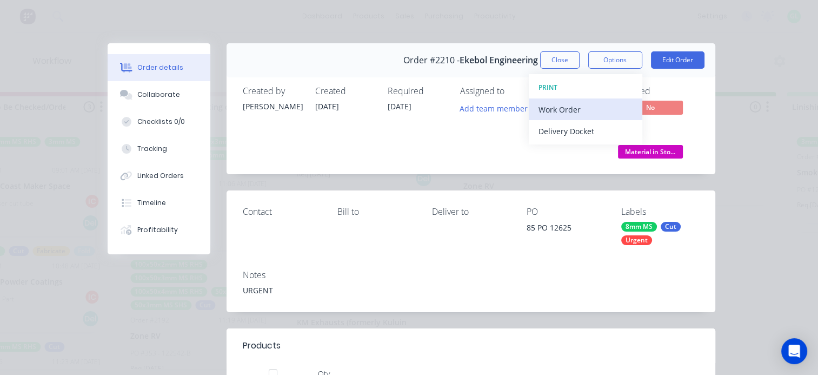
click at [560, 111] on div "Work Order" at bounding box center [585, 110] width 94 height 16
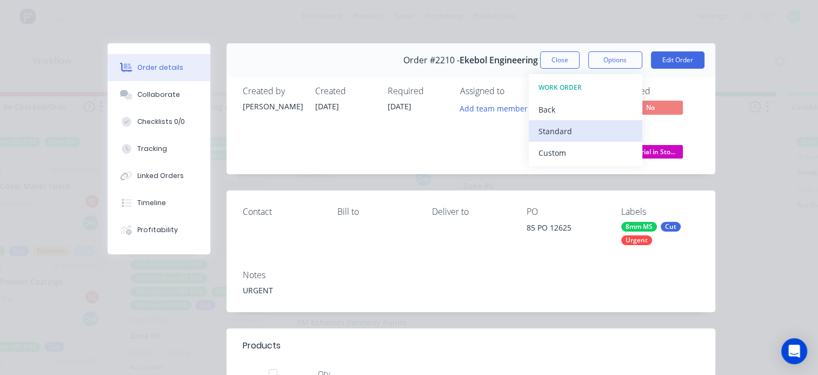
click at [545, 131] on div "Standard" at bounding box center [585, 131] width 94 height 16
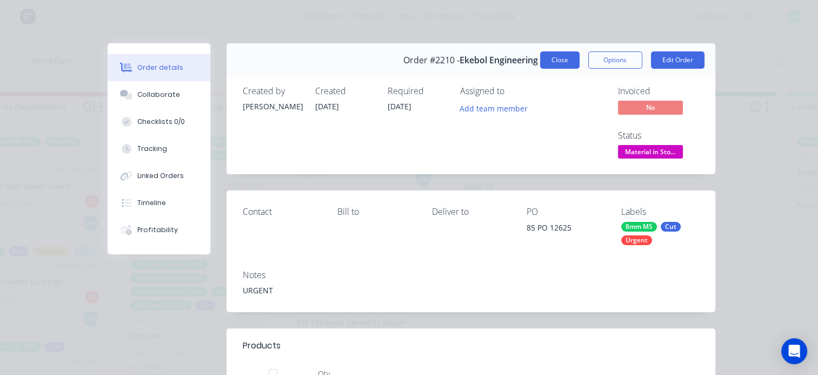
click at [551, 59] on button "Close" at bounding box center [559, 59] width 39 height 17
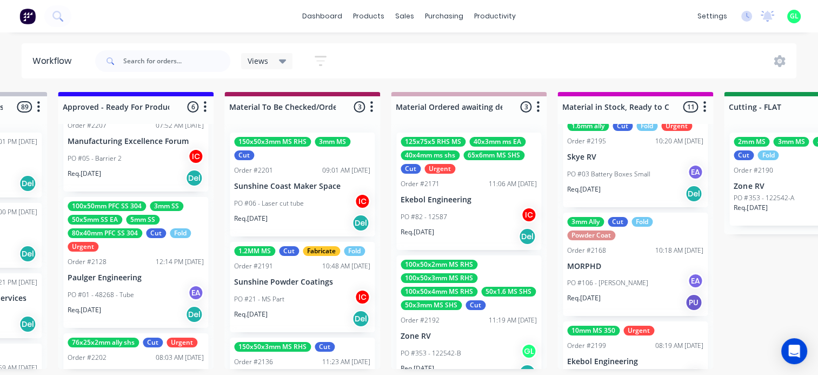
scroll to position [385, 0]
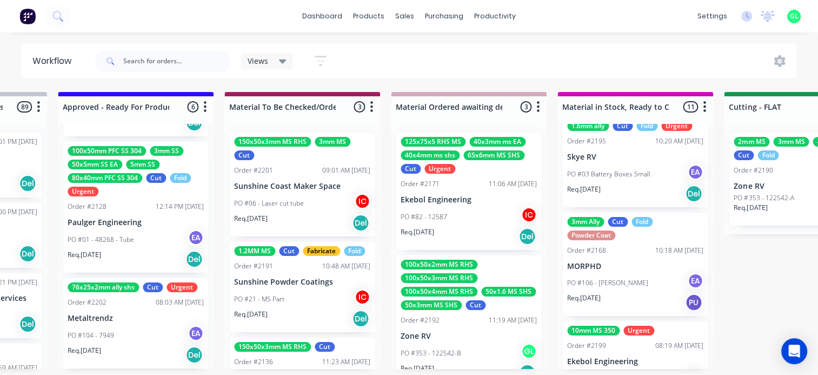
click at [119, 336] on div "PO #104 - 7949 EA" at bounding box center [136, 335] width 136 height 21
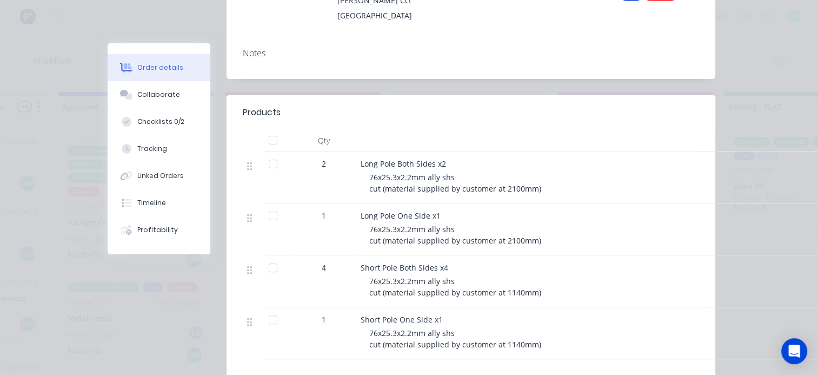
scroll to position [0, 0]
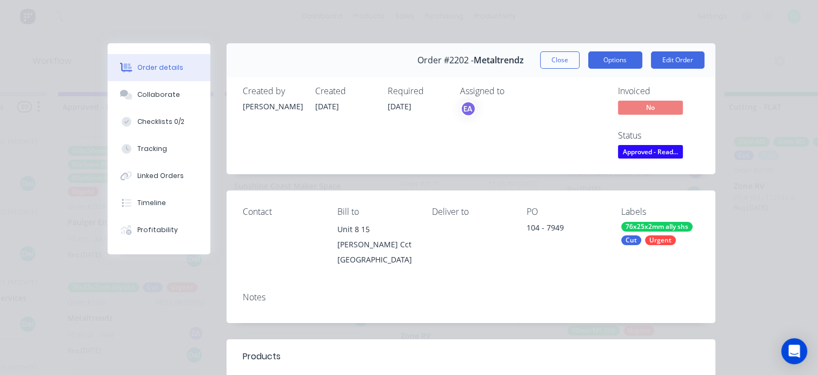
click at [616, 54] on button "Options" at bounding box center [615, 59] width 54 height 17
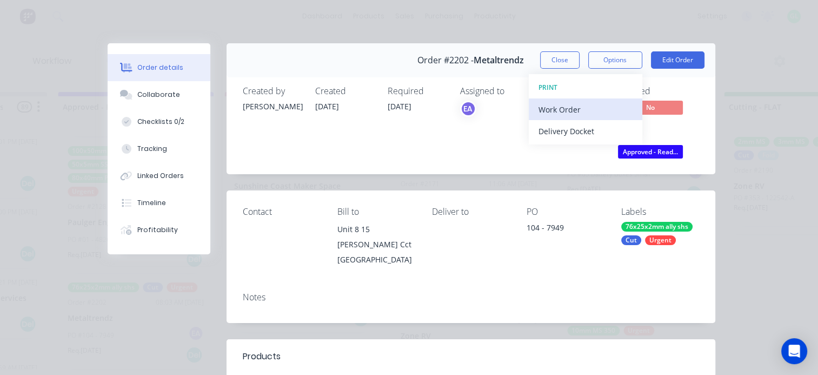
click at [572, 105] on div "Work Order" at bounding box center [585, 110] width 94 height 16
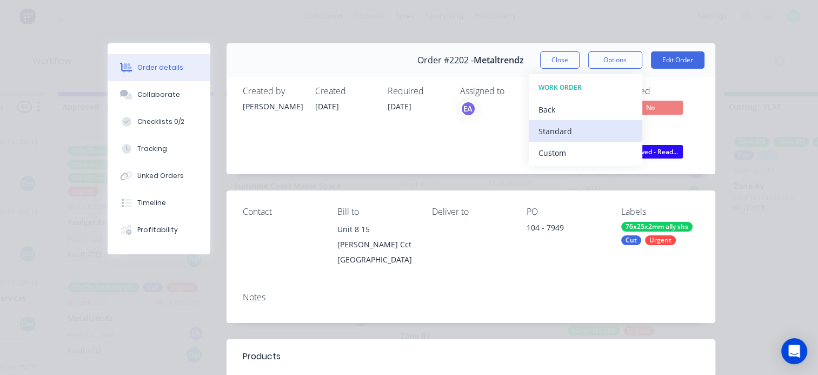
click at [563, 123] on div "Standard" at bounding box center [585, 131] width 94 height 16
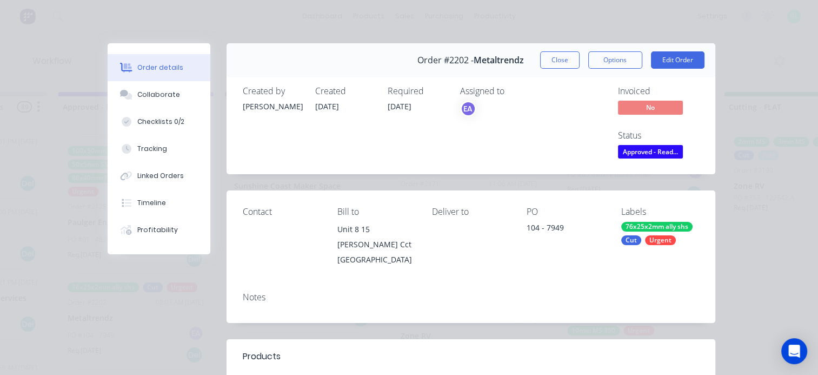
click at [627, 149] on span "Approved - Read..." at bounding box center [650, 152] width 65 height 14
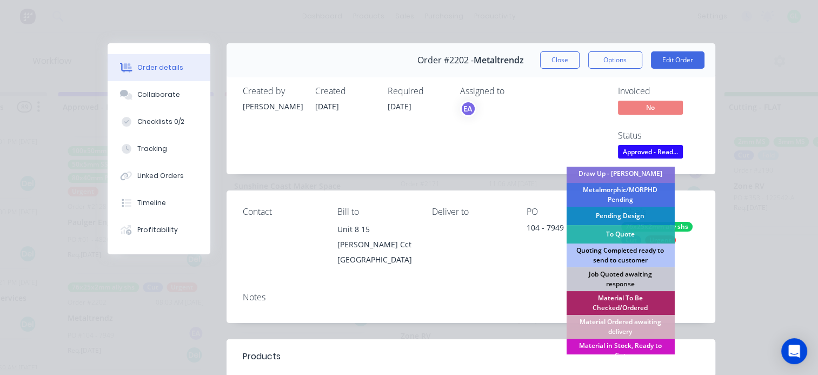
scroll to position [108, 0]
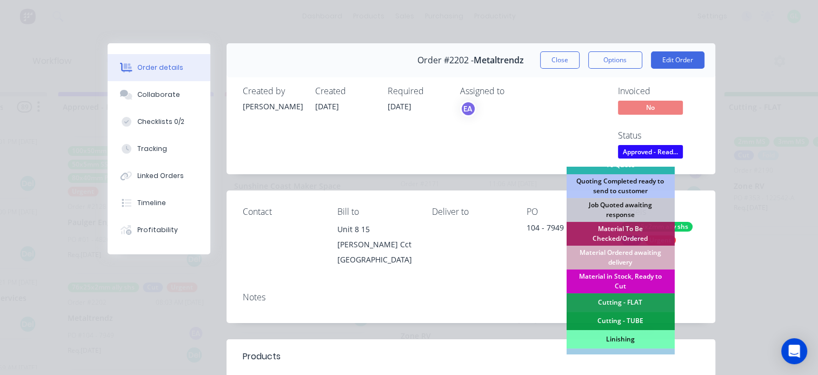
click at [619, 275] on div "Material in Stock, Ready to Cut" at bounding box center [620, 281] width 108 height 24
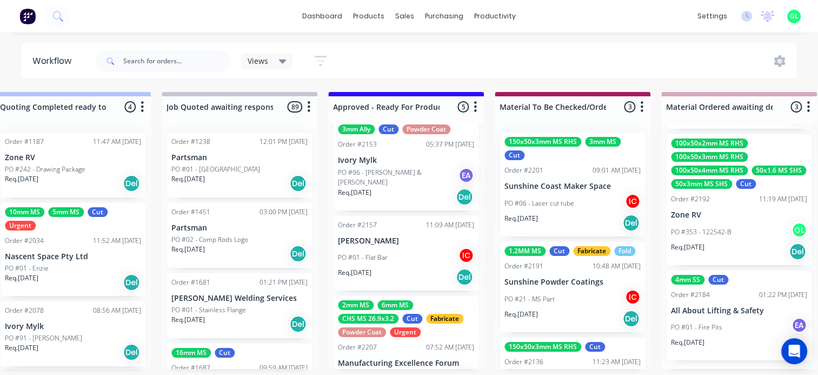
click at [407, 268] on div "Req. [DATE] Del" at bounding box center [406, 277] width 136 height 18
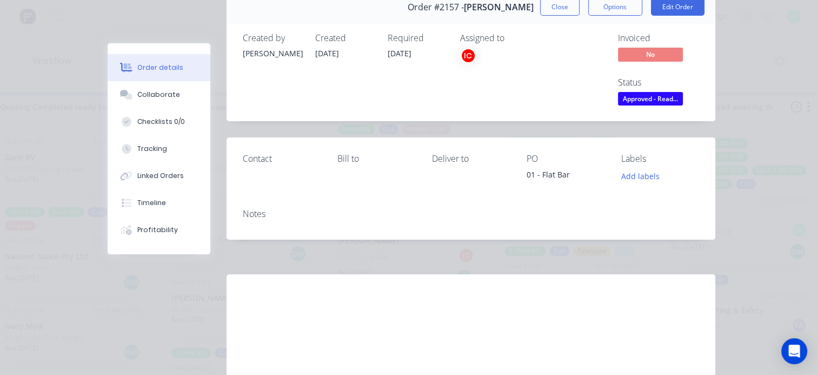
scroll to position [0, 0]
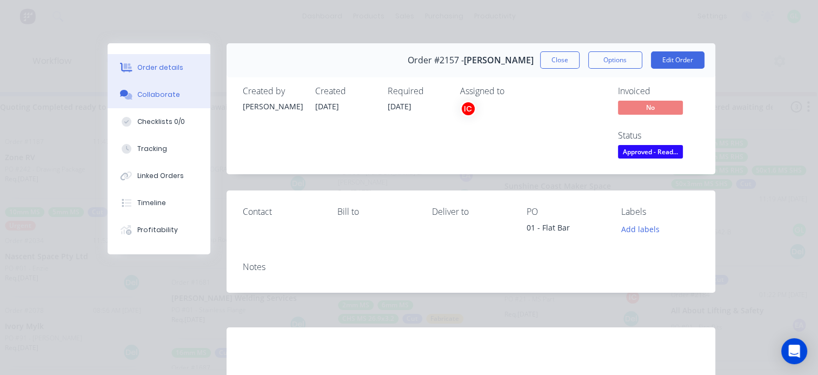
click at [166, 99] on div "Collaborate" at bounding box center [158, 95] width 43 height 10
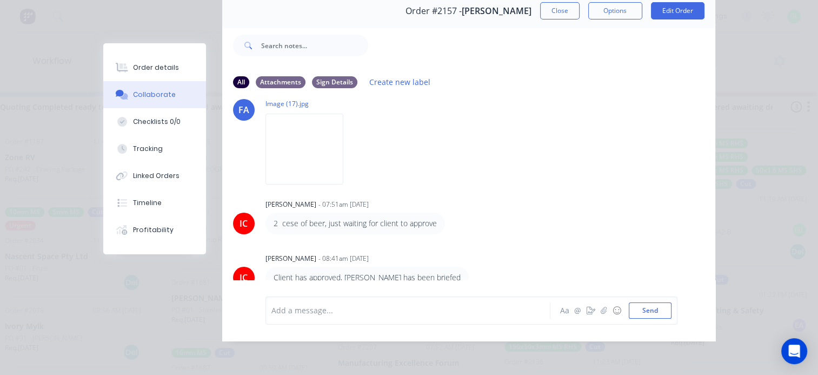
scroll to position [56, 0]
click at [300, 144] on img at bounding box center [304, 149] width 78 height 71
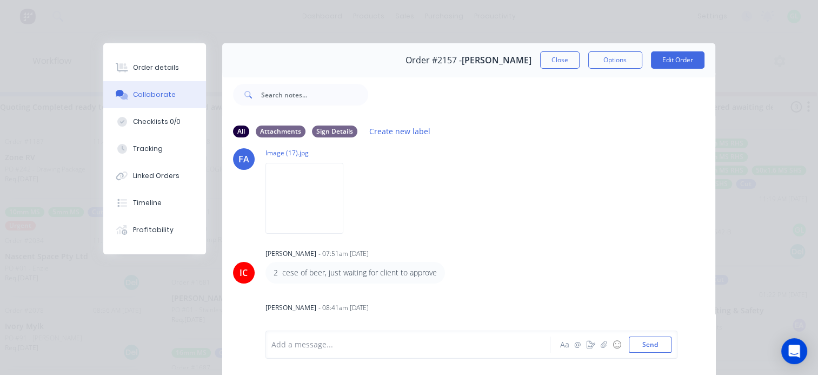
click at [557, 67] on button "Close" at bounding box center [559, 59] width 39 height 17
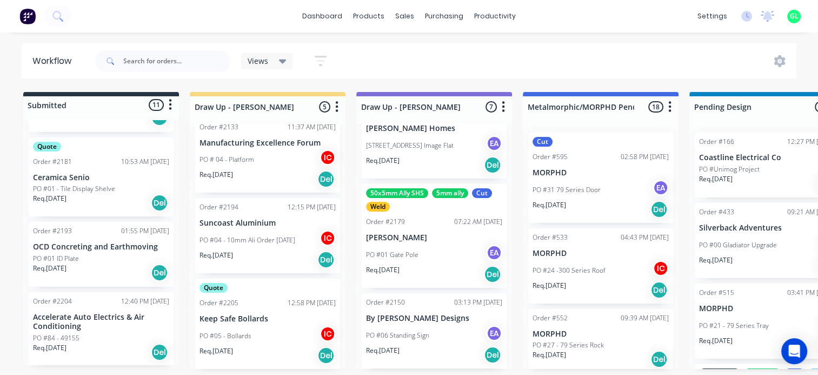
scroll to position [702, 0]
click at [98, 348] on div "Req. [DATE] Del" at bounding box center [101, 351] width 136 height 18
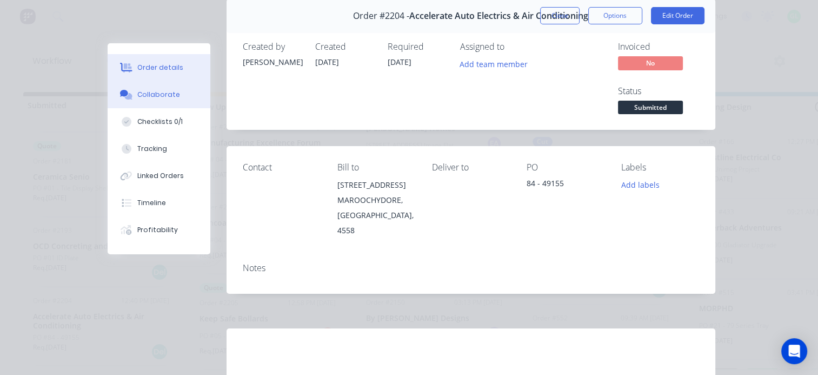
scroll to position [0, 0]
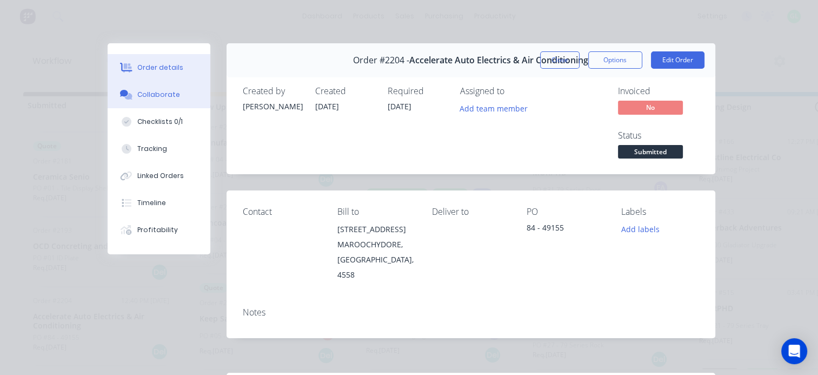
click at [147, 89] on button "Collaborate" at bounding box center [159, 94] width 103 height 27
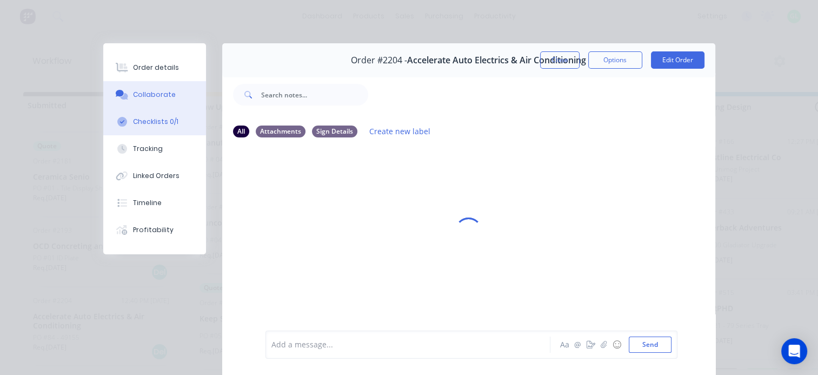
click at [155, 116] on button "Checklists 0/1" at bounding box center [154, 121] width 103 height 27
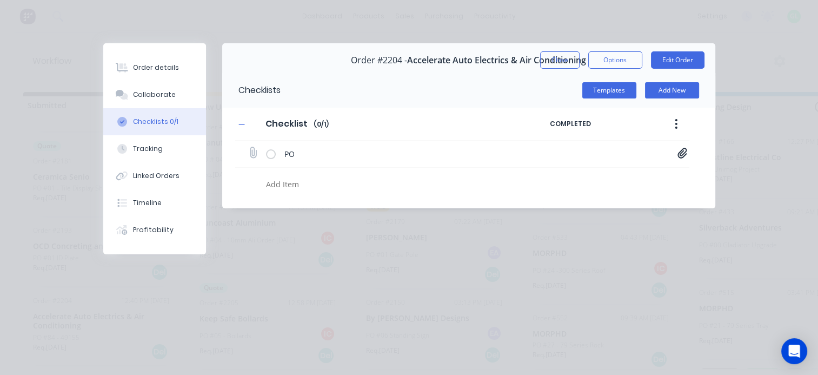
click at [688, 155] on div "PO PO-49155.pdf" at bounding box center [462, 154] width 454 height 27
click at [681, 151] on icon at bounding box center [681, 153] width 9 height 10
click at [573, 176] on link "PO-49155.pdf" at bounding box center [596, 176] width 126 height 11
click at [542, 61] on button "Close" at bounding box center [559, 59] width 39 height 17
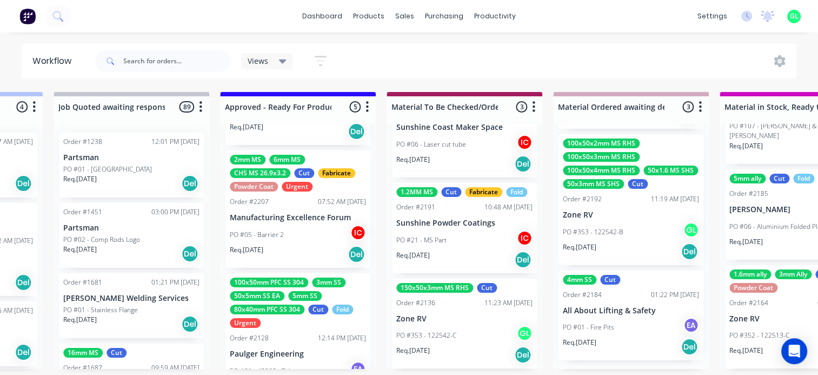
scroll to position [235, 0]
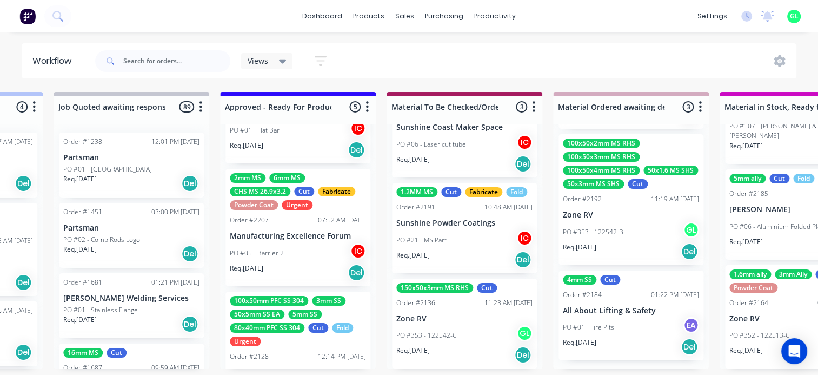
click at [290, 264] on div "Req. [DATE] Del" at bounding box center [298, 272] width 136 height 18
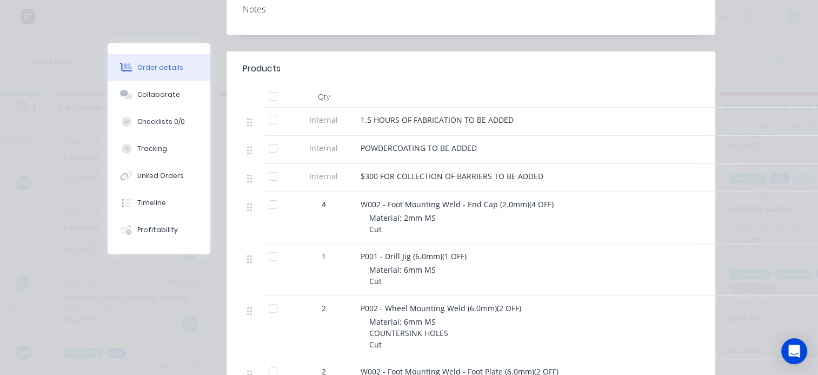
scroll to position [0, 0]
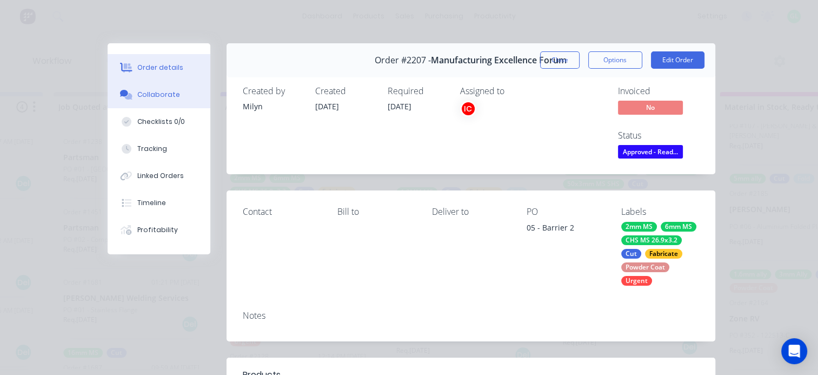
click at [159, 93] on div "Collaborate" at bounding box center [158, 95] width 43 height 10
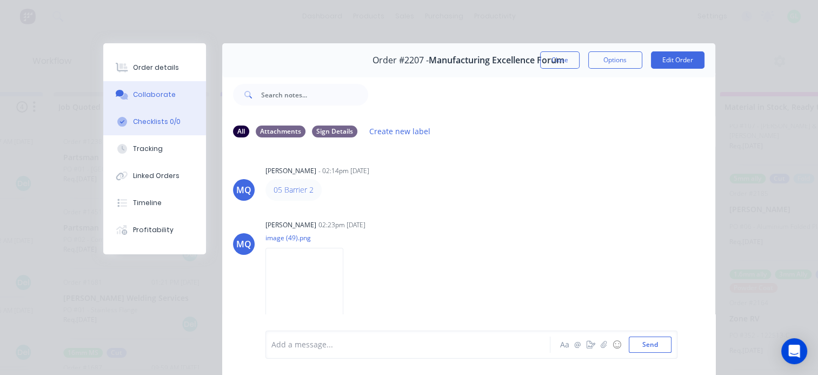
click at [154, 124] on div "Checklists 0/0" at bounding box center [157, 122] width 48 height 10
type textarea "x"
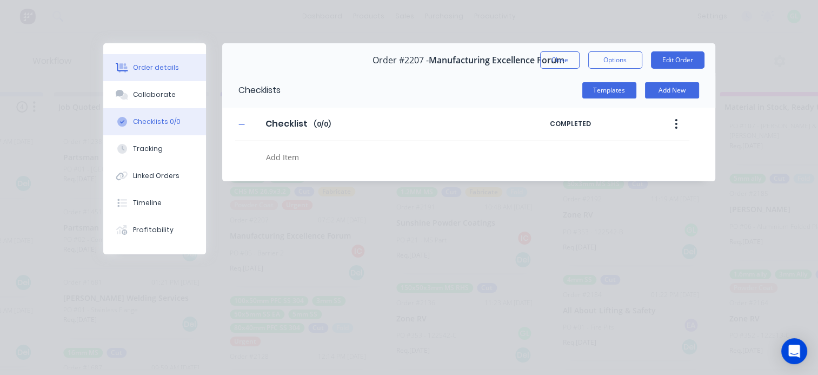
click at [149, 61] on button "Order details" at bounding box center [154, 67] width 103 height 27
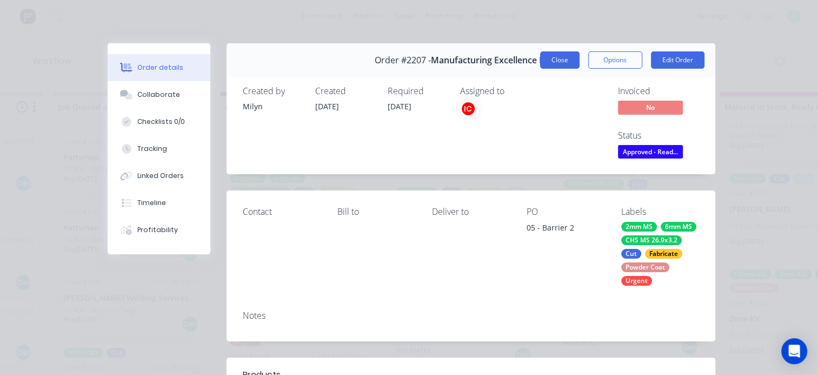
click at [550, 58] on button "Close" at bounding box center [559, 59] width 39 height 17
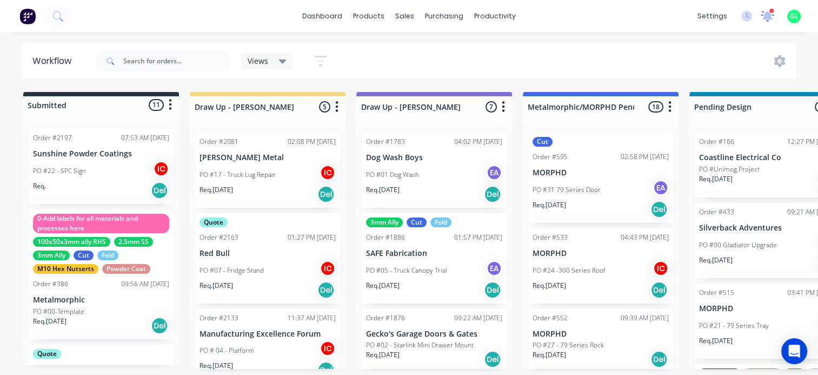
click at [770, 16] on icon at bounding box center [768, 14] width 10 height 9
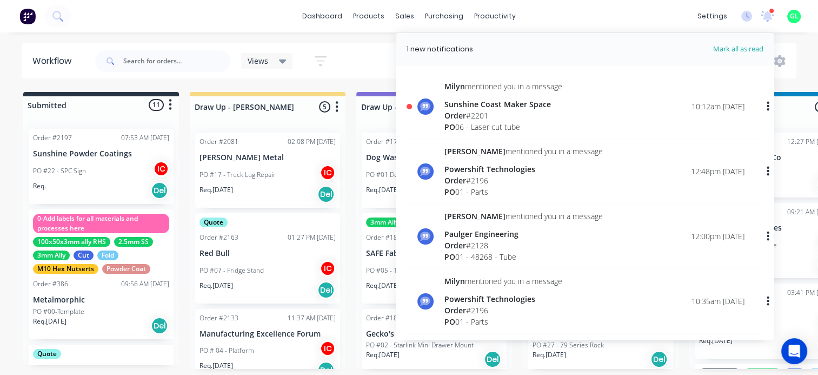
click at [492, 121] on div "PO 06 - Laser cut tube" at bounding box center [503, 126] width 118 height 11
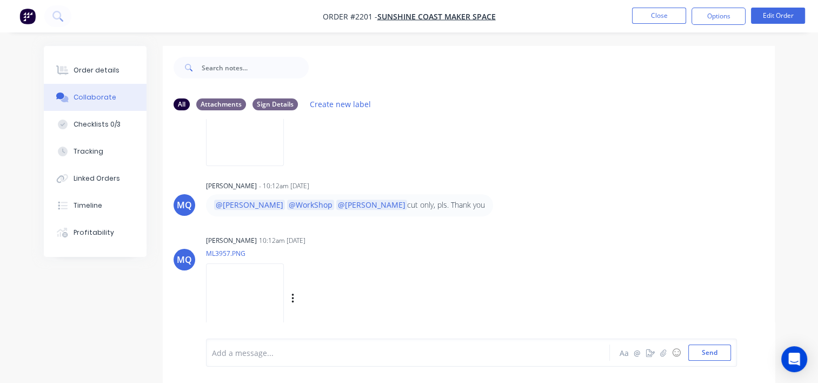
scroll to position [16, 0]
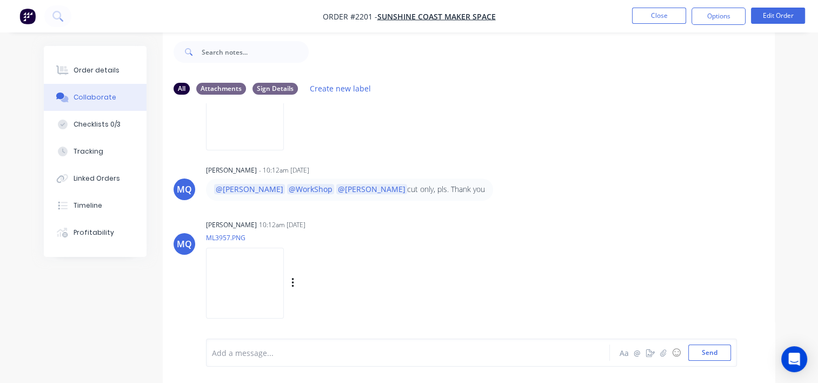
click at [283, 291] on img at bounding box center [245, 283] width 78 height 71
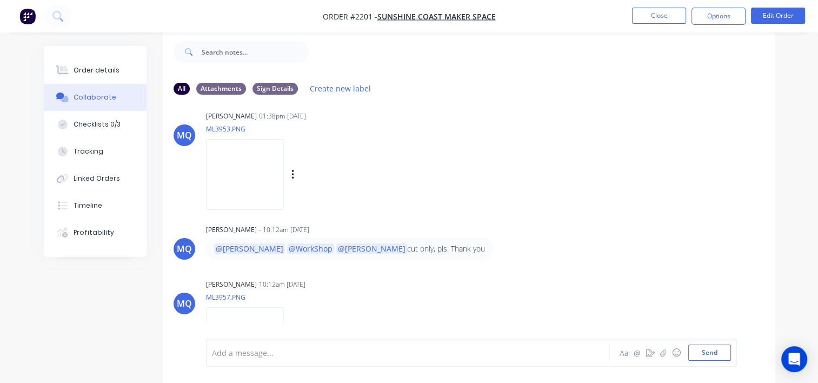
scroll to position [461, 0]
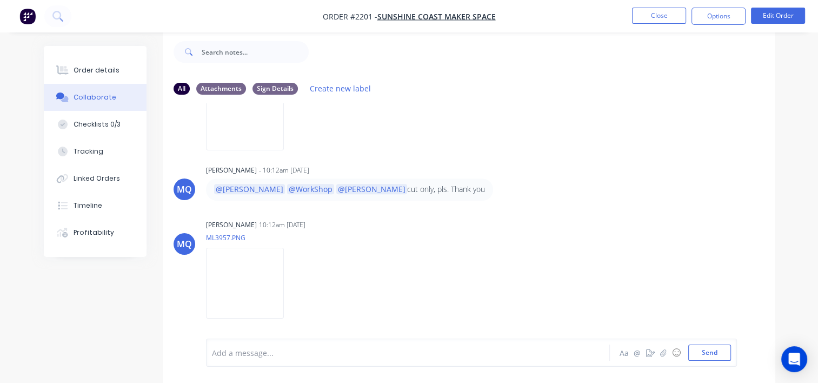
click at [282, 355] on div at bounding box center [406, 352] width 389 height 11
click at [653, 17] on button "Close" at bounding box center [659, 16] width 54 height 16
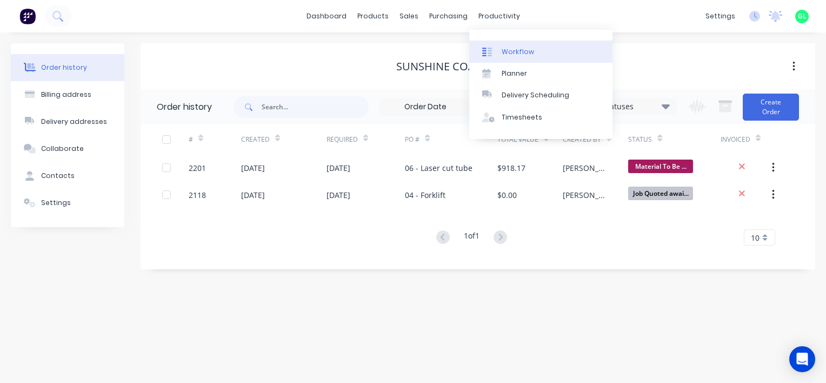
click at [521, 45] on link "Workflow" at bounding box center [540, 52] width 143 height 22
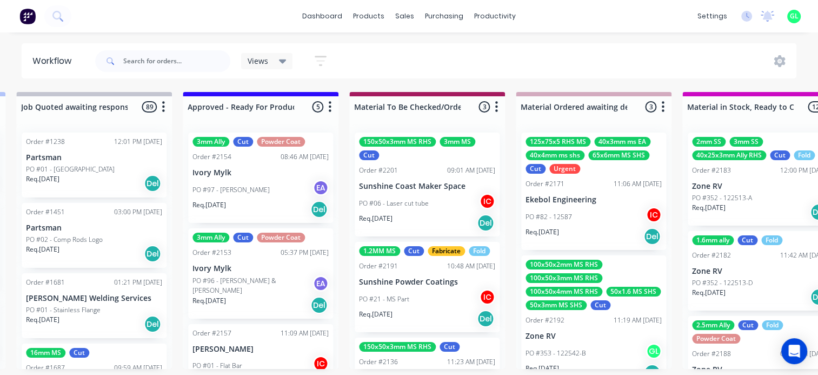
scroll to position [0, 1189]
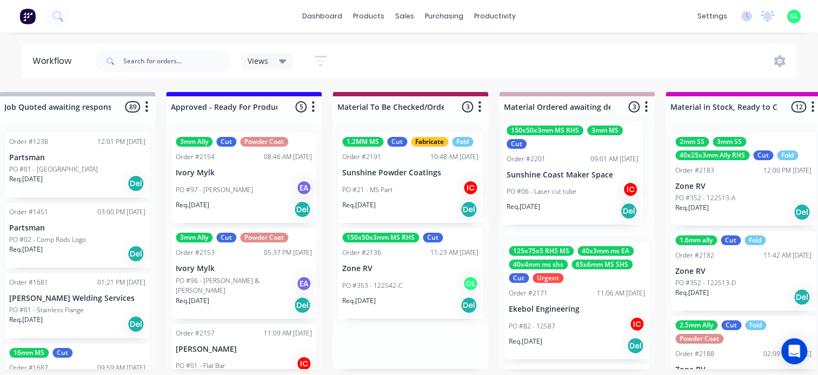
drag, startPoint x: 474, startPoint y: 190, endPoint x: 566, endPoint y: 185, distance: 92.0
